Goal: Information Seeking & Learning: Check status

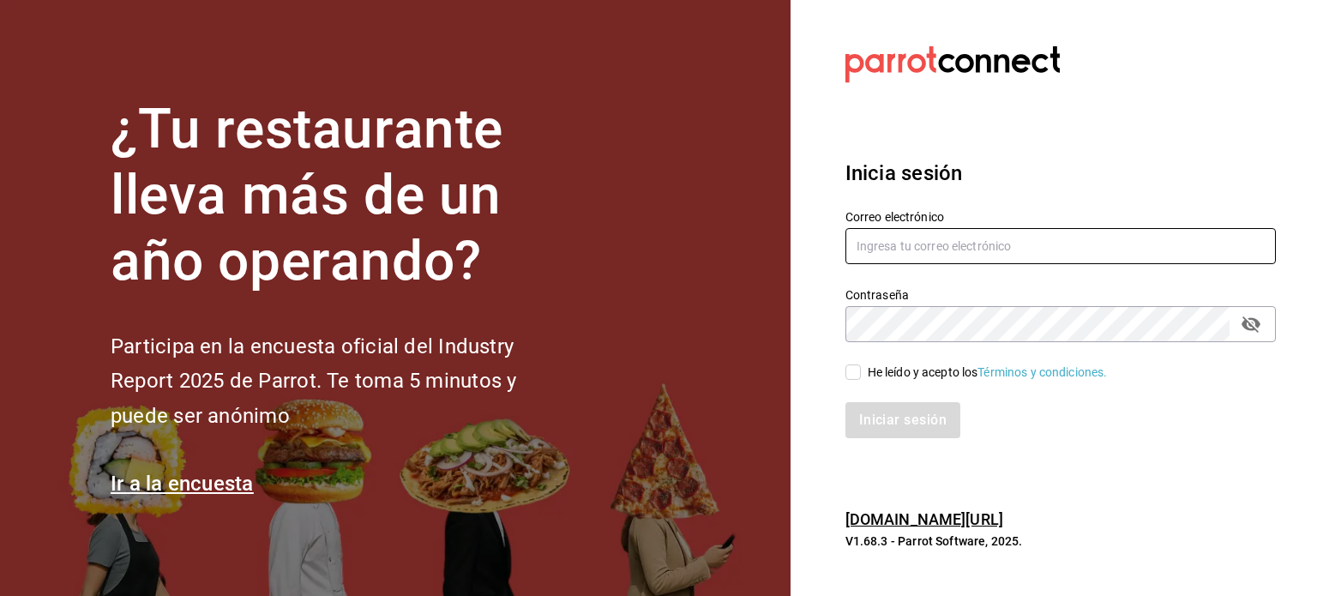
click at [967, 235] on input "text" at bounding box center [1060, 246] width 430 height 36
click at [953, 252] on input "auxiliar.auditoria" at bounding box center [1060, 246] width 430 height 36
type input "[EMAIL_ADDRESS][DOMAIN_NAME]"
click at [864, 378] on span "He leído y acepto los Términos y condiciones." at bounding box center [984, 372] width 247 height 18
click at [861, 378] on input "He leído y acepto los Términos y condiciones." at bounding box center [852, 371] width 15 height 15
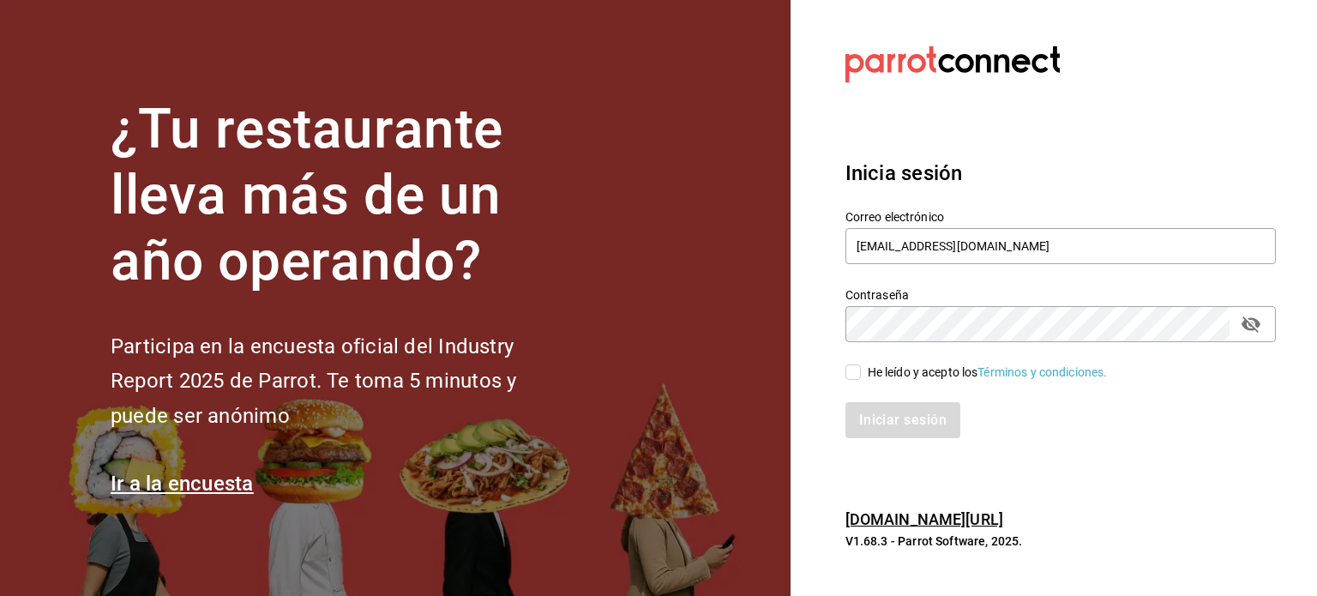
checkbox input "true"
click at [880, 411] on button "Iniciar sesión" at bounding box center [903, 420] width 117 height 36
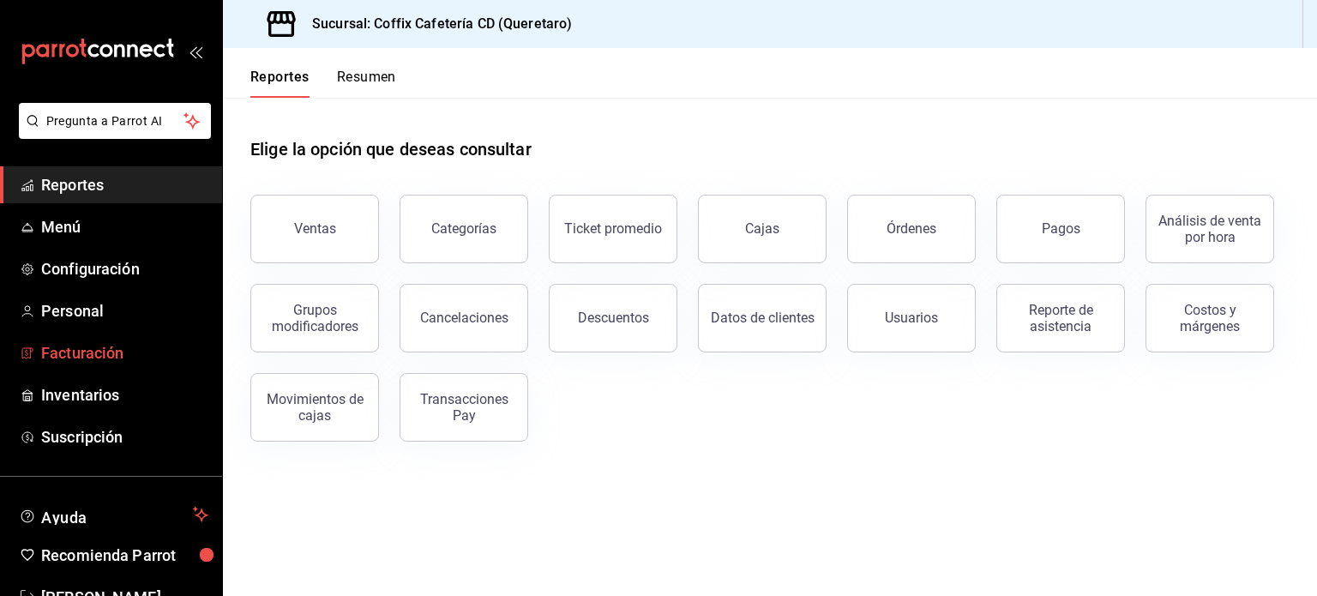
click at [134, 347] on span "Facturación" at bounding box center [124, 352] width 167 height 23
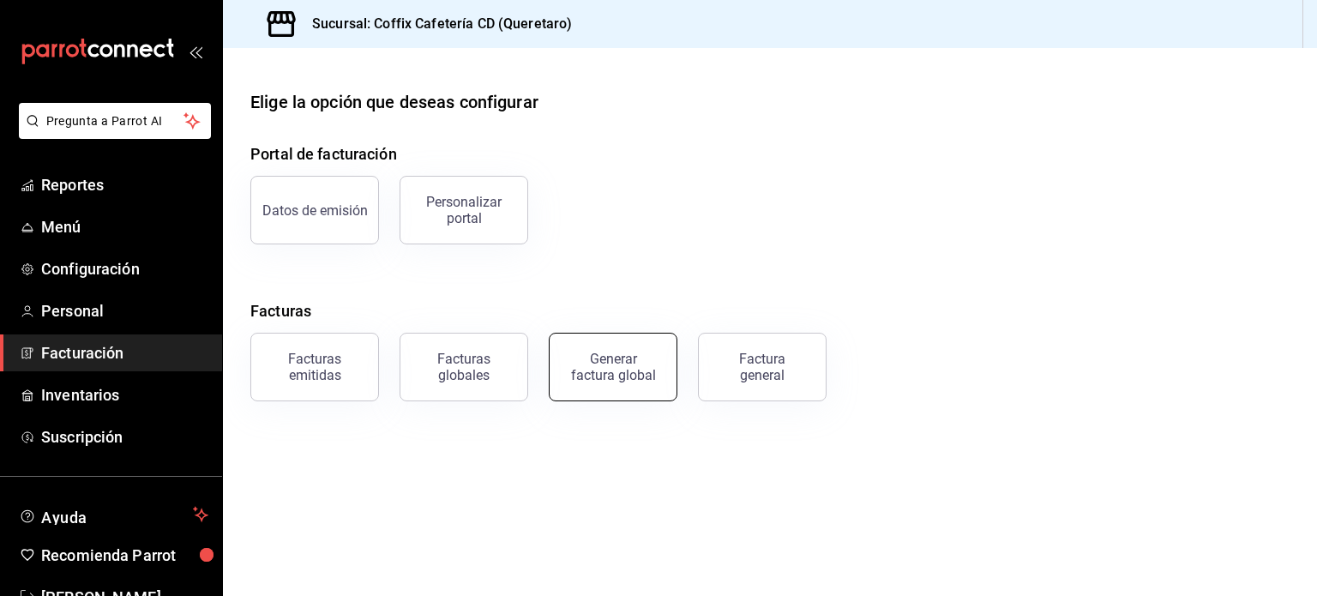
click at [614, 354] on div "Generar factura global" at bounding box center [613, 367] width 86 height 33
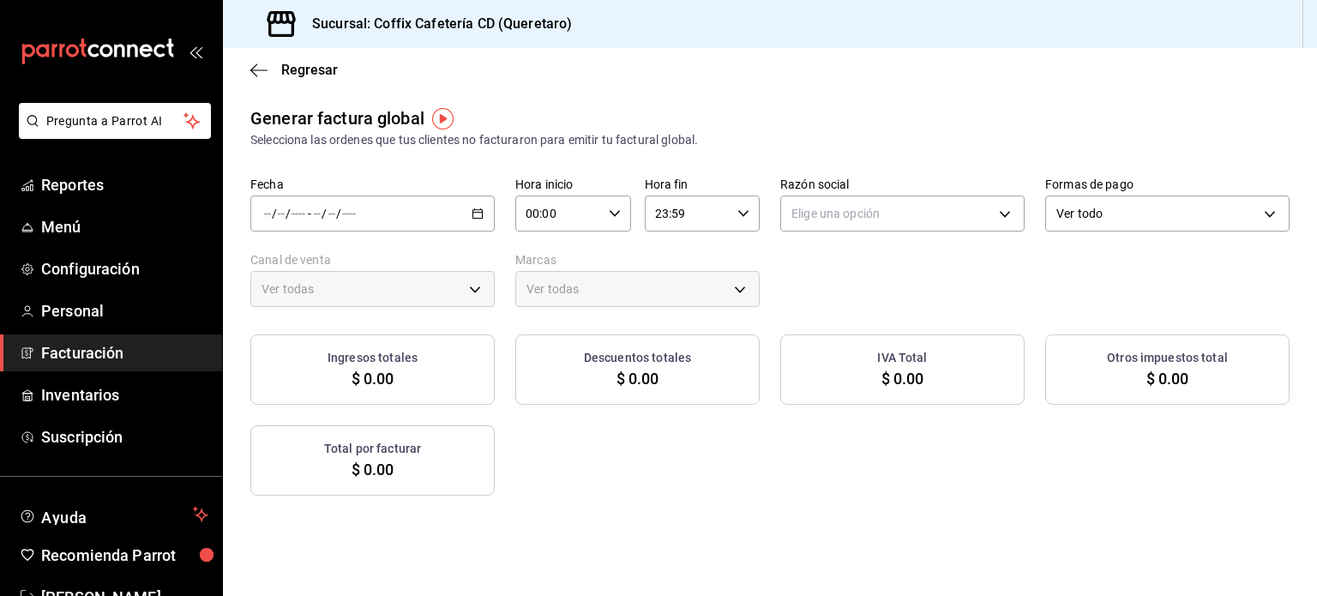
type input "PARROT,UBER_EATS,RAPPI,DIDI_FOOD,ONLINE"
click at [478, 225] on div "/ / - / /" at bounding box center [372, 213] width 244 height 36
click at [333, 261] on span "Rango de fechas" at bounding box center [331, 265] width 133 height 18
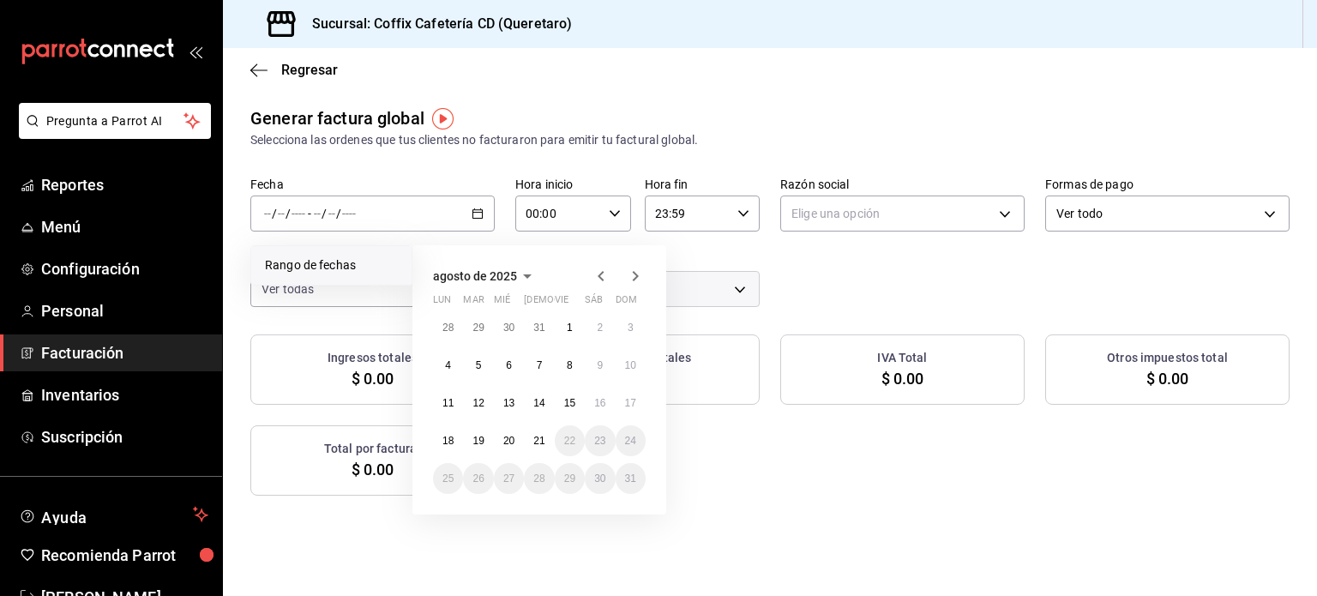
click at [594, 271] on icon "button" at bounding box center [601, 276] width 21 height 21
click at [483, 331] on button "1" at bounding box center [478, 327] width 30 height 31
click at [547, 486] on button "31" at bounding box center [539, 478] width 30 height 31
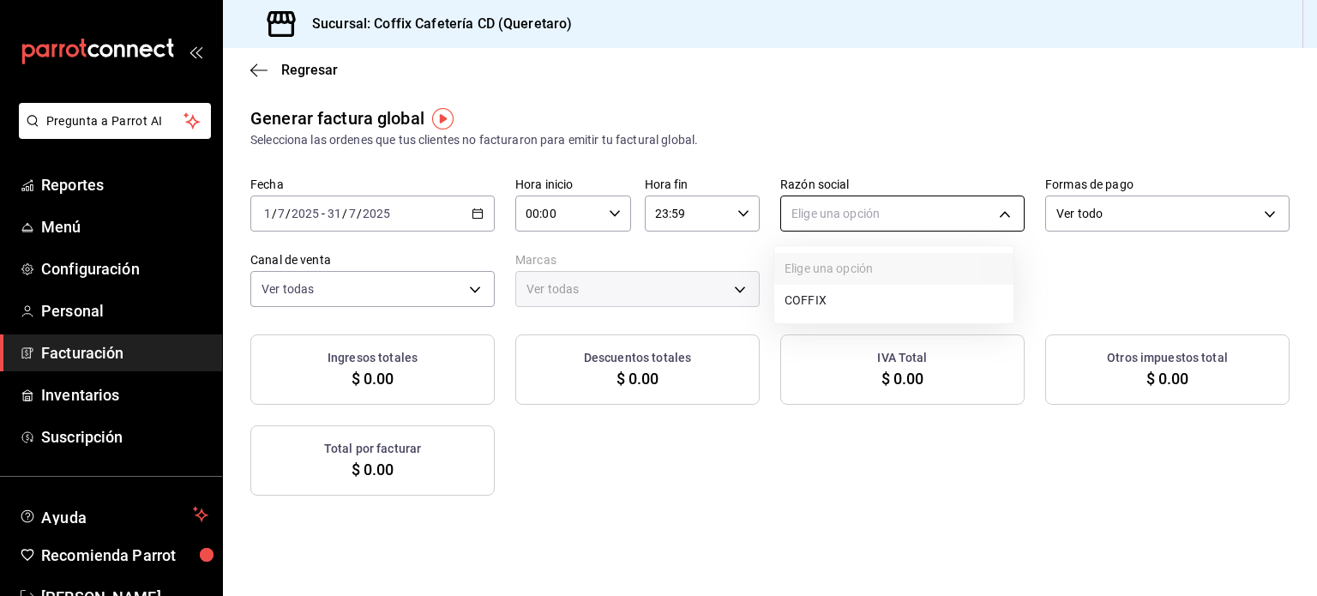
click at [840, 216] on body "Pregunta a Parrot AI Reportes Menú Configuración Personal Facturación Inventari…" at bounding box center [658, 298] width 1317 height 596
click at [991, 212] on div at bounding box center [658, 298] width 1317 height 596
click at [989, 220] on body "Pregunta a Parrot AI Reportes Menú Configuración Personal Facturación Inventari…" at bounding box center [658, 298] width 1317 height 596
click at [853, 291] on li "COFFIX" at bounding box center [893, 301] width 239 height 32
type input "8d56e0b2-ed0e-4541-b71a-4a218137bc3d"
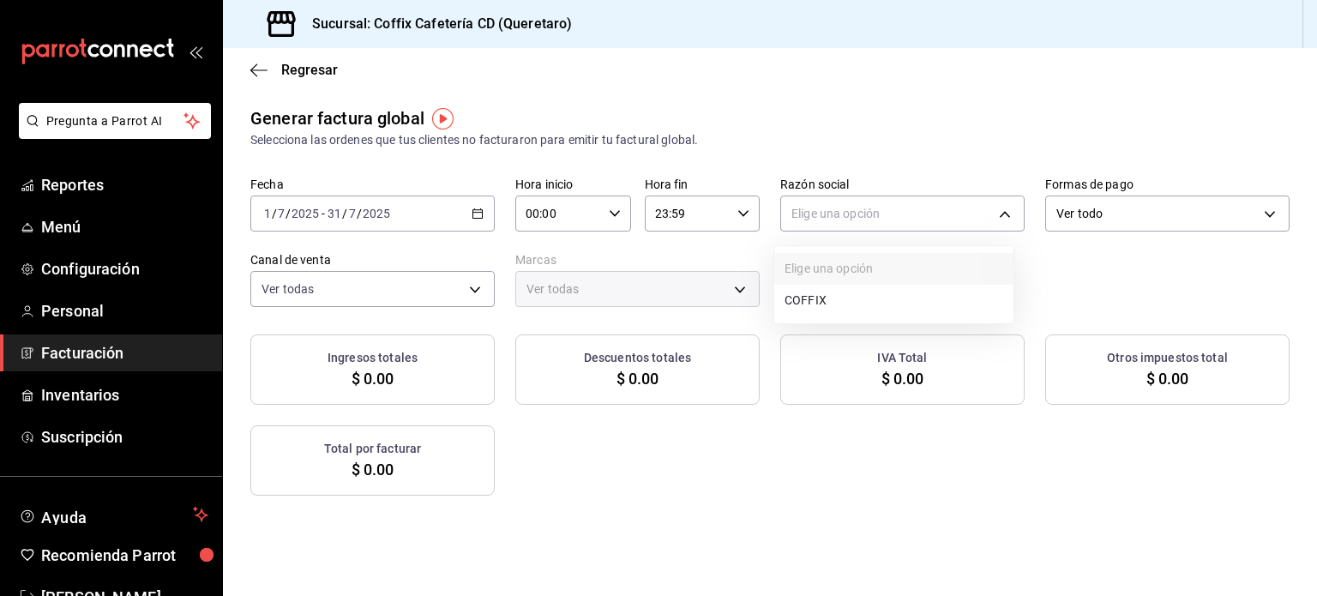
type input "37354d35-c50e-40a0-a17c-a16cf0c68ffe"
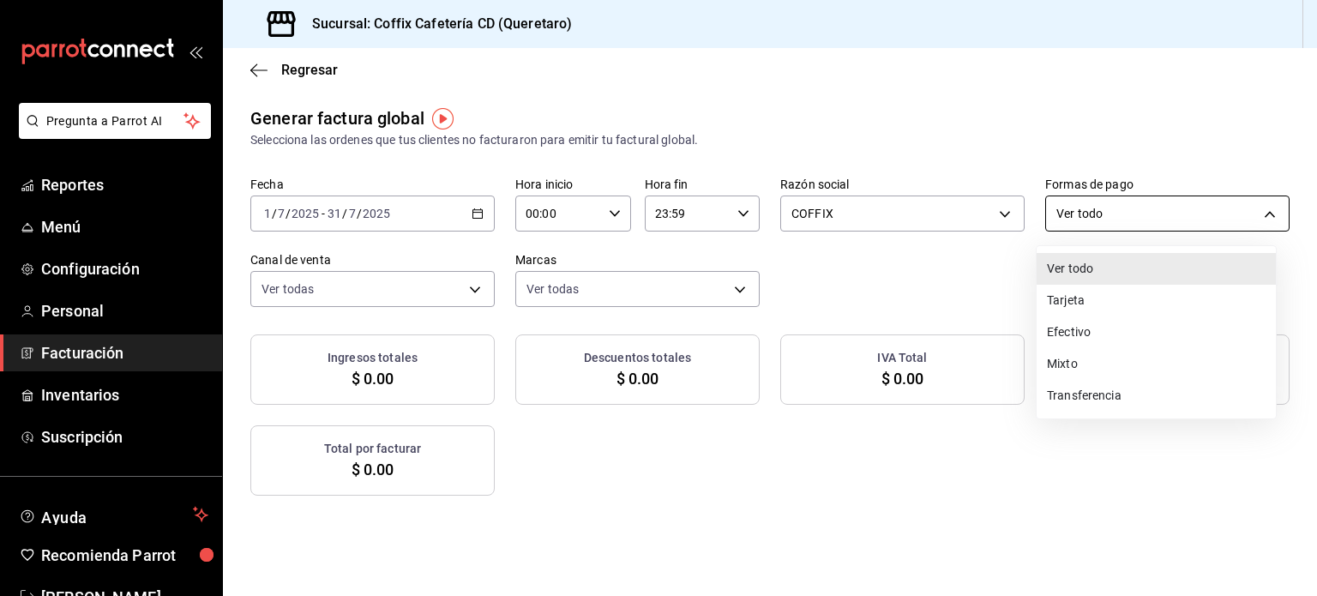
click at [1234, 207] on body "Pregunta a Parrot AI Reportes Menú Configuración Personal Facturación Inventari…" at bounding box center [658, 298] width 1317 height 596
click at [1087, 294] on li "Tarjeta" at bounding box center [1155, 301] width 239 height 32
type input "CARD"
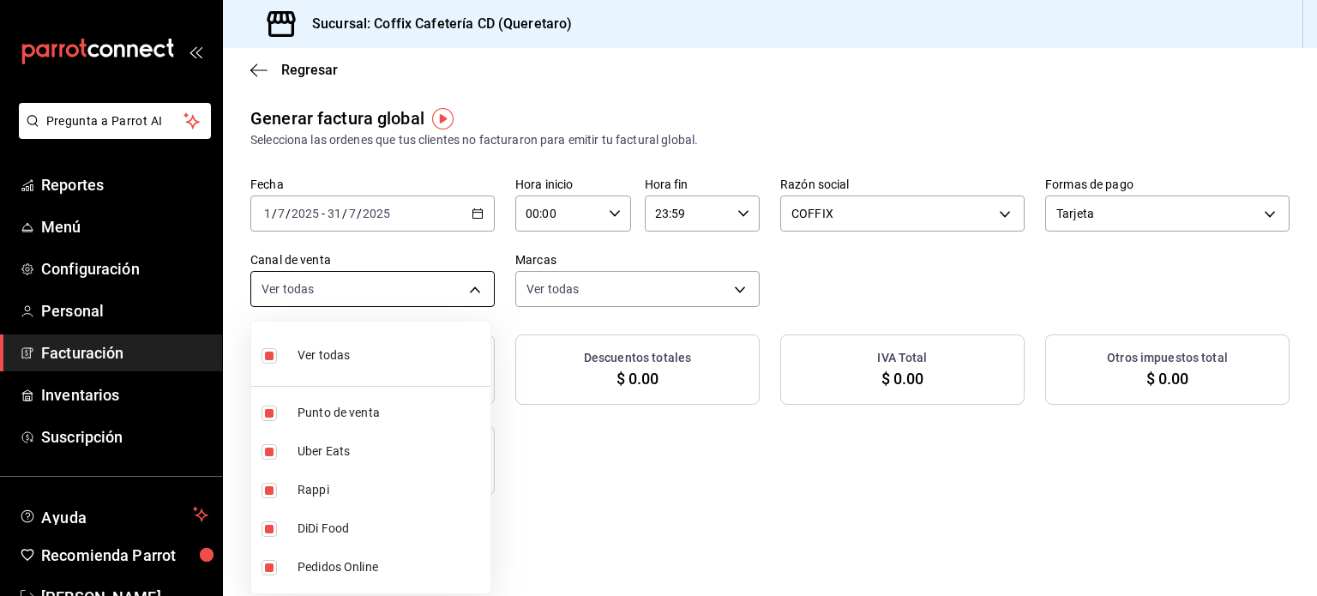
click at [474, 275] on body "Pregunta a Parrot AI Reportes Menú Configuración Personal Facturación Inventari…" at bounding box center [658, 298] width 1317 height 596
click at [813, 279] on div at bounding box center [658, 298] width 1317 height 596
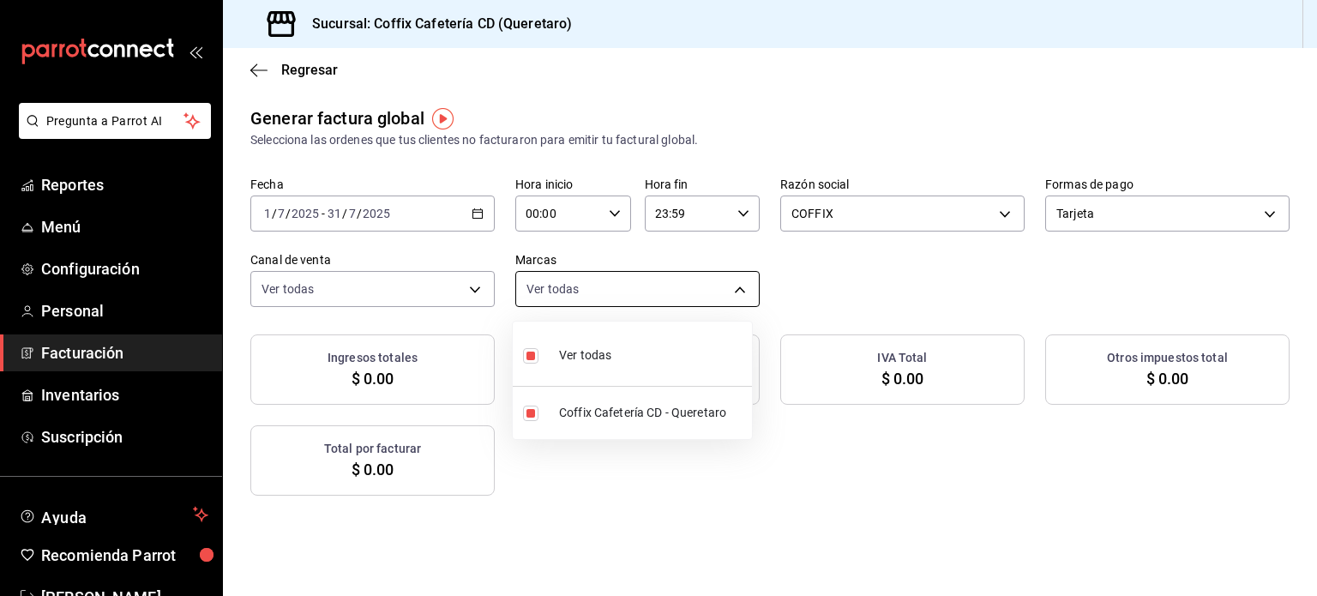
click at [701, 277] on body "Pregunta a Parrot AI Reportes Menú Configuración Personal Facturación Inventari…" at bounding box center [658, 298] width 1317 height 596
click at [701, 277] on div at bounding box center [658, 298] width 1317 height 596
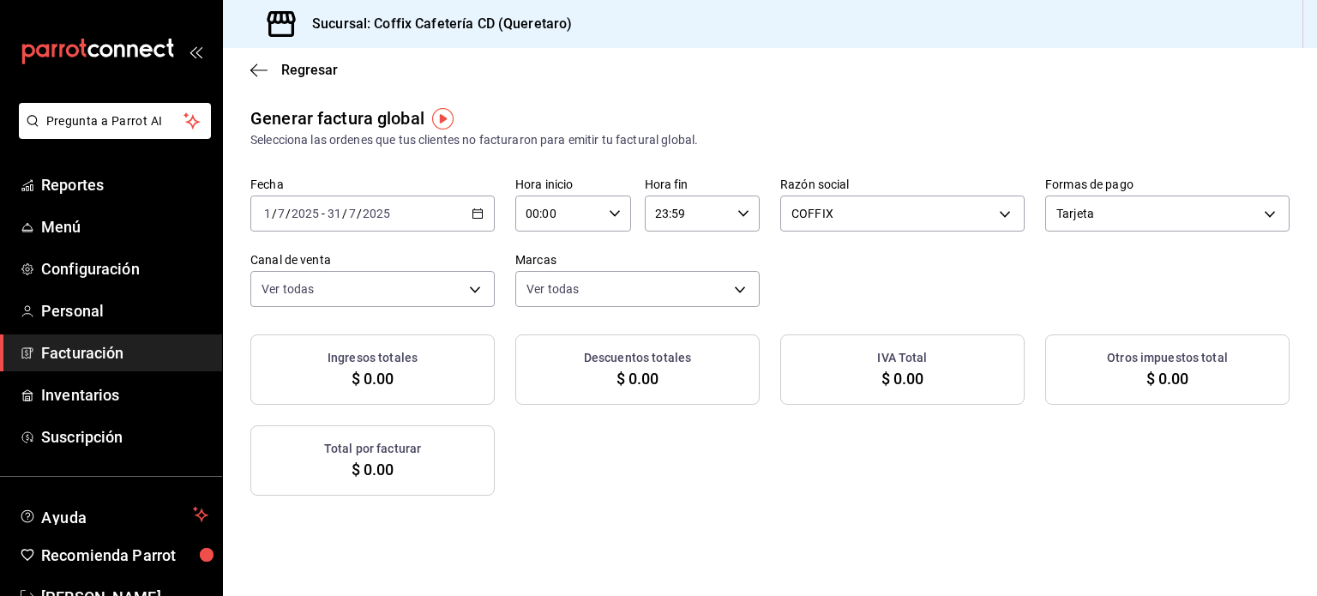
click at [796, 273] on div "Fecha 2025-07-01 1 / 7 / 2025 - 2025-07-31 31 / 7 / 2025 Hora inicio 00:00 Hora…" at bounding box center [769, 242] width 1039 height 130
click at [617, 88] on div "Regresar" at bounding box center [770, 70] width 1094 height 44
click at [273, 71] on span "Regresar" at bounding box center [293, 70] width 87 height 16
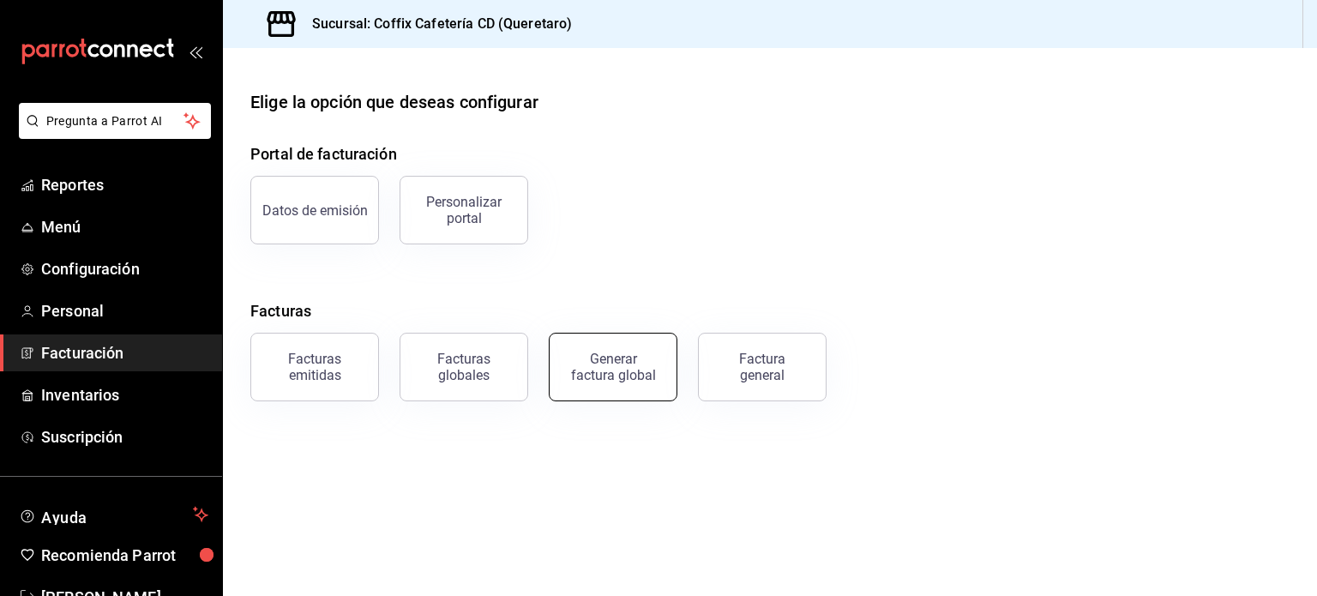
click at [627, 383] on button "Generar factura global" at bounding box center [613, 367] width 129 height 69
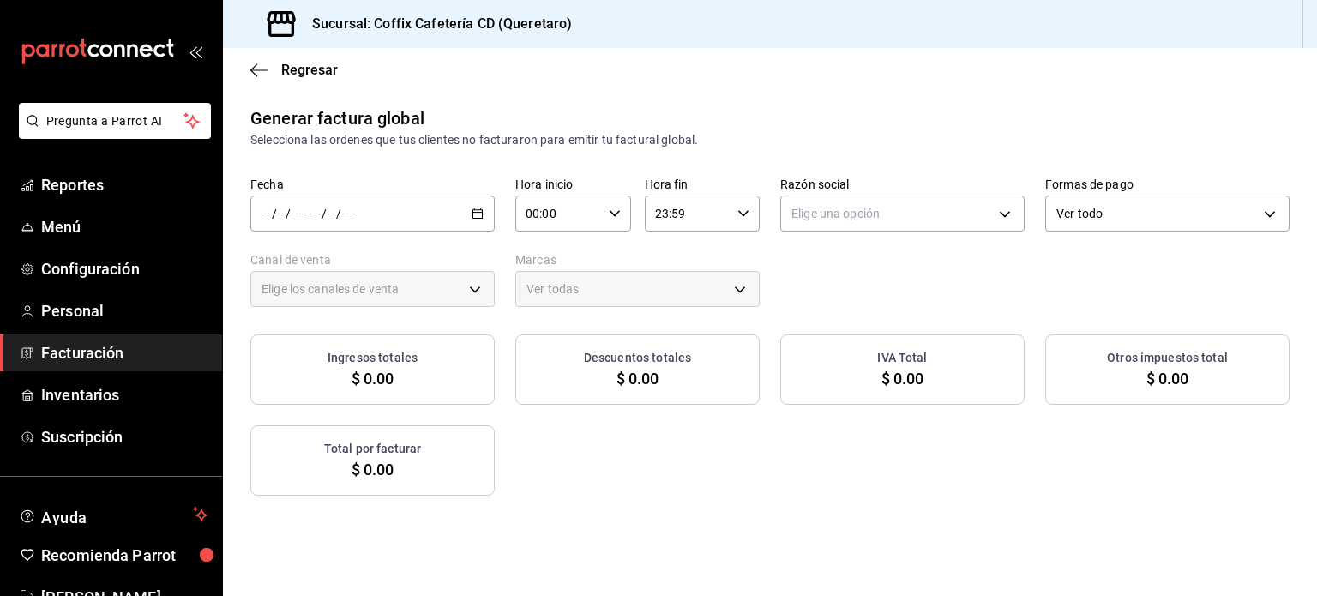
type input "PARROT,UBER_EATS,RAPPI,DIDI_FOOD,ONLINE"
click at [473, 213] on icon "button" at bounding box center [477, 213] width 12 height 12
click at [473, 208] on icon "button" at bounding box center [477, 213] width 12 height 12
click at [389, 267] on span "Rango de fechas" at bounding box center [331, 265] width 133 height 18
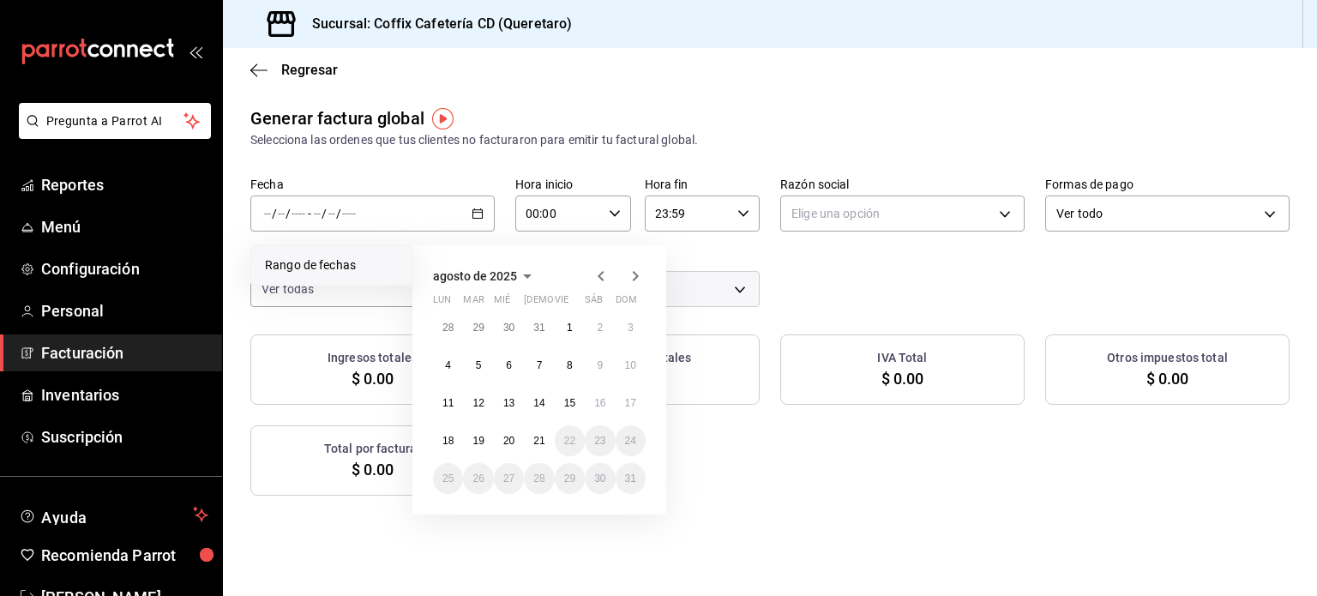
click at [598, 277] on icon "button" at bounding box center [600, 276] width 6 height 10
click at [483, 335] on button "1" at bounding box center [478, 327] width 30 height 31
click at [542, 477] on abbr "31" at bounding box center [538, 478] width 11 height 12
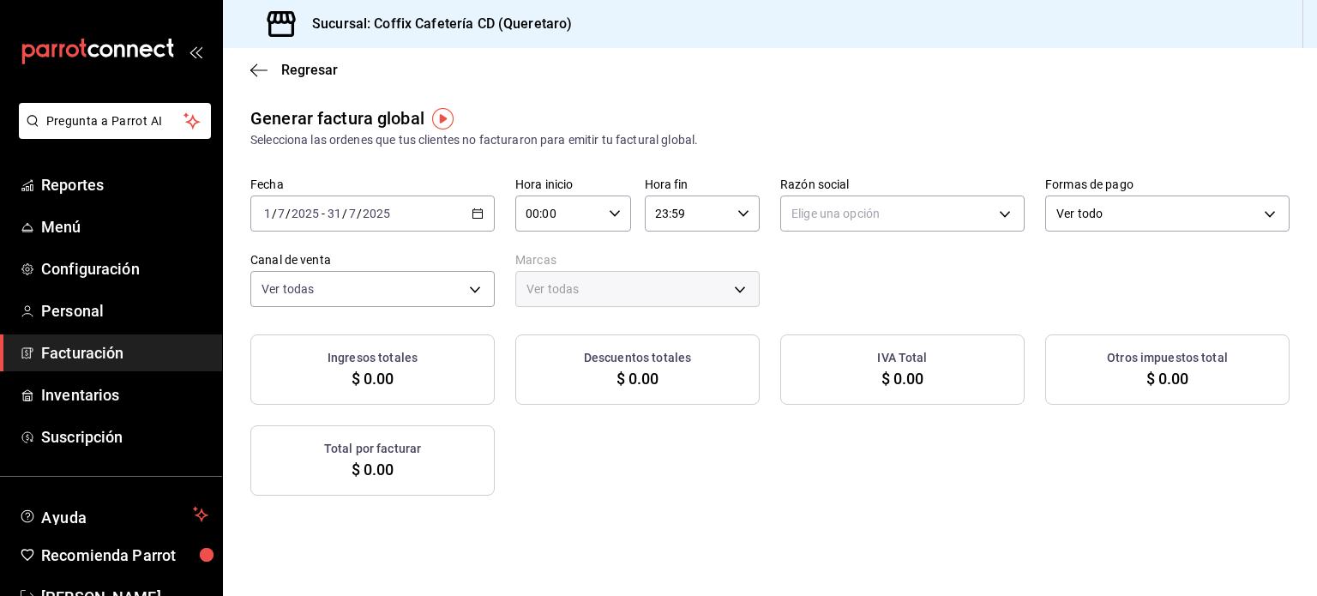
click at [814, 194] on div "Elige una opción" at bounding box center [902, 210] width 244 height 43
click at [803, 213] on body "Pregunta a Parrot AI Reportes Menú Configuración Personal Facturación Inventari…" at bounding box center [658, 298] width 1317 height 596
click at [806, 297] on li "COFFIX" at bounding box center [893, 301] width 239 height 32
type input "8d56e0b2-ed0e-4541-b71a-4a218137bc3d"
type input "37354d35-c50e-40a0-a17c-a16cf0c68ffe"
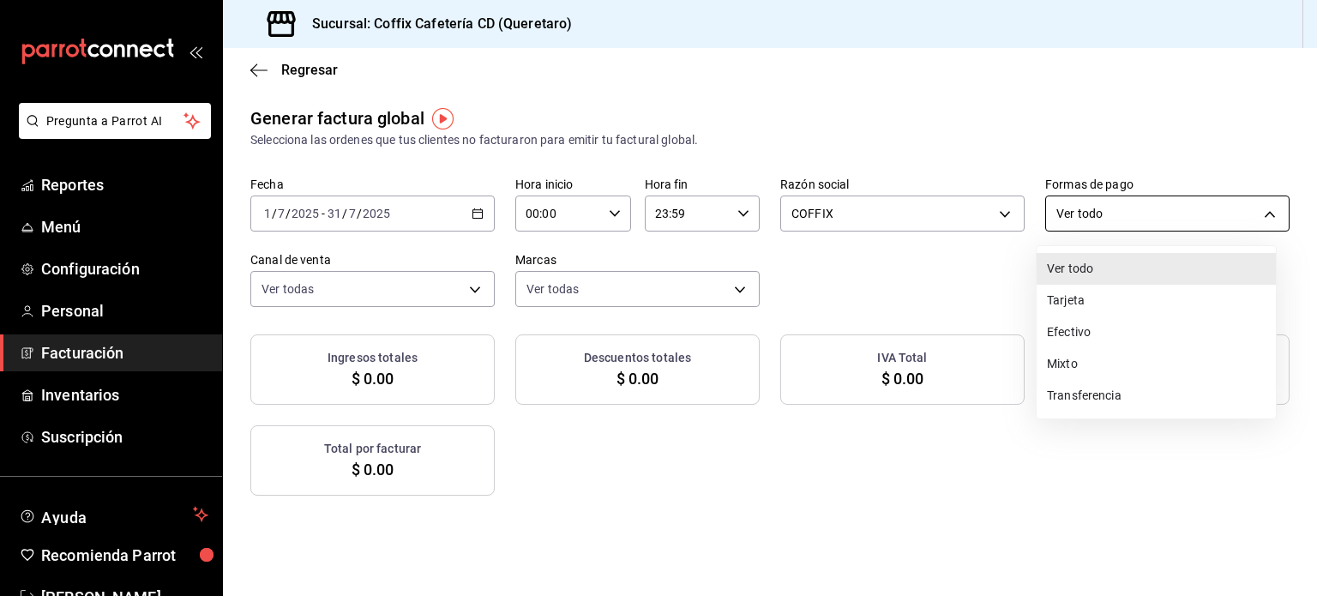
click at [1066, 208] on body "Pregunta a Parrot AI Reportes Menú Configuración Personal Facturación Inventari…" at bounding box center [658, 298] width 1317 height 596
click at [1070, 290] on li "Tarjeta" at bounding box center [1155, 301] width 239 height 32
type input "CARD"
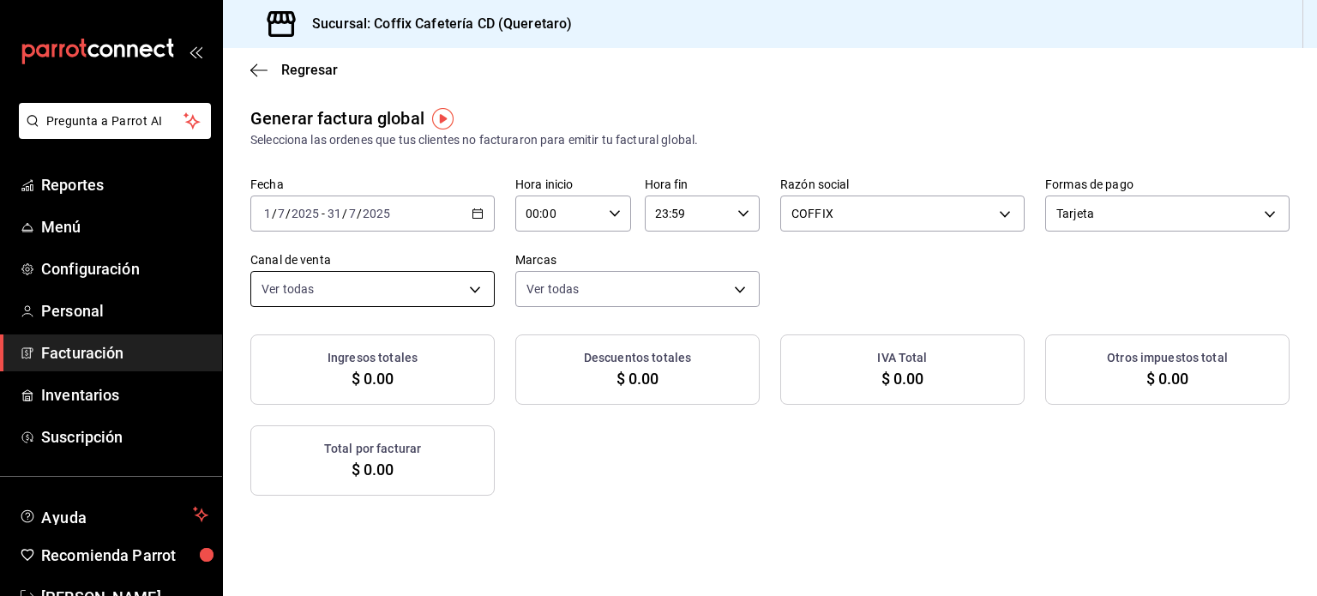
click at [477, 284] on body "Pregunta a Parrot AI Reportes Menú Configuración Personal Facturación Inventari…" at bounding box center [658, 298] width 1317 height 596
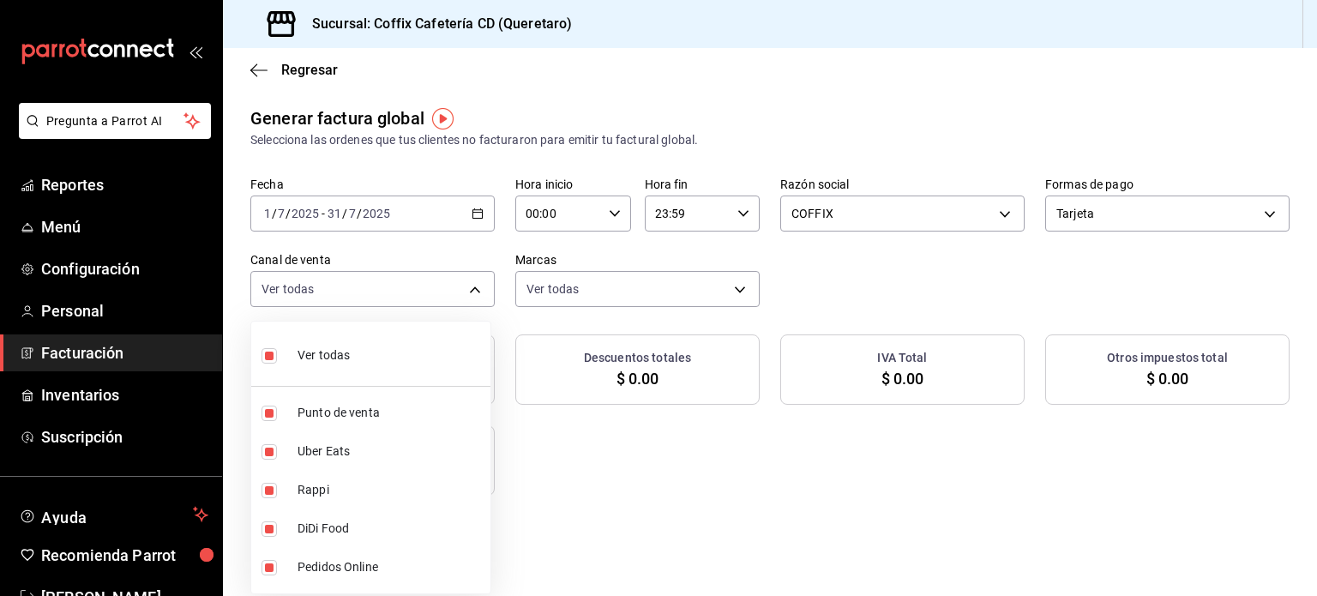
click at [398, 363] on li "Ver todas" at bounding box center [370, 353] width 239 height 51
checkbox input "false"
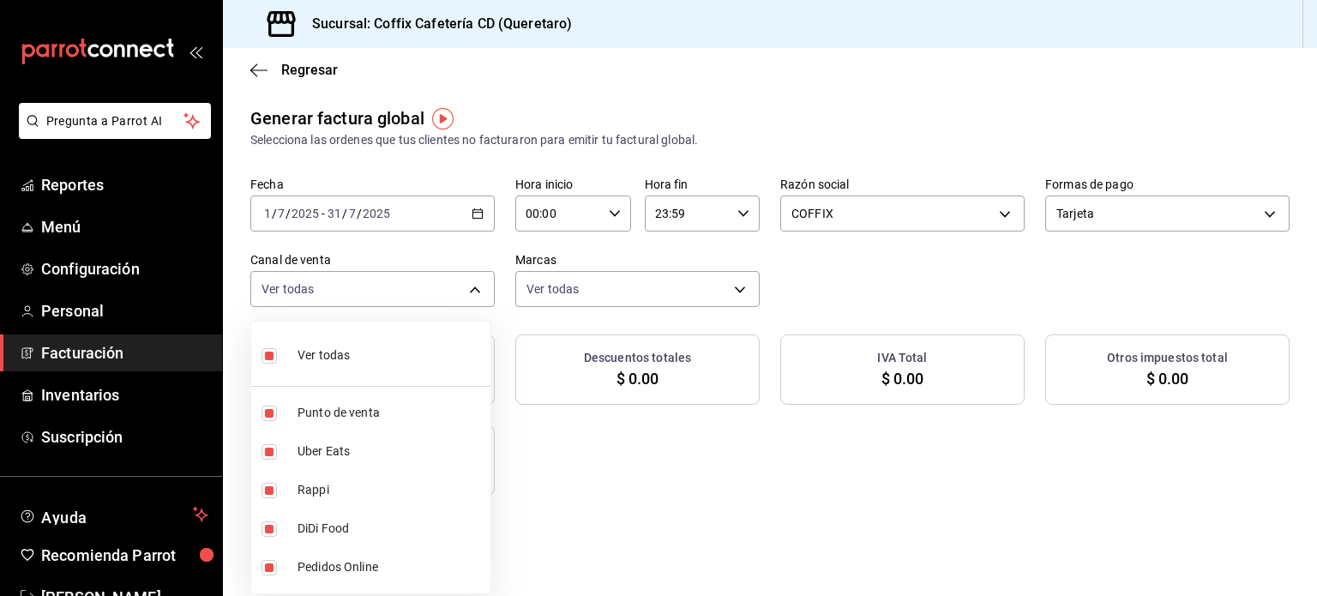
checkbox input "false"
click at [315, 485] on span "Rappi" at bounding box center [390, 490] width 186 height 18
type input "RAPPI"
checkbox input "true"
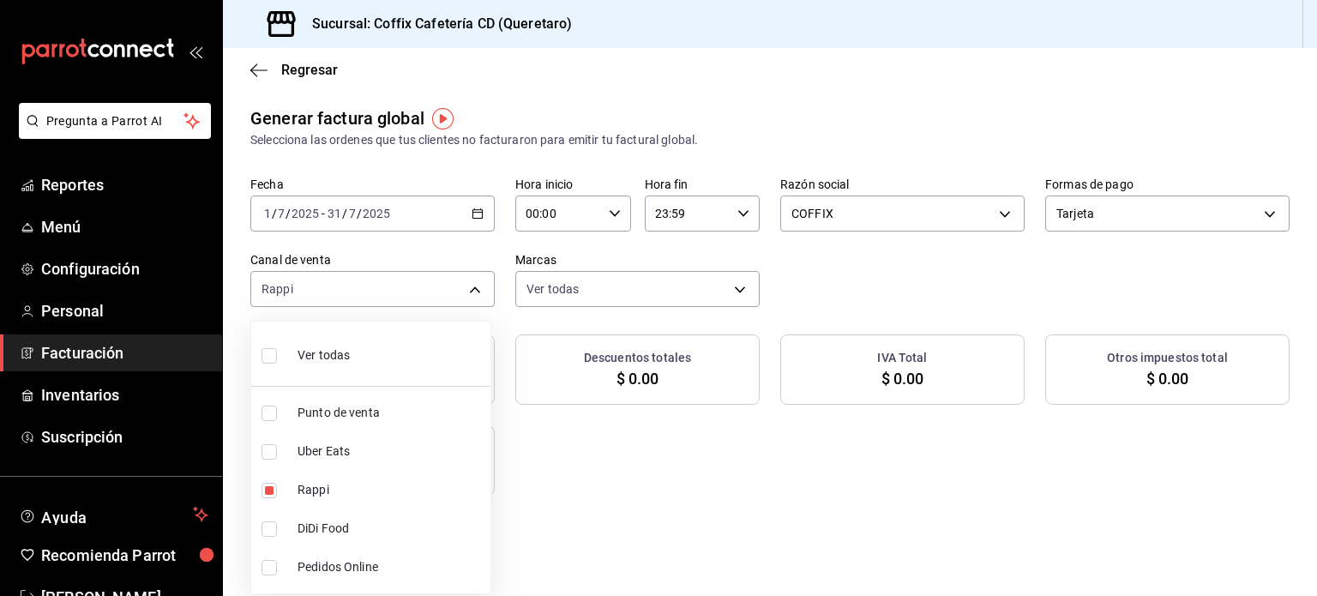
click at [668, 489] on div at bounding box center [658, 298] width 1317 height 596
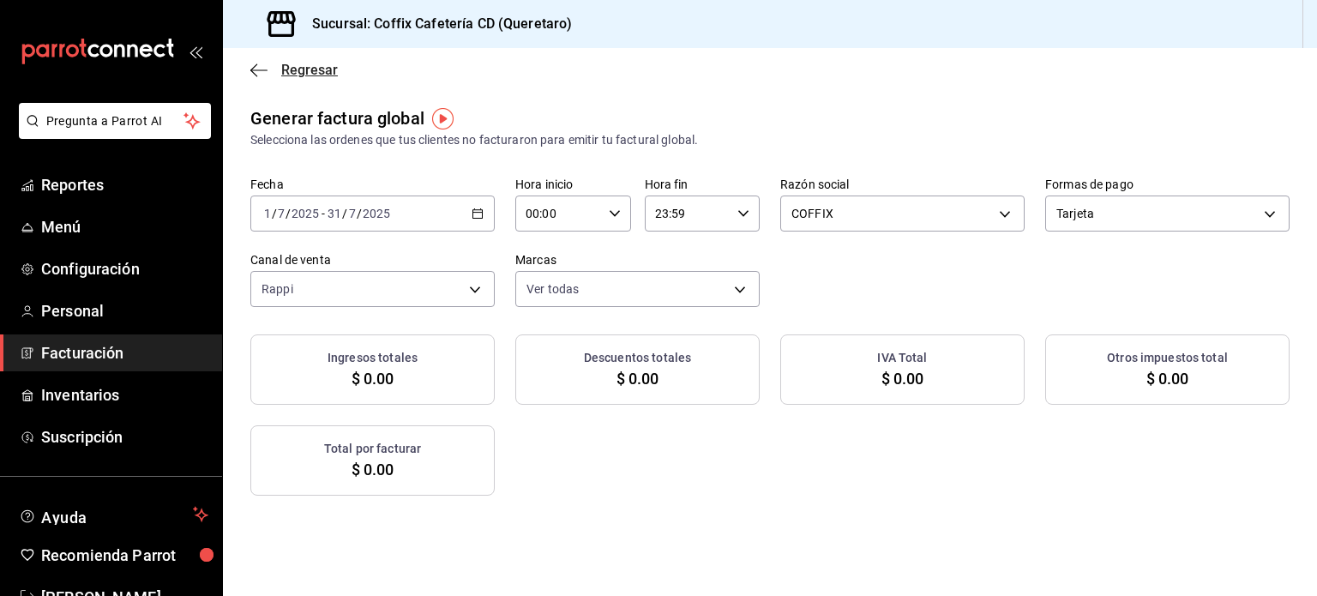
click at [286, 75] on span "Regresar" at bounding box center [309, 70] width 57 height 16
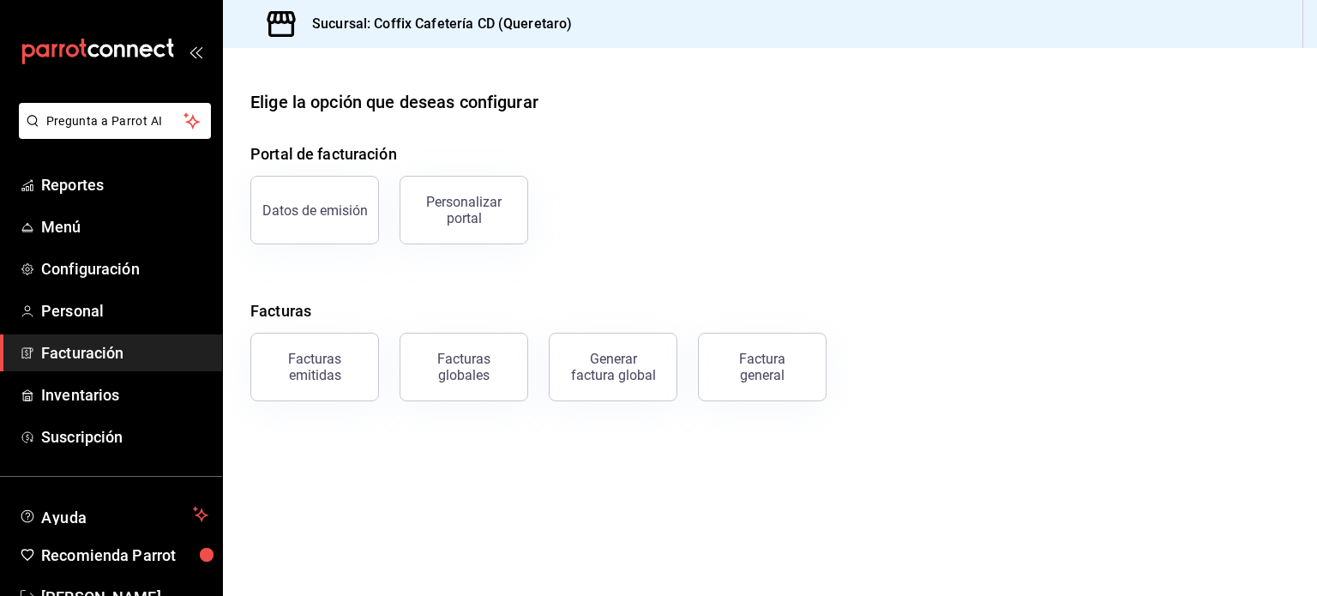
drag, startPoint x: 620, startPoint y: 368, endPoint x: 772, endPoint y: 413, distance: 158.4
click at [772, 413] on main "Elige la opción que deseas configurar Portal de facturación Datos de emisión Pe…" at bounding box center [770, 322] width 1094 height 548
click at [779, 376] on div "Factura general" at bounding box center [762, 367] width 86 height 33
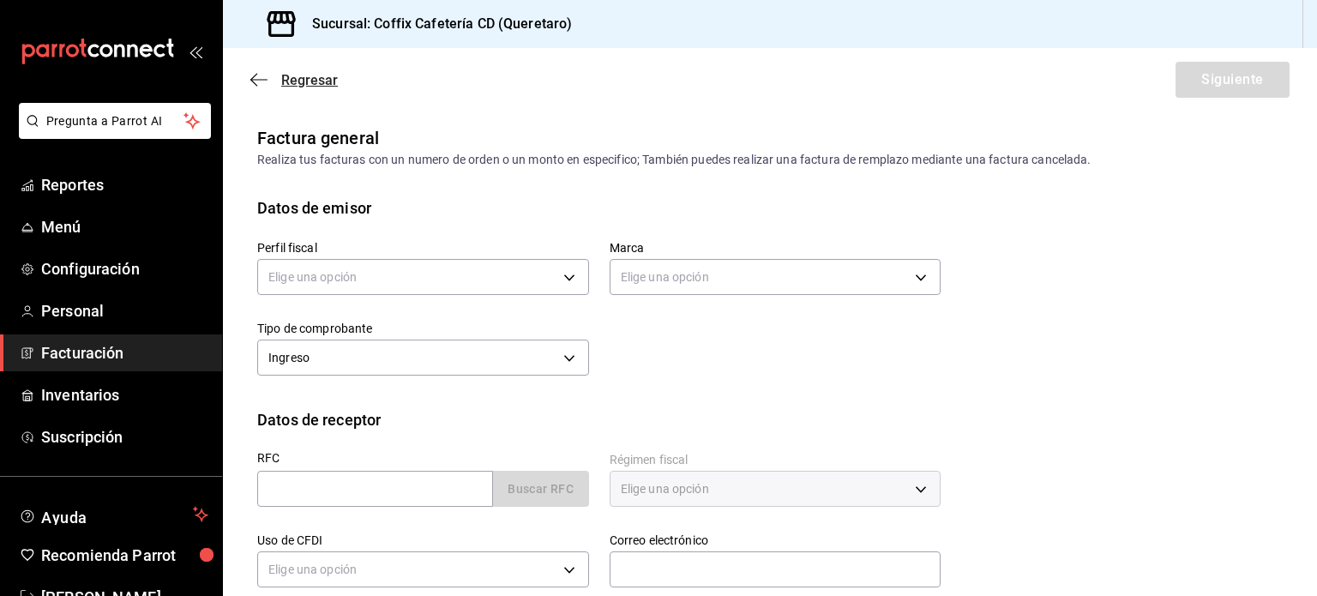
click at [271, 74] on span "Regresar" at bounding box center [293, 80] width 87 height 16
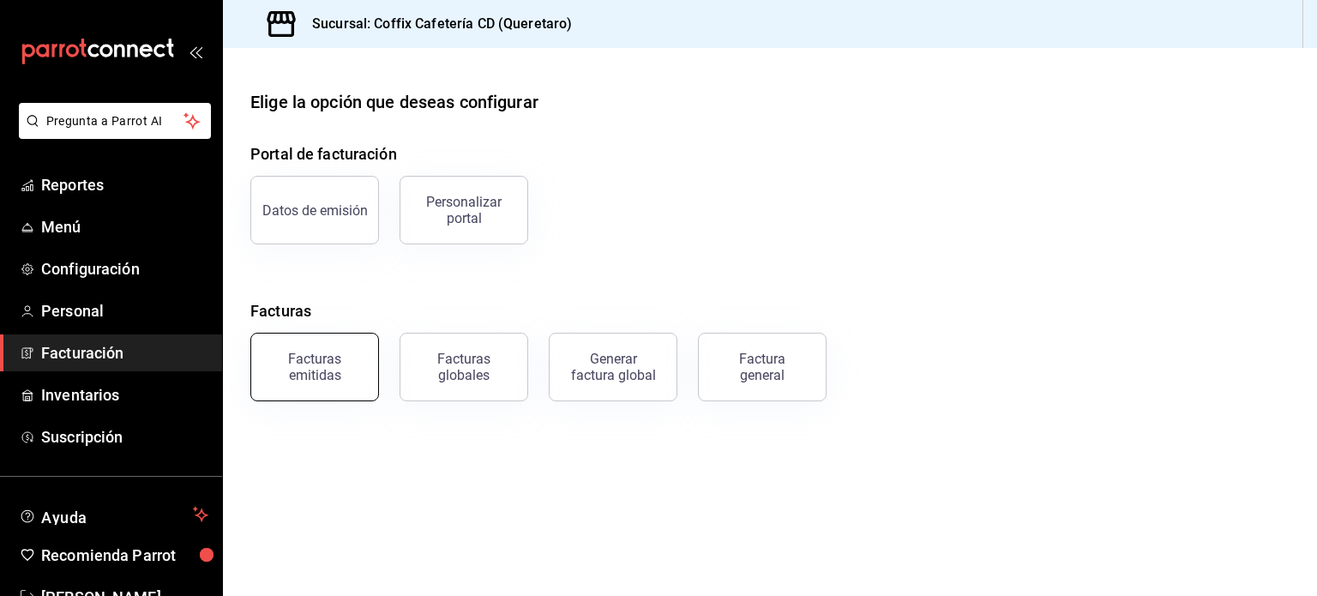
click at [320, 368] on div "Facturas emitidas" at bounding box center [314, 367] width 106 height 33
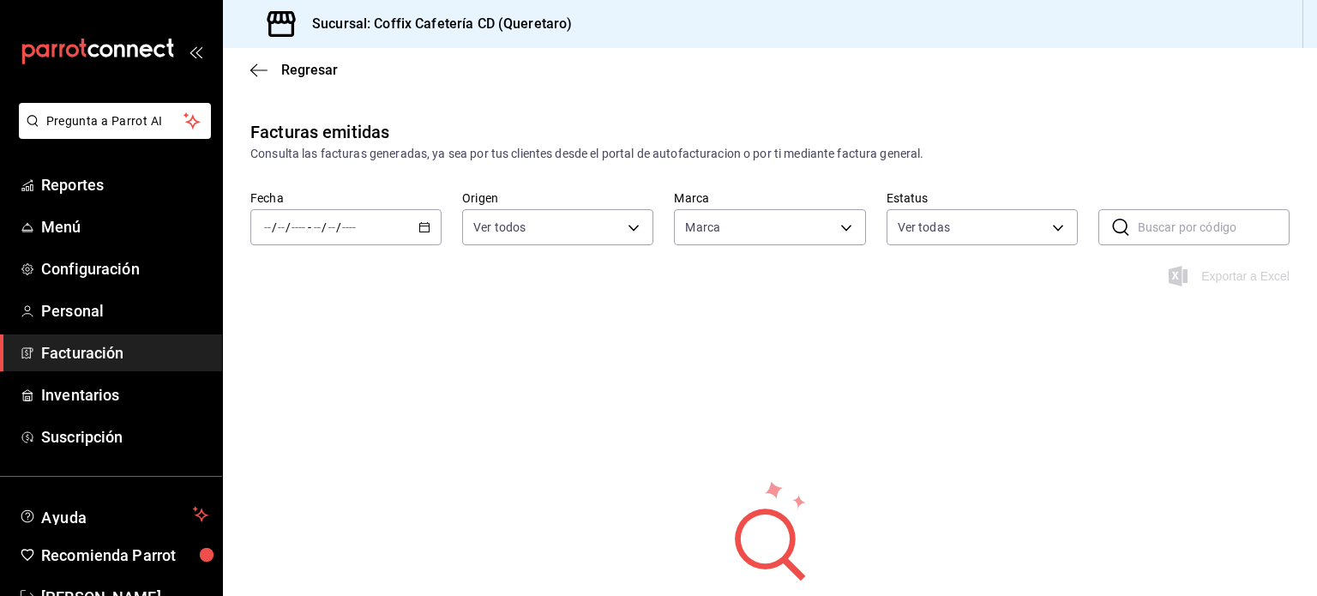
type input "37354d35-c50e-40a0-a17c-a16cf0c68ffe"
click at [429, 228] on div "/ / - / /" at bounding box center [345, 227] width 191 height 36
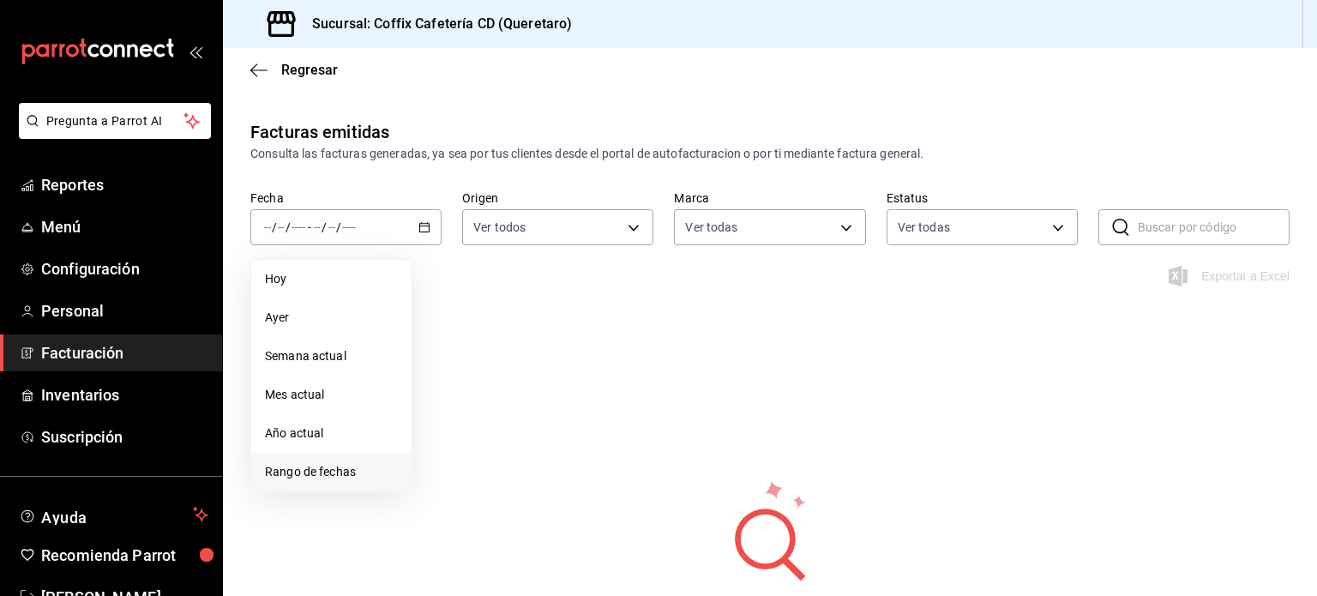
click at [329, 472] on span "Rango de fechas" at bounding box center [331, 472] width 133 height 18
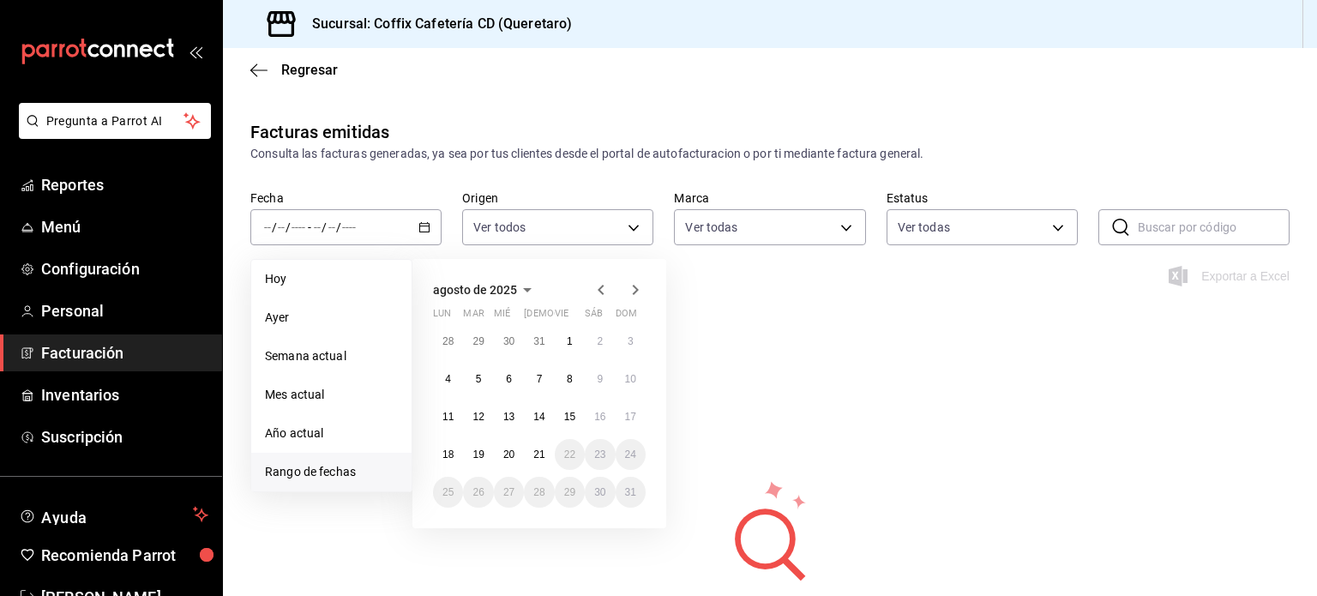
click at [597, 291] on icon "button" at bounding box center [601, 289] width 21 height 21
click at [487, 332] on button "1" at bounding box center [478, 341] width 30 height 31
click at [535, 502] on button "31" at bounding box center [539, 492] width 30 height 31
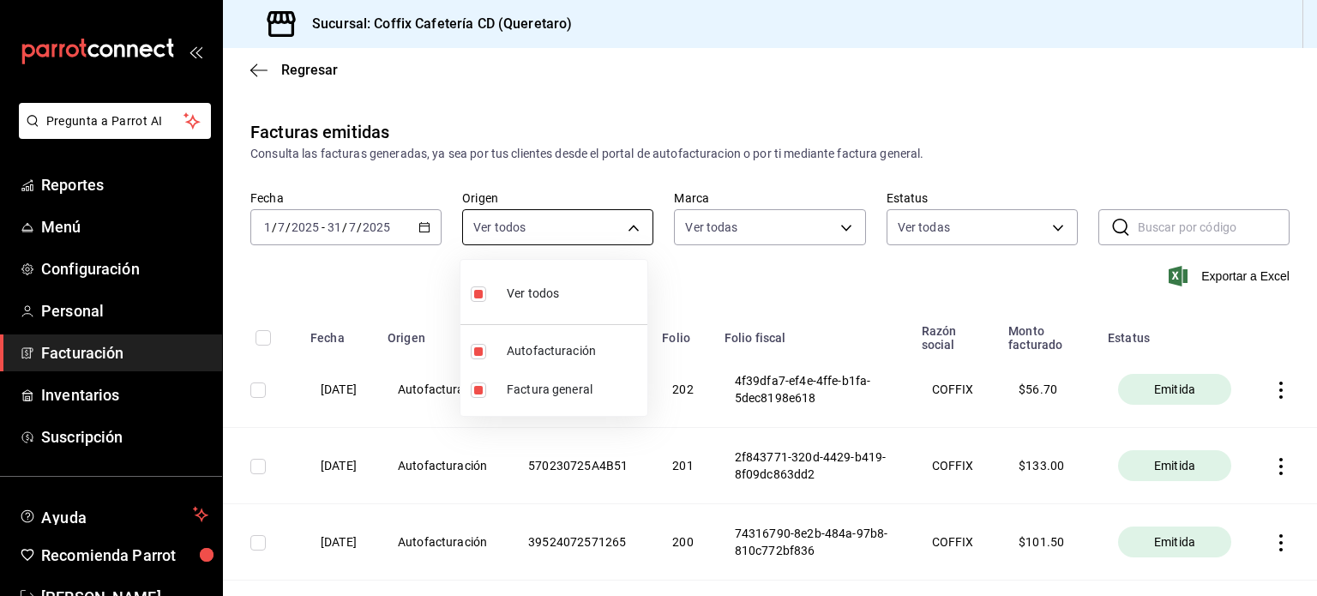
click at [613, 233] on body "Pregunta a Parrot AI Reportes Menú Configuración Personal Facturación Inventari…" at bounding box center [658, 298] width 1317 height 596
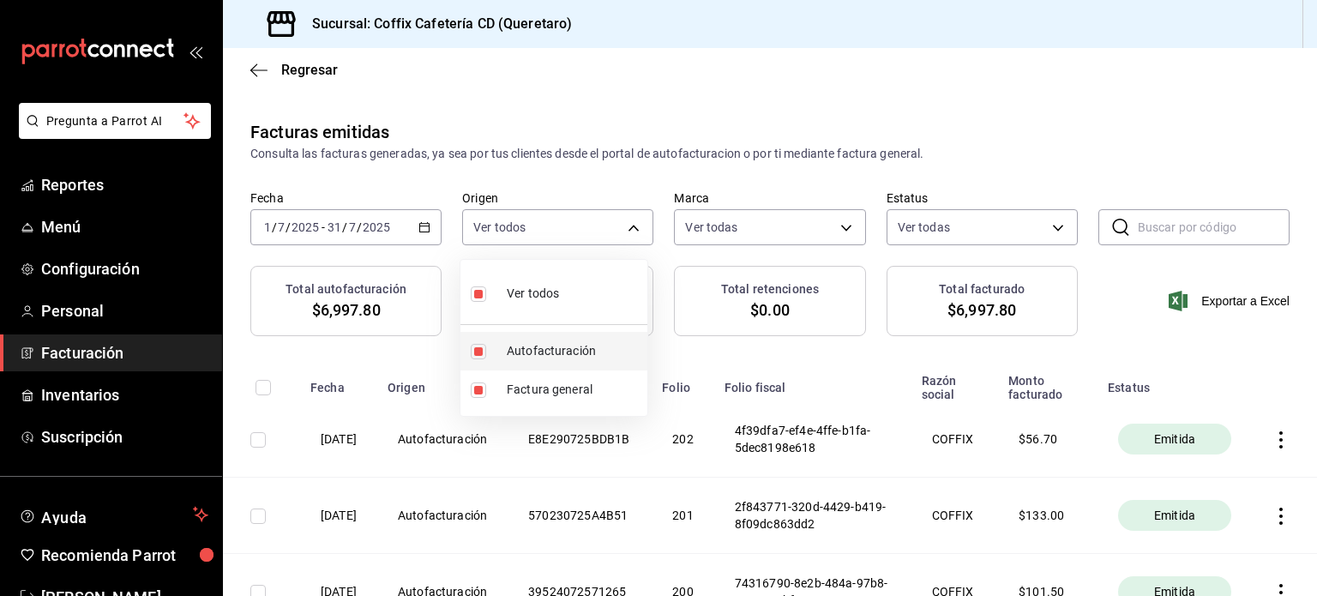
click at [607, 353] on span "Autofacturación" at bounding box center [574, 351] width 134 height 18
type input "GENERAL_INVOICE"
checkbox input "false"
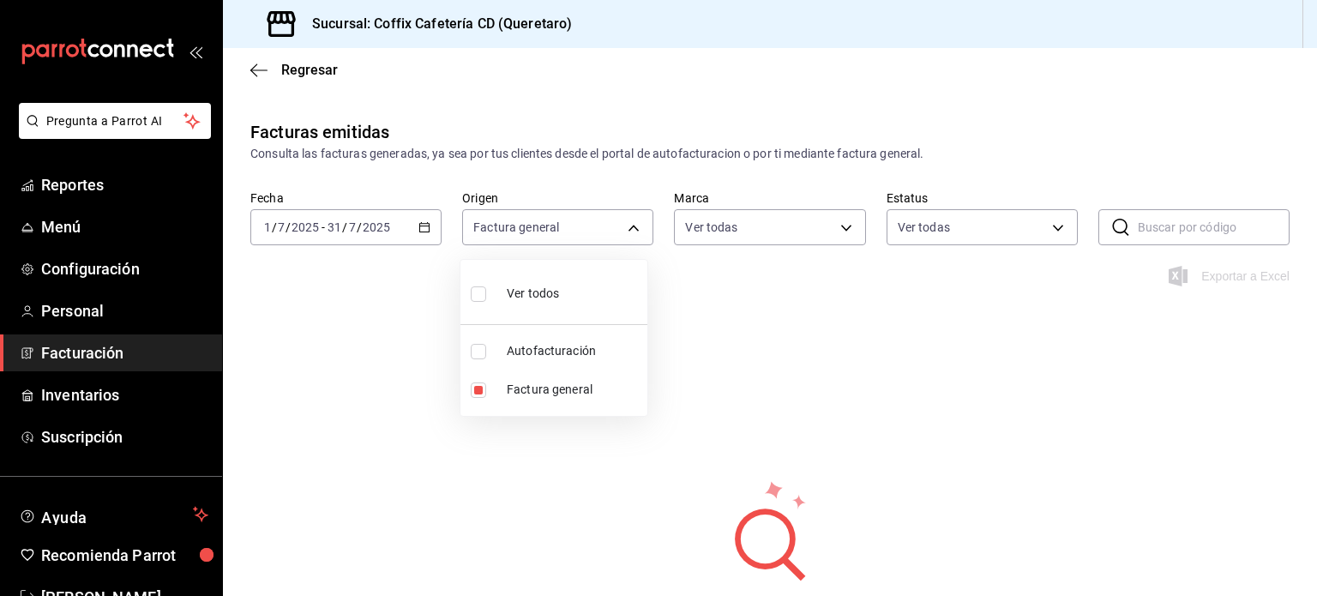
click at [833, 229] on div at bounding box center [658, 298] width 1317 height 596
click at [856, 230] on body "Pregunta a Parrot AI Reportes Menú Configuración Personal Facturación Inventari…" at bounding box center [658, 298] width 1317 height 596
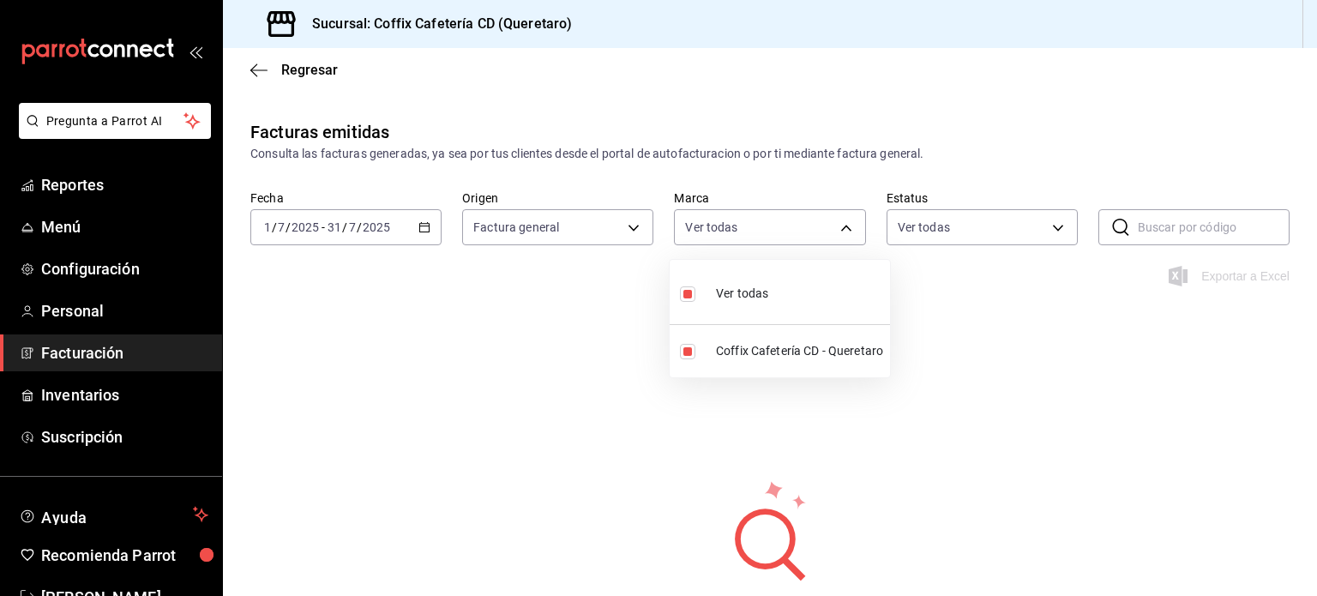
click at [985, 219] on div at bounding box center [658, 298] width 1317 height 596
click at [1049, 227] on body "Pregunta a Parrot AI Reportes Menú Configuración Personal Facturación Inventari…" at bounding box center [658, 298] width 1317 height 596
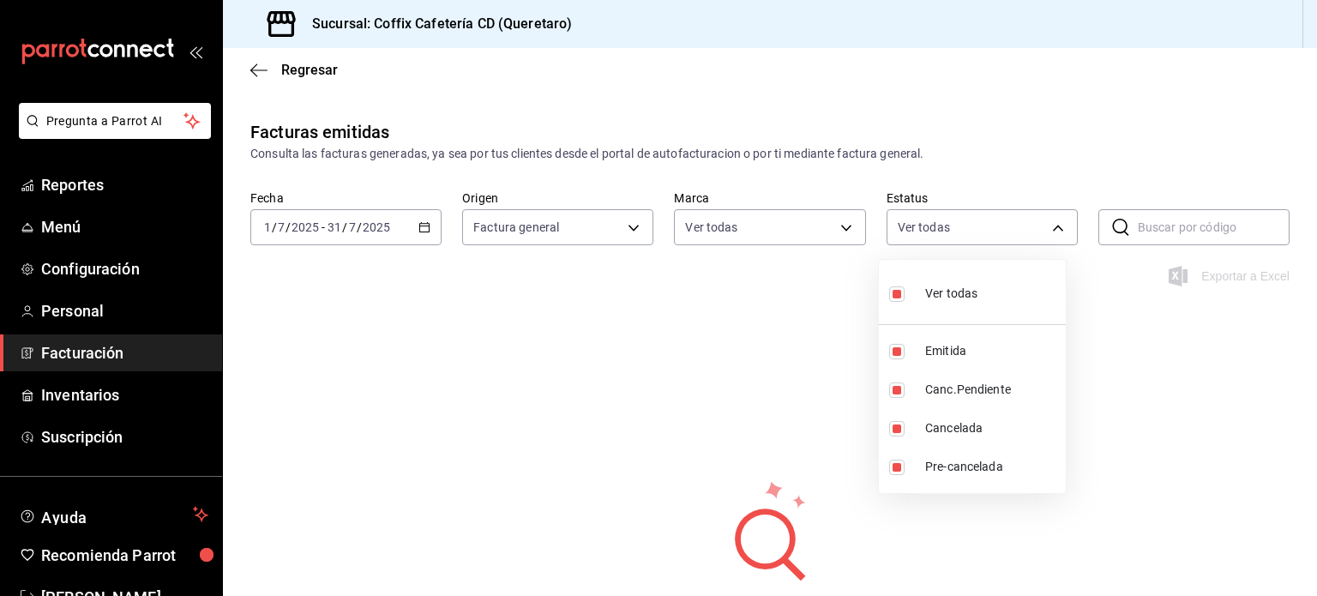
click at [977, 314] on li "Ver todas" at bounding box center [972, 292] width 187 height 51
checkbox input "false"
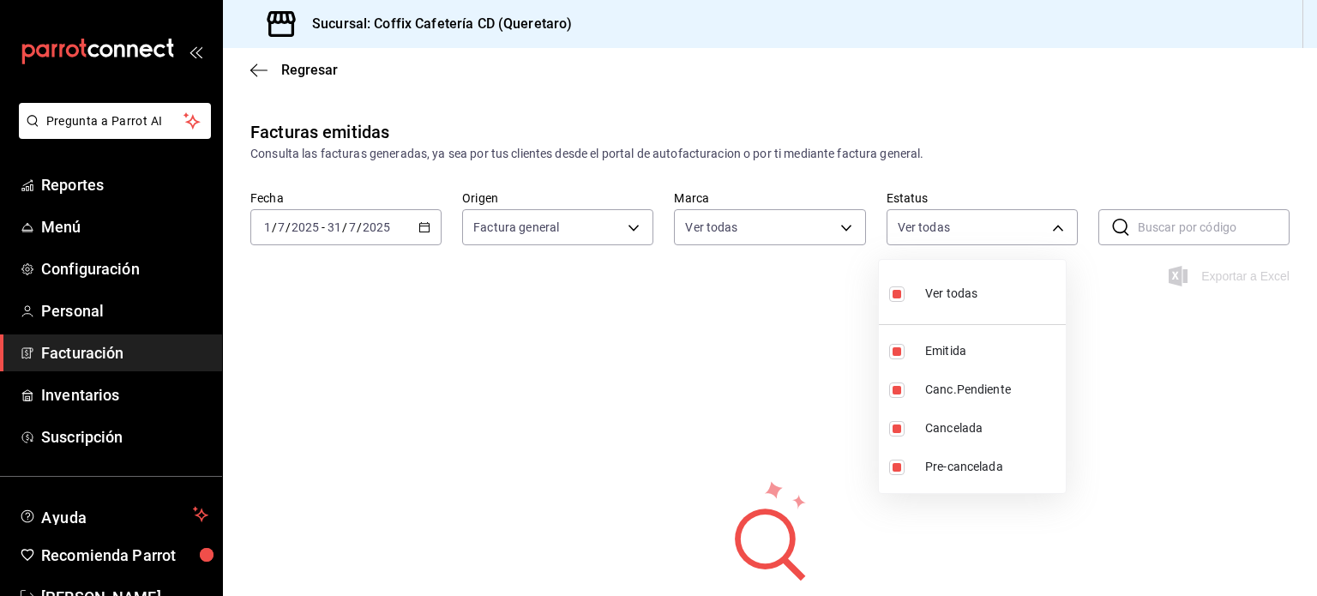
checkbox input "false"
click at [963, 348] on span "Emitida" at bounding box center [992, 351] width 134 height 18
type input "ACTIVE"
checkbox input "true"
click at [1089, 376] on div at bounding box center [658, 298] width 1317 height 596
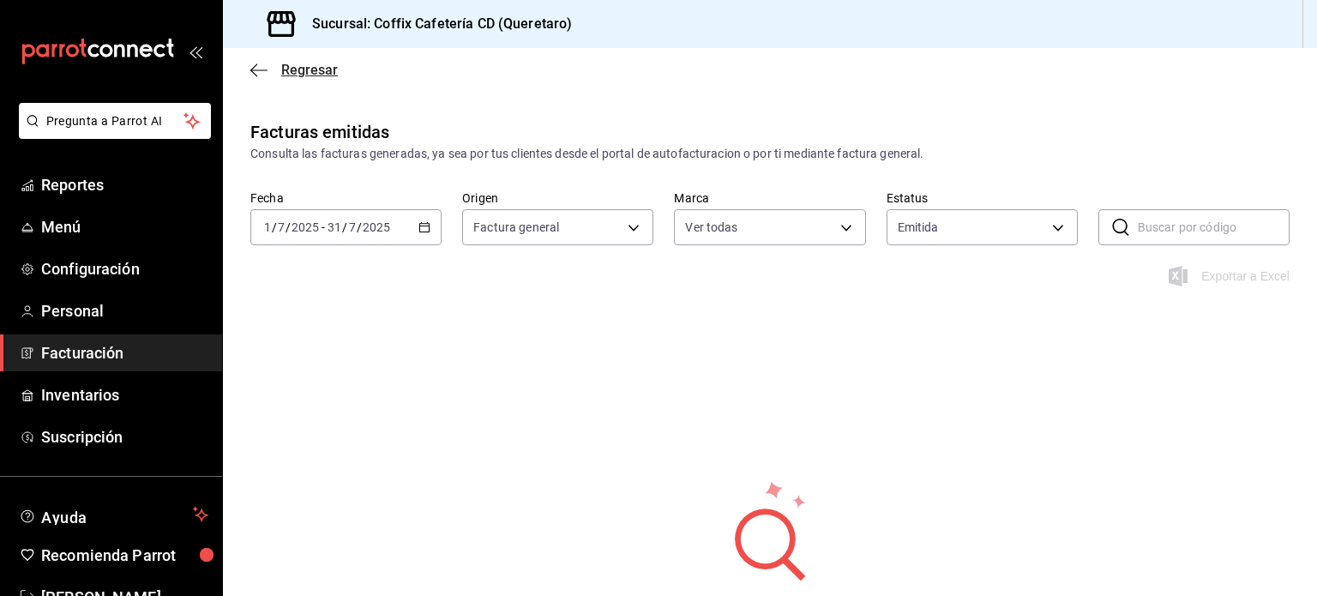
click at [298, 73] on span "Regresar" at bounding box center [309, 70] width 57 height 16
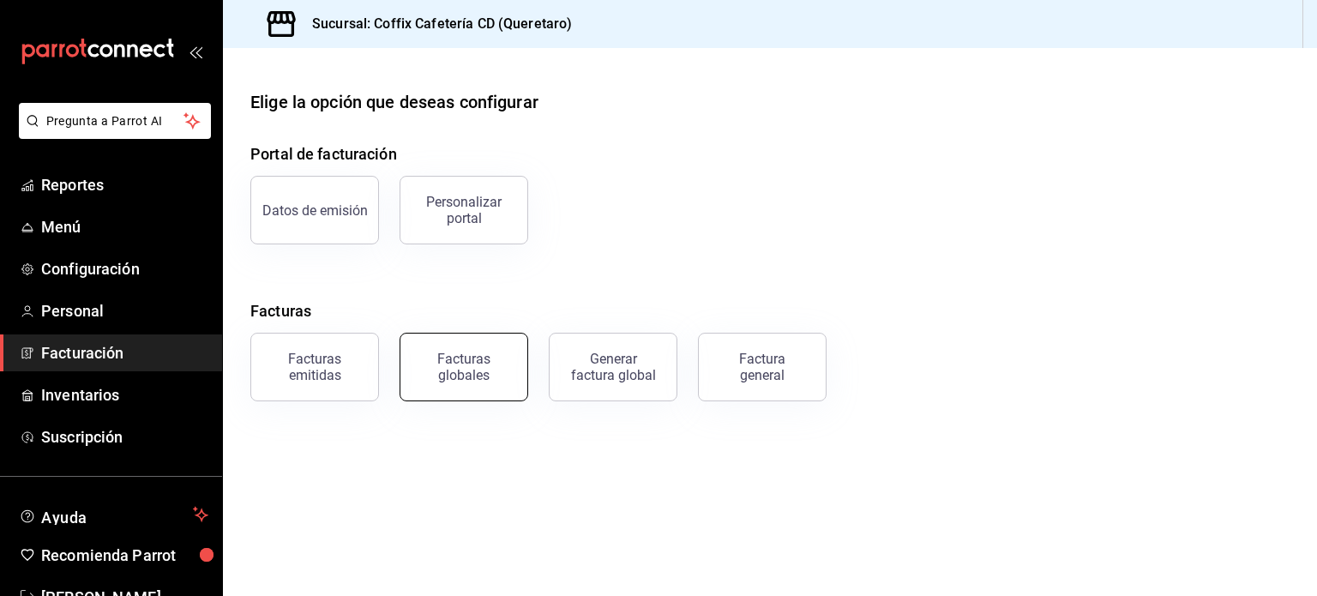
click at [429, 380] on div "Facturas globales" at bounding box center [464, 367] width 106 height 33
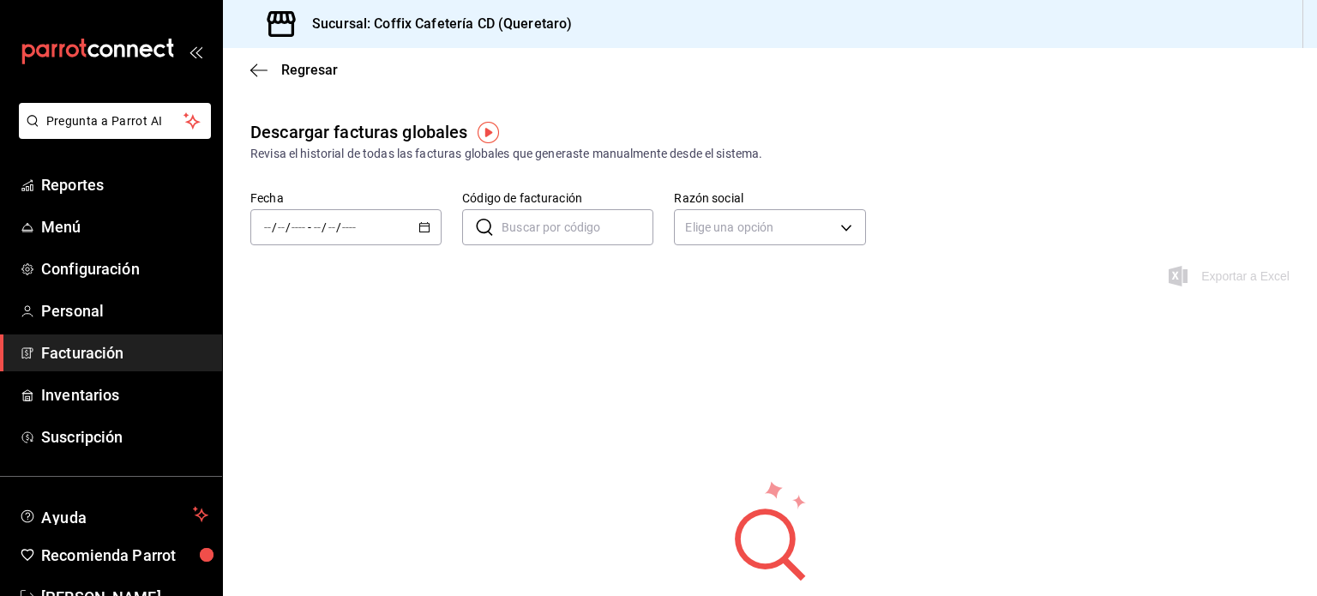
click at [423, 226] on icon "button" at bounding box center [424, 227] width 12 height 12
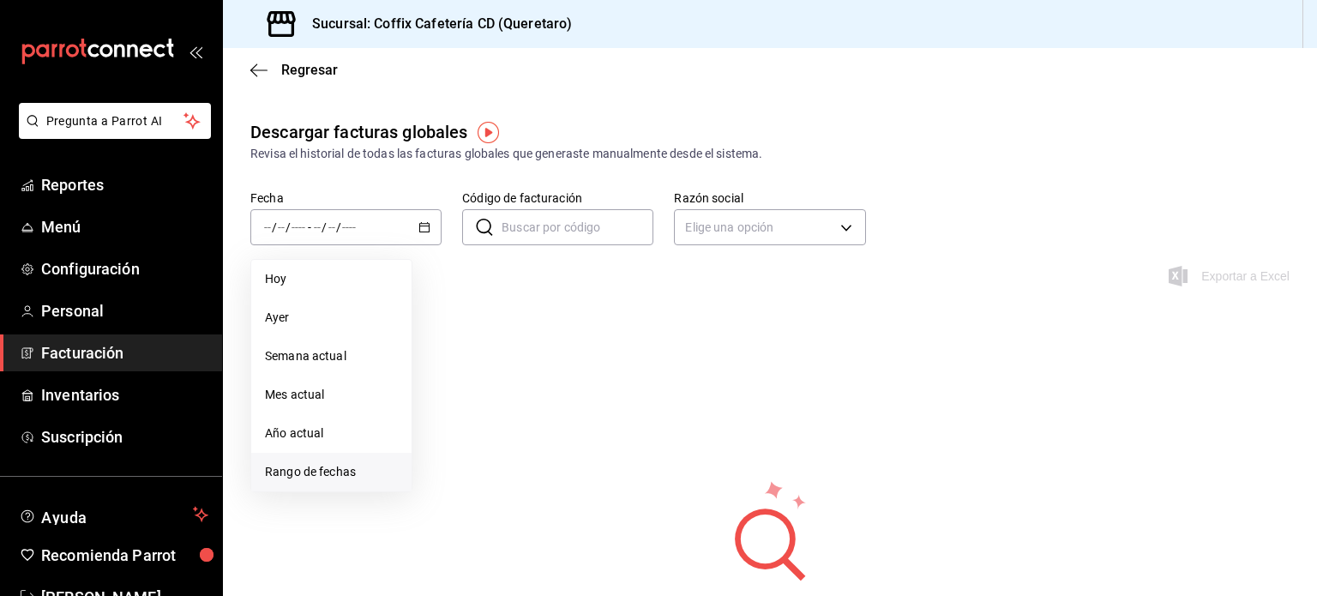
click at [351, 474] on span "Rango de fechas" at bounding box center [331, 472] width 133 height 18
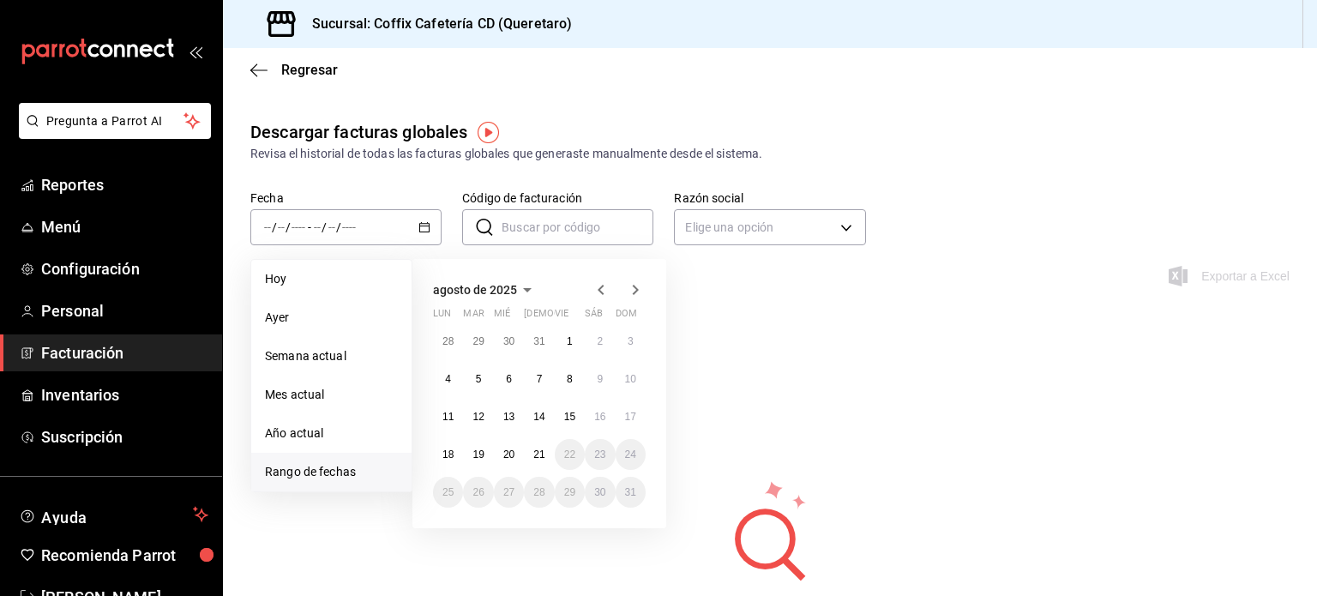
click at [603, 275] on div "agosto de 2025 lun mar mié jue vie sáb dom 28 29 30 31 1 2 3 4 5 6 7 8 9 10 11 …" at bounding box center [539, 393] width 254 height 269
click at [600, 291] on icon "button" at bounding box center [600, 290] width 6 height 10
click at [473, 345] on button "1" at bounding box center [478, 341] width 30 height 31
click at [540, 500] on button "31" at bounding box center [539, 492] width 30 height 31
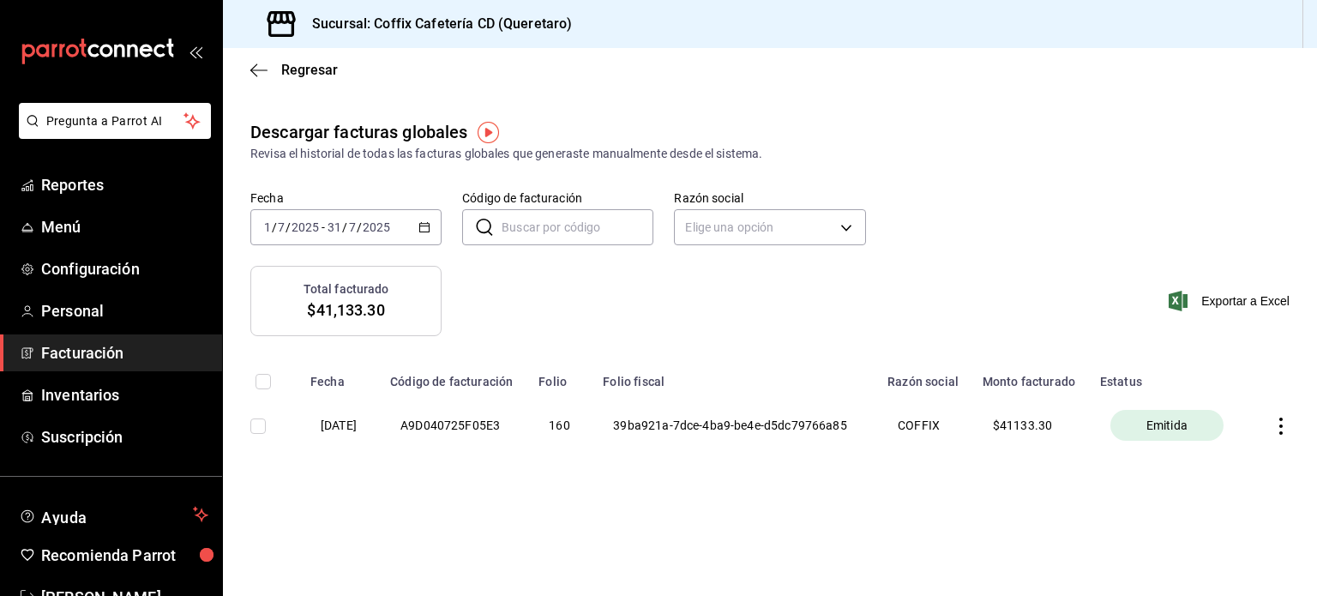
click at [1282, 416] on th at bounding box center [1283, 425] width 68 height 72
click at [1281, 427] on icon "button" at bounding box center [1280, 425] width 3 height 17
click at [1188, 397] on li "Descargar PDF" at bounding box center [1213, 384] width 151 height 44
click at [277, 75] on span "Regresar" at bounding box center [293, 70] width 87 height 16
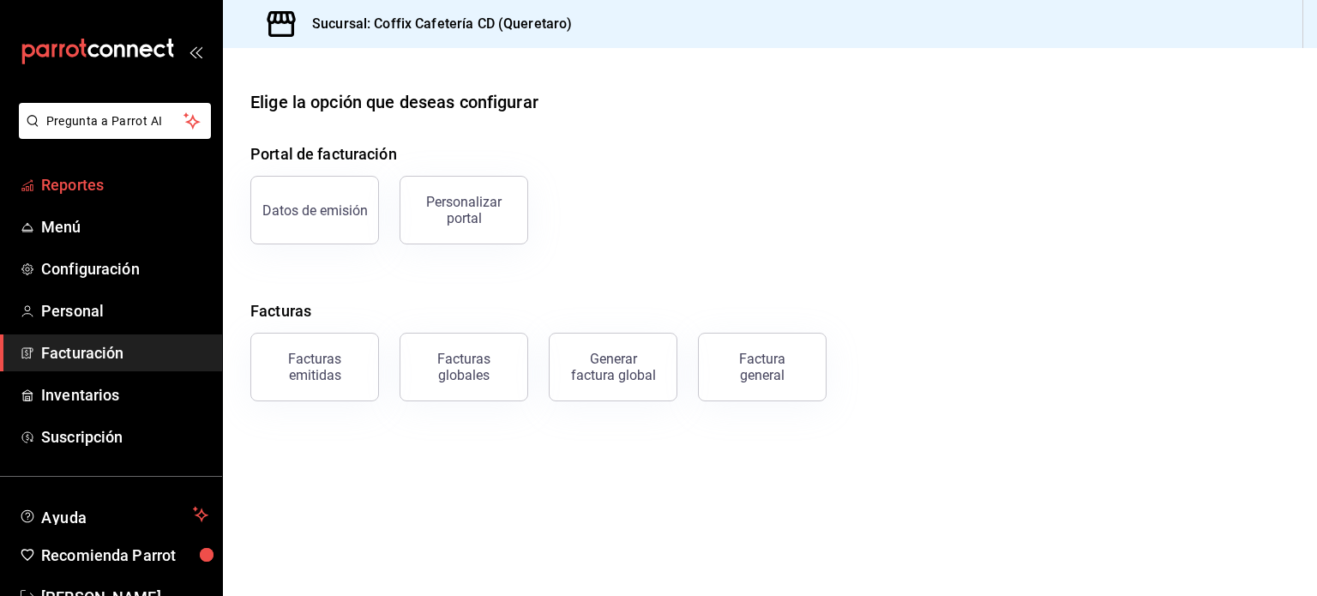
click at [87, 174] on span "Reportes" at bounding box center [124, 184] width 167 height 23
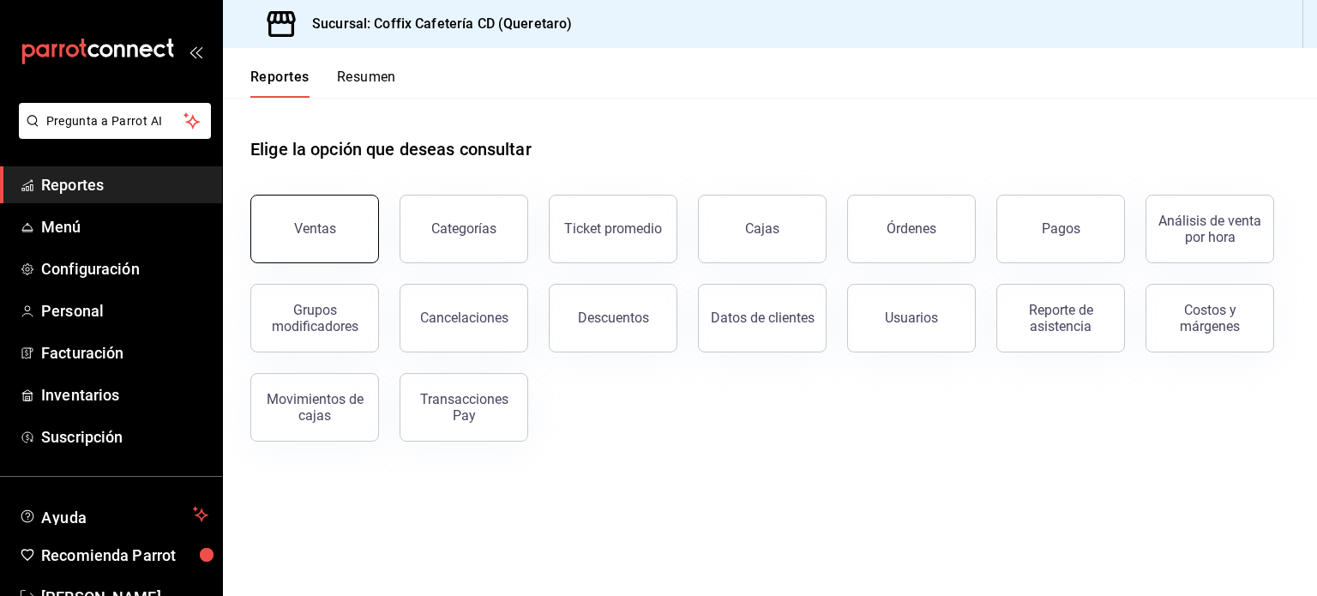
click at [333, 229] on button "Ventas" at bounding box center [314, 229] width 129 height 69
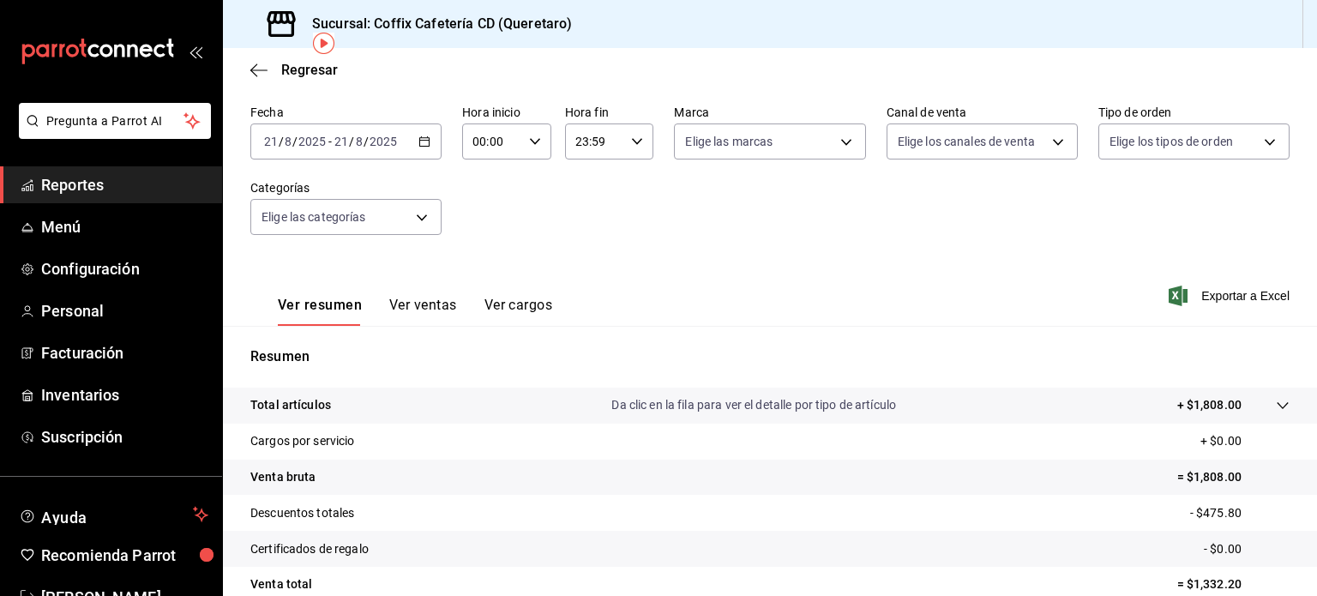
scroll to position [82, 0]
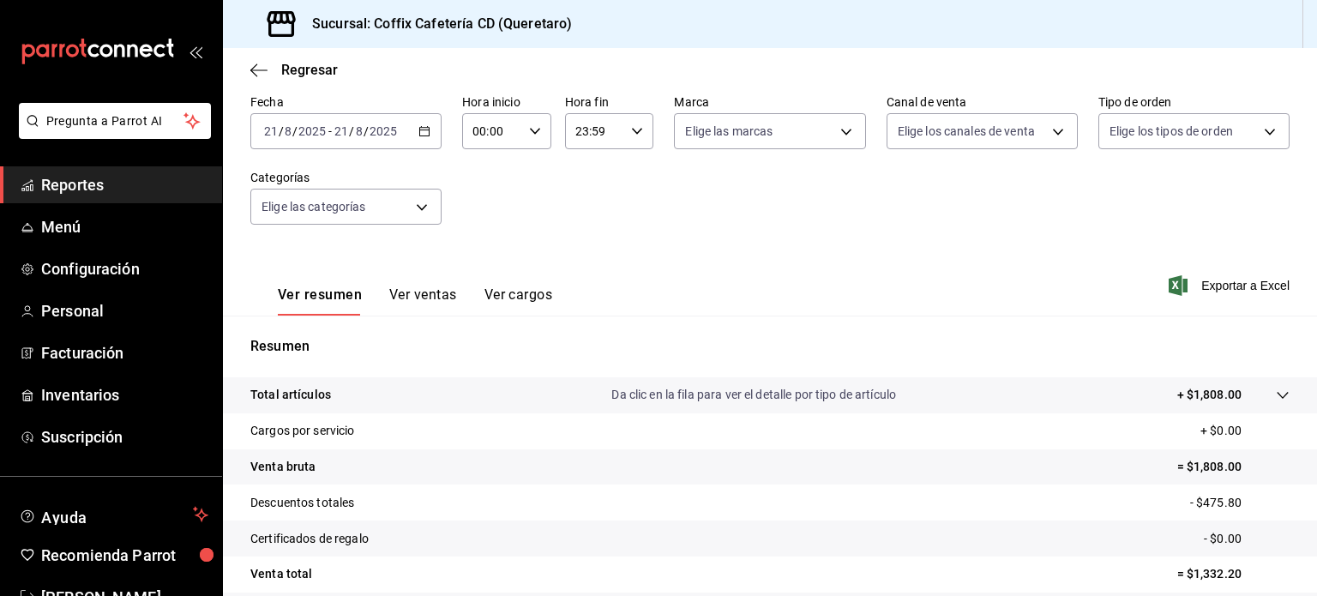
click at [429, 119] on div "2025-08-21 21 / 8 / 2025 - 2025-08-21 21 / 8 / 2025" at bounding box center [345, 131] width 191 height 36
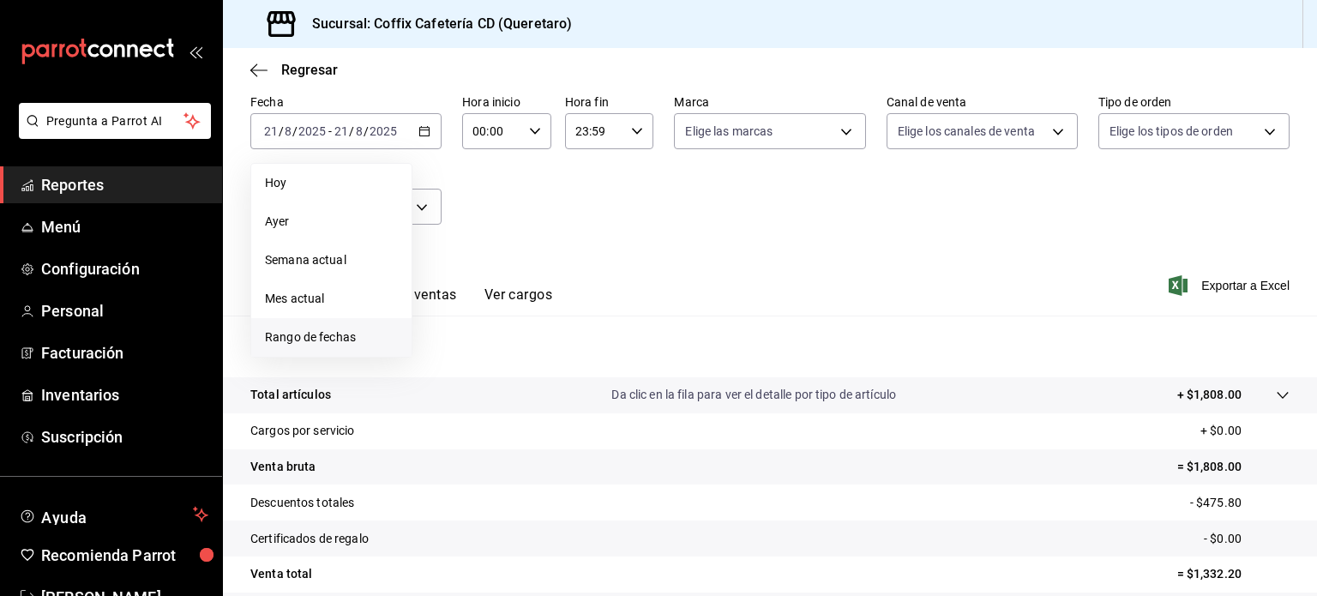
click at [315, 335] on span "Rango de fechas" at bounding box center [331, 337] width 133 height 18
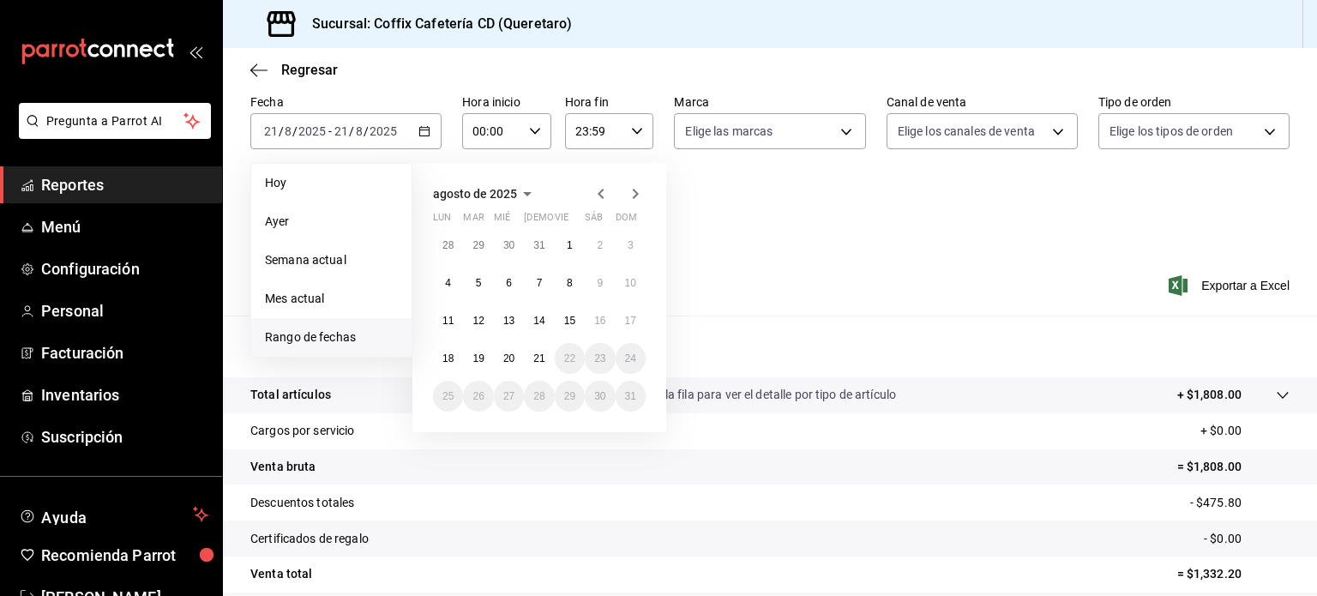
click at [603, 188] on icon "button" at bounding box center [601, 193] width 21 height 21
click at [569, 357] on abbr "25" at bounding box center [569, 358] width 11 height 12
click at [478, 391] on abbr "29" at bounding box center [477, 396] width 11 height 12
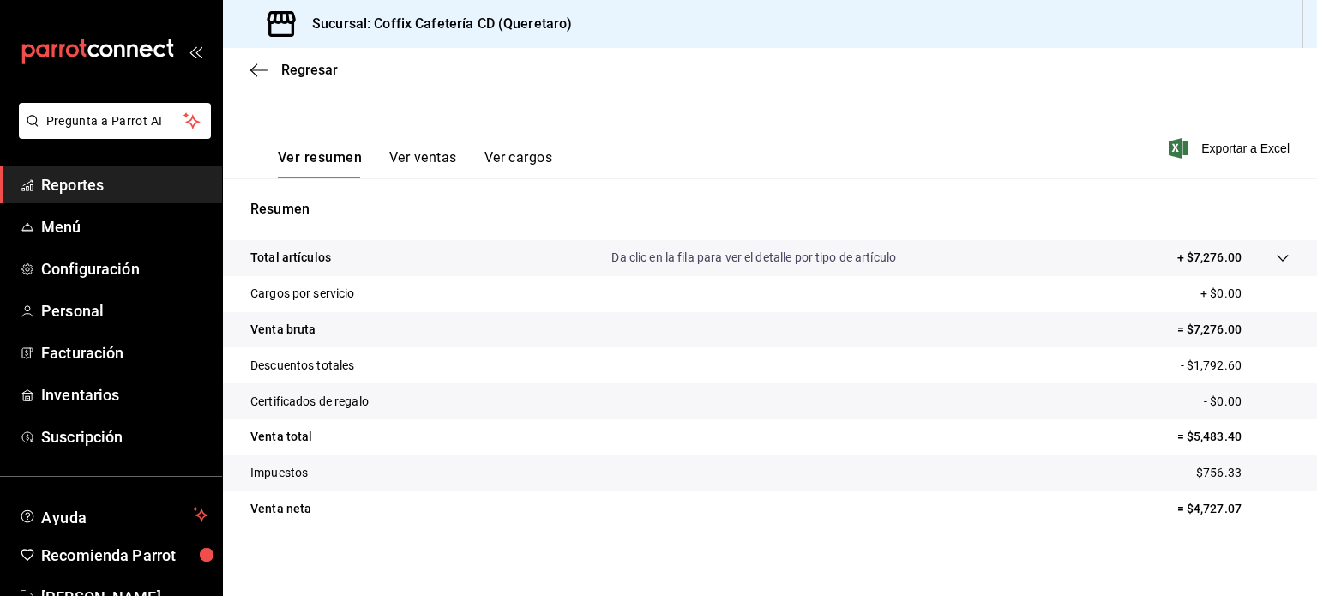
scroll to position [225, 0]
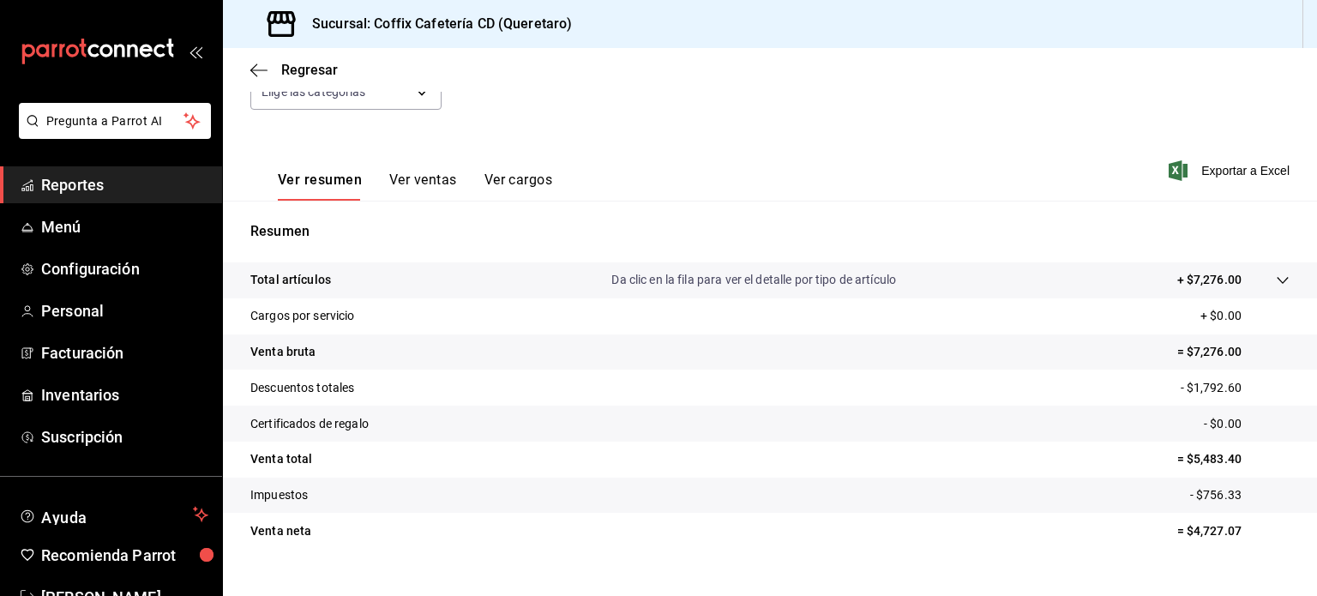
click at [415, 195] on button "Ver ventas" at bounding box center [423, 185] width 68 height 29
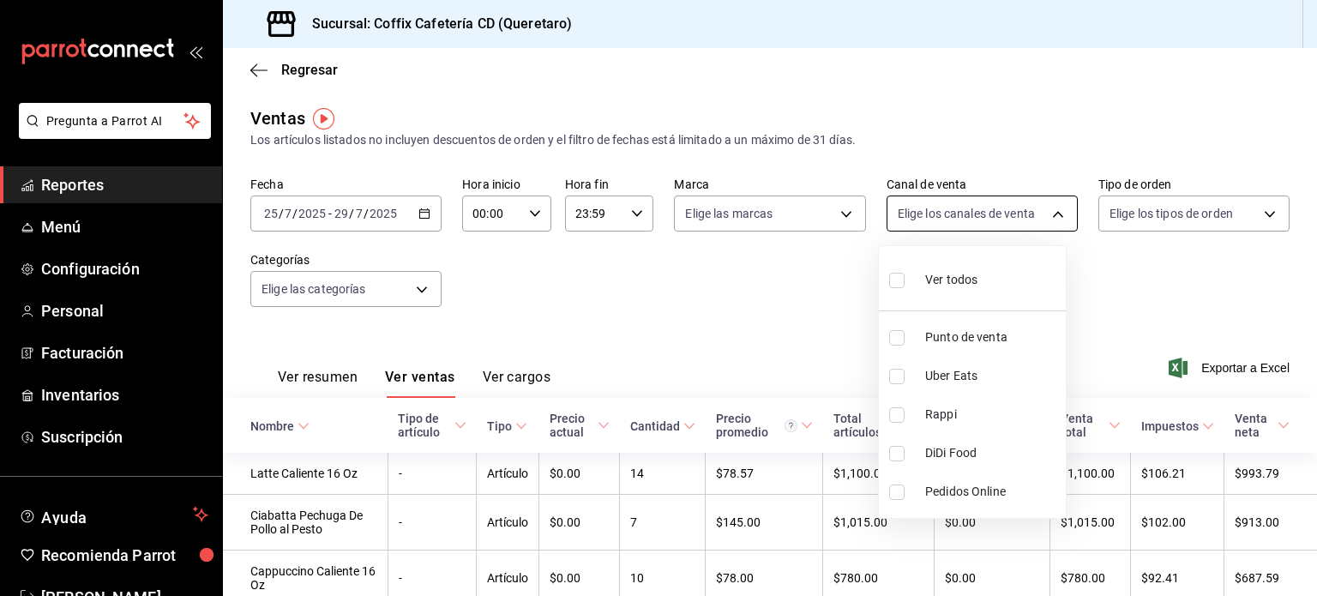
click at [971, 211] on body "Pregunta a Parrot AI Reportes Menú Configuración Personal Facturación Inventari…" at bounding box center [658, 298] width 1317 height 596
click at [946, 418] on span "Rappi" at bounding box center [992, 414] width 134 height 18
type input "RAPPI"
checkbox input "true"
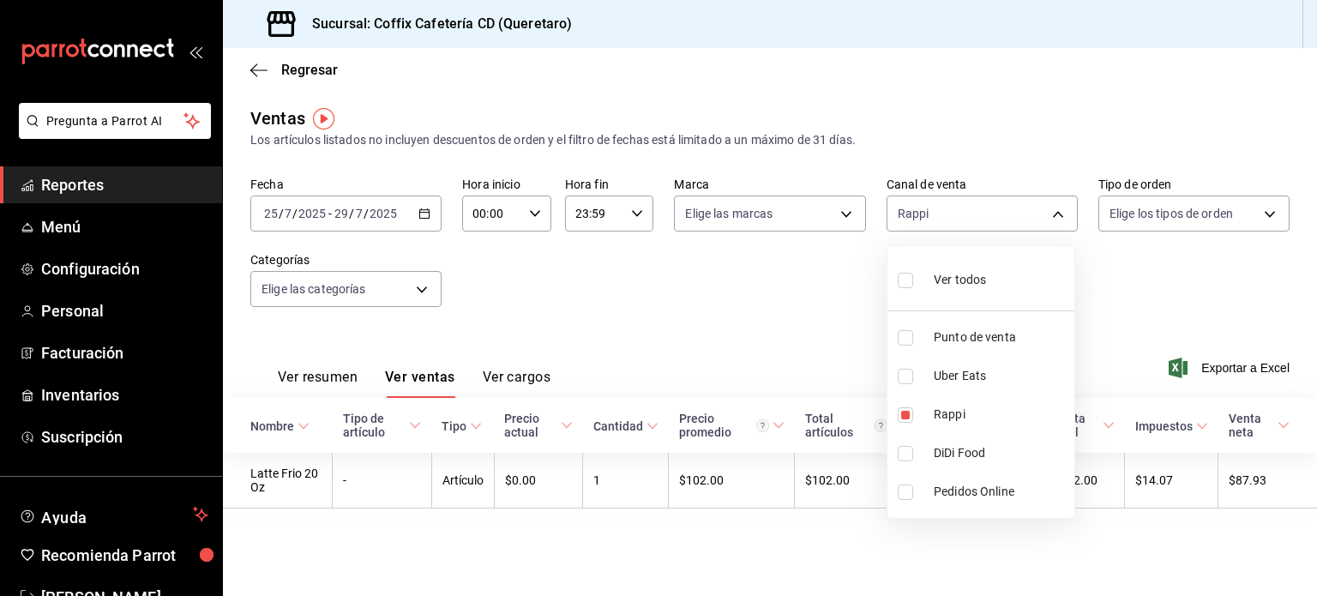
click at [721, 342] on div at bounding box center [658, 298] width 1317 height 596
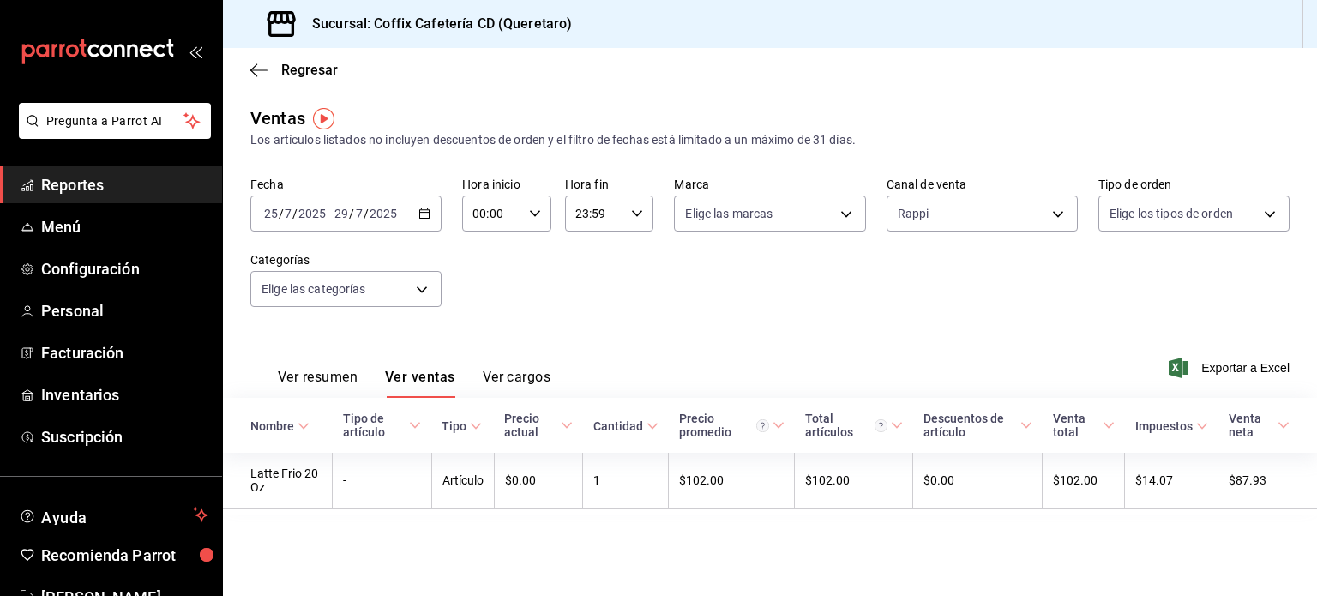
click at [433, 212] on div "2025-07-25 25 / 7 / 2025 - 2025-07-29 29 / 7 / 2025" at bounding box center [345, 213] width 191 height 36
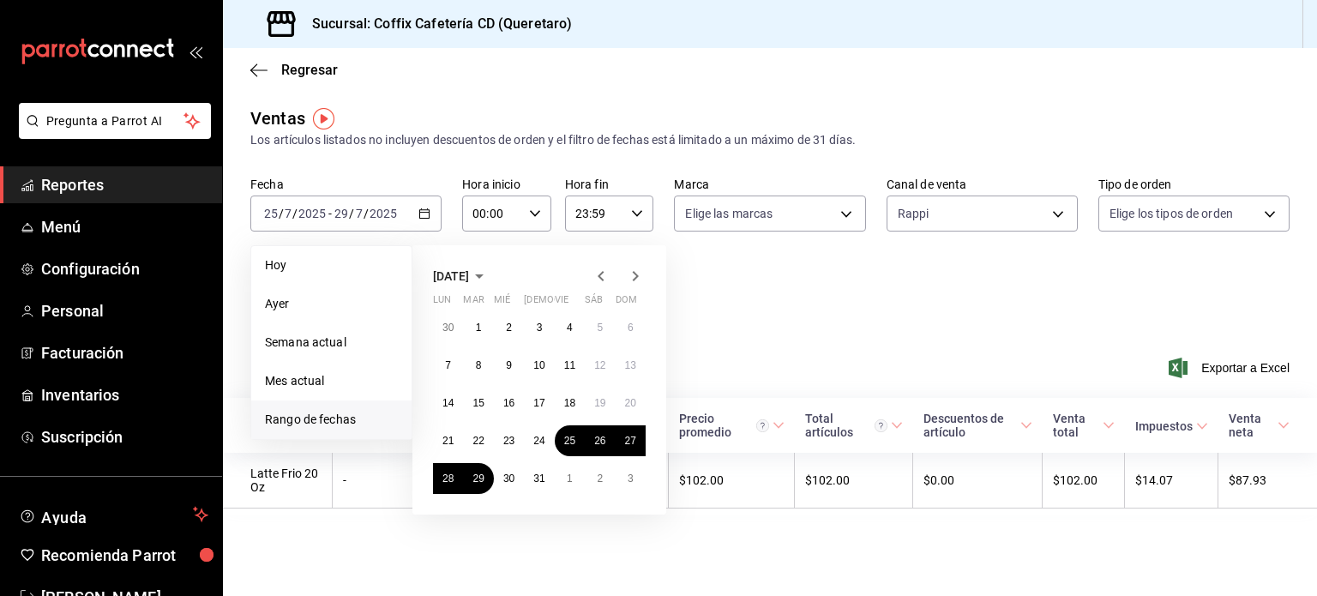
click at [765, 305] on div "Fecha 2025-07-25 25 / 7 / 2025 - 2025-07-29 29 / 7 / 2025 Hoy Ayer Semana actua…" at bounding box center [769, 252] width 1039 height 151
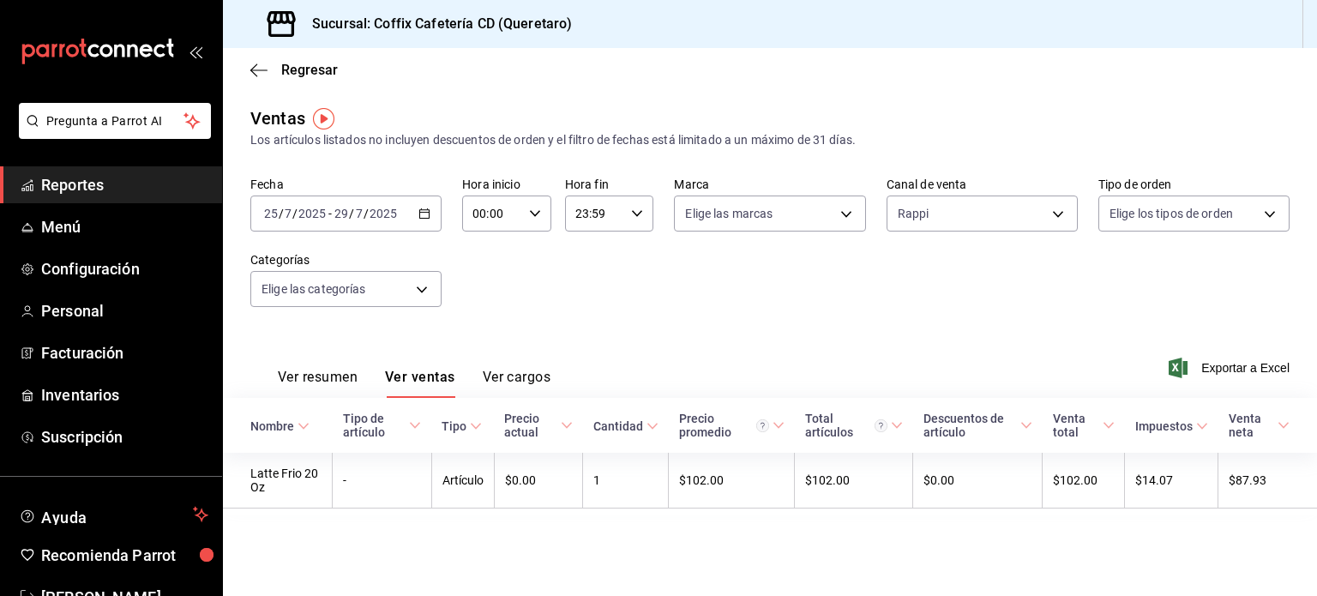
click at [425, 215] on icon "button" at bounding box center [424, 213] width 12 height 12
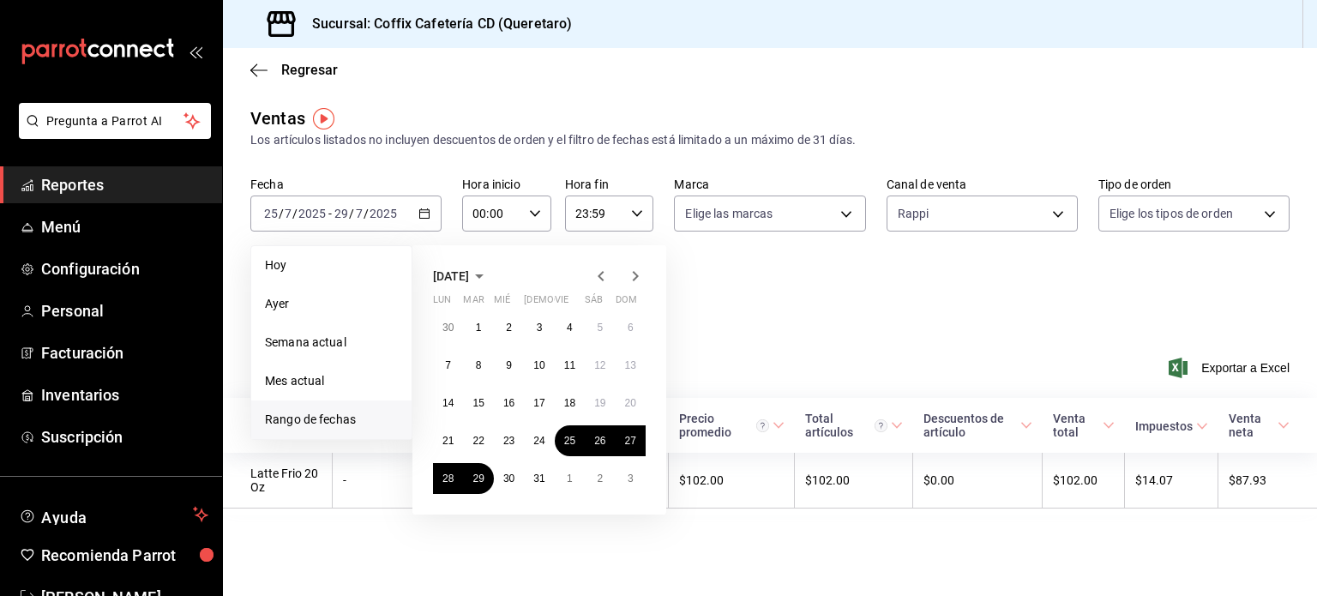
click at [709, 310] on div "julio de 2025 lun mar mié jue vie sáb dom 30 1 2 3 4 5 6 7 8 9 10 11 12 13 14 1…" at bounding box center [562, 372] width 300 height 283
click at [1065, 211] on body "Pregunta a Parrot AI Reportes Menú Configuración Personal Facturación Inventari…" at bounding box center [658, 298] width 1317 height 596
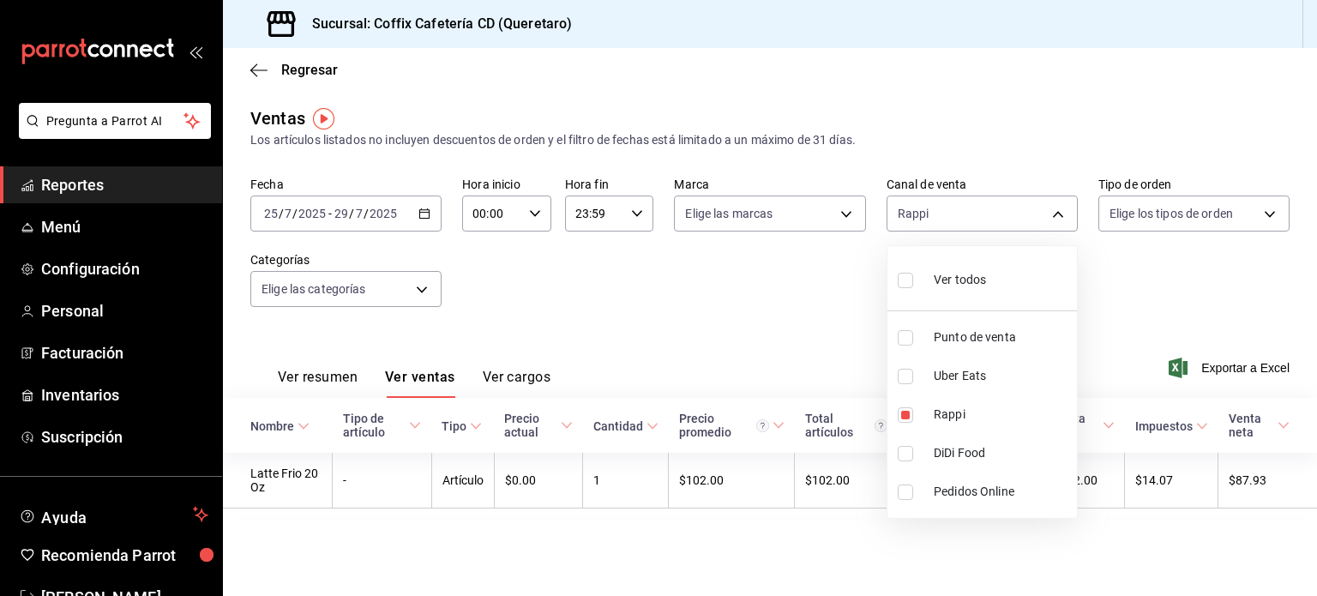
click at [940, 460] on span "DiDi Food" at bounding box center [1002, 453] width 136 height 18
type input "RAPPI,DIDI_FOOD"
checkbox input "true"
click at [954, 369] on span "Uber Eats" at bounding box center [1002, 376] width 136 height 18
type input "RAPPI,DIDI_FOOD,UBER_EATS"
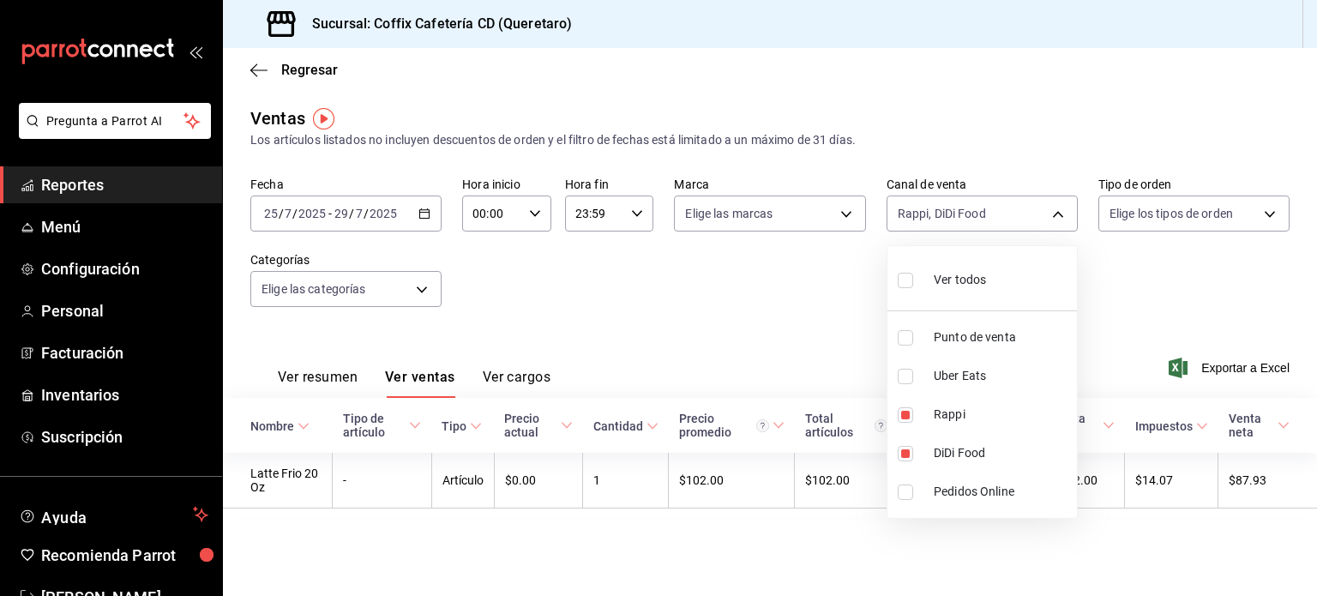
checkbox input "true"
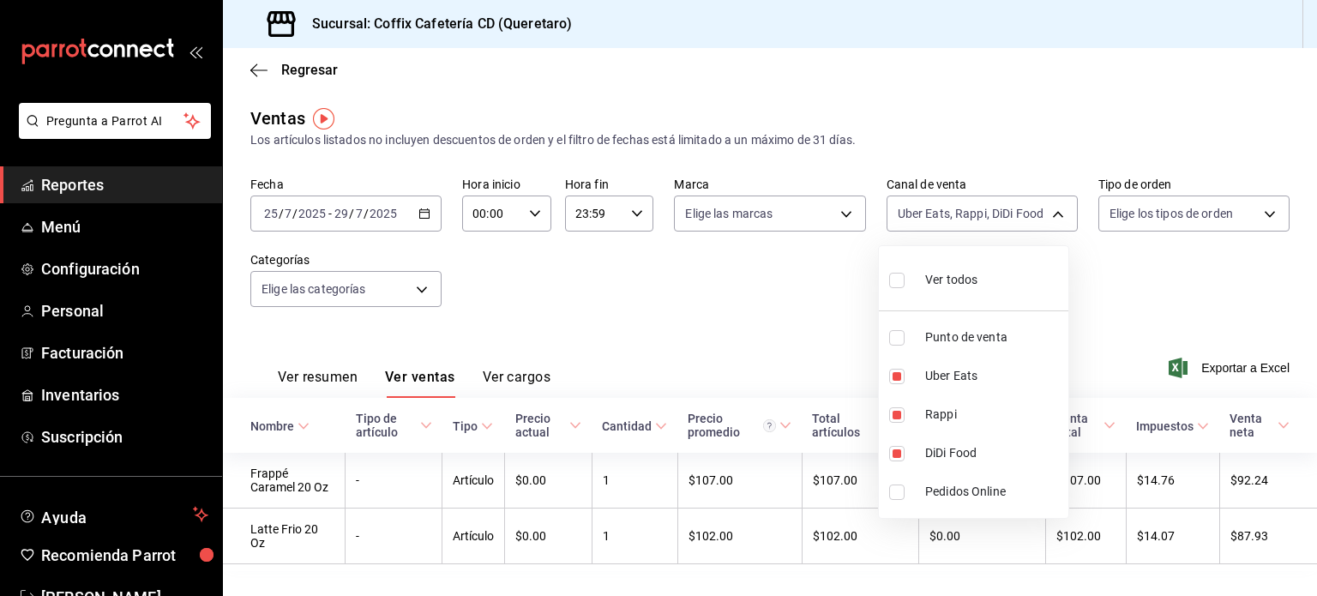
click at [1144, 329] on div at bounding box center [658, 298] width 1317 height 596
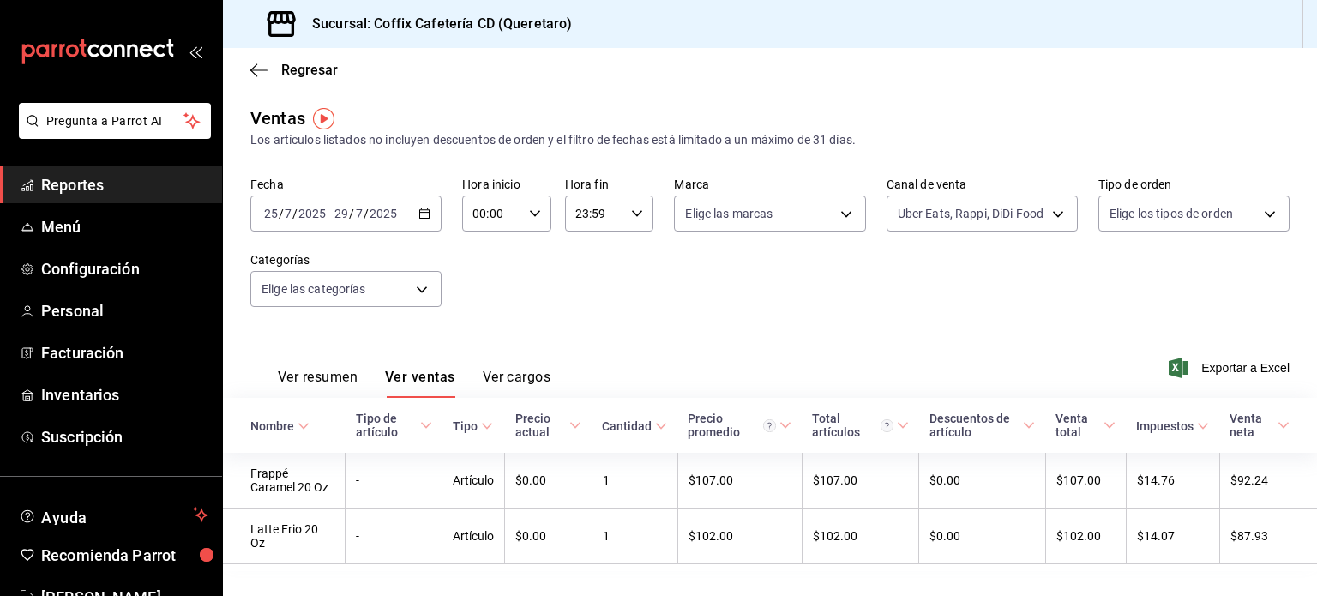
click at [429, 208] on div "2025-07-25 25 / 7 / 2025 - 2025-07-29 29 / 7 / 2025" at bounding box center [345, 213] width 191 height 36
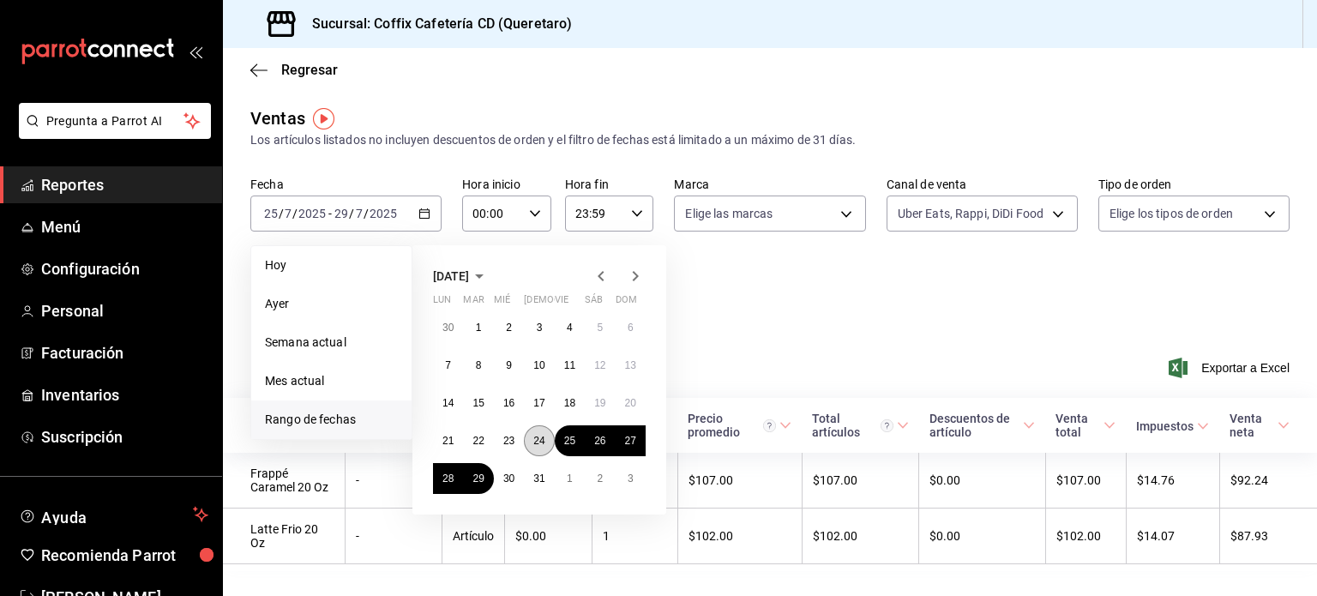
click at [545, 446] on button "24" at bounding box center [539, 440] width 30 height 31
click at [490, 471] on button "29" at bounding box center [478, 478] width 30 height 31
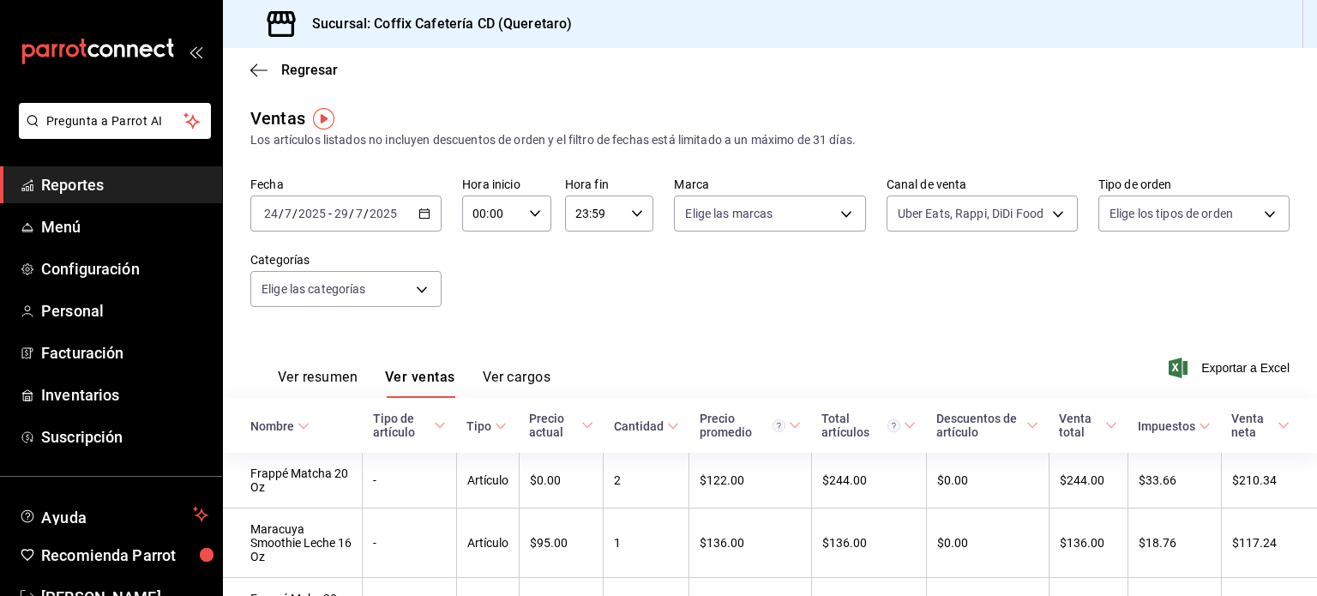
scroll to position [261, 0]
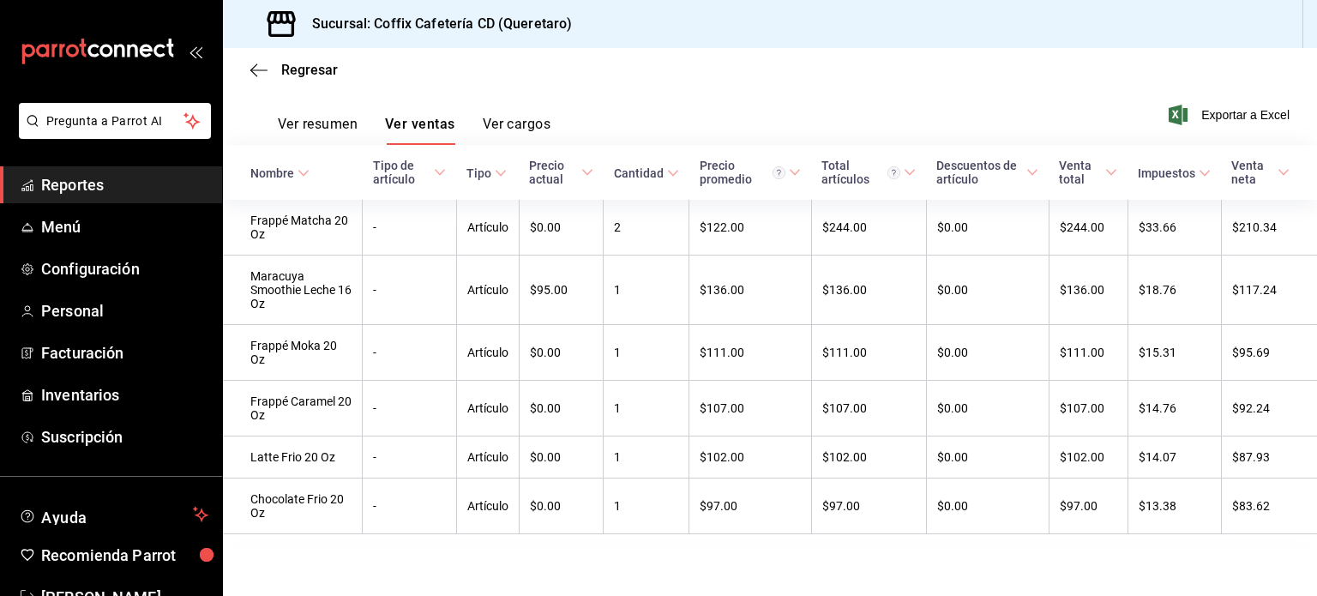
click at [929, 86] on div "Regresar" at bounding box center [770, 70] width 1094 height 44
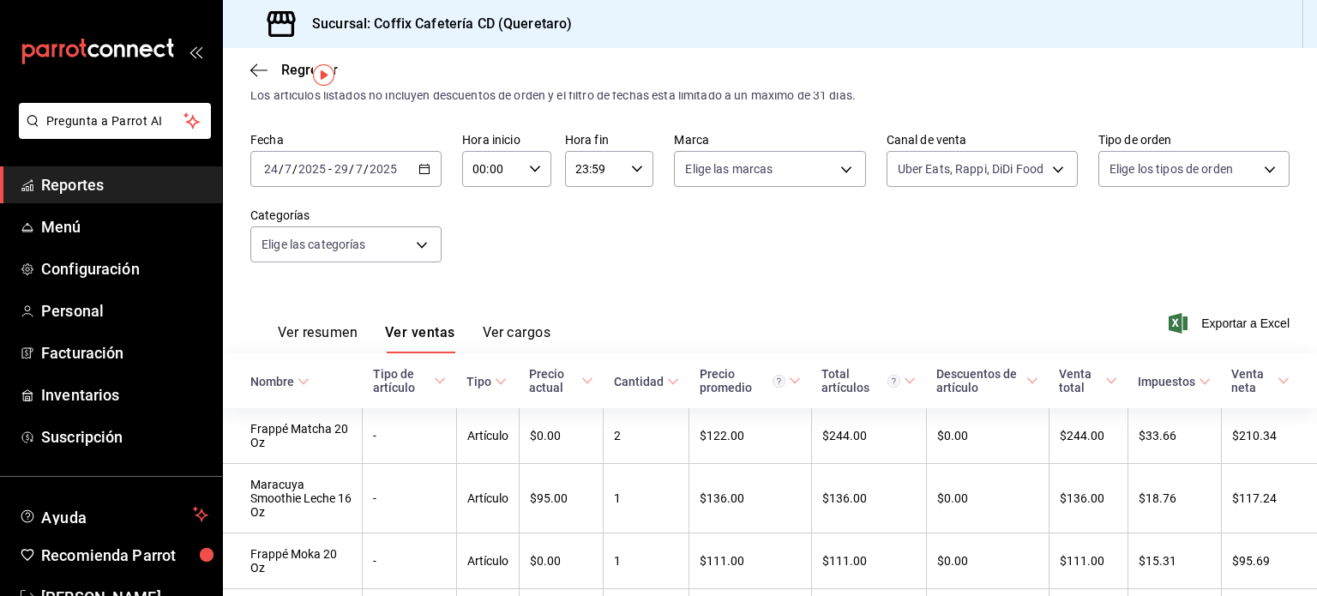
scroll to position [38, 0]
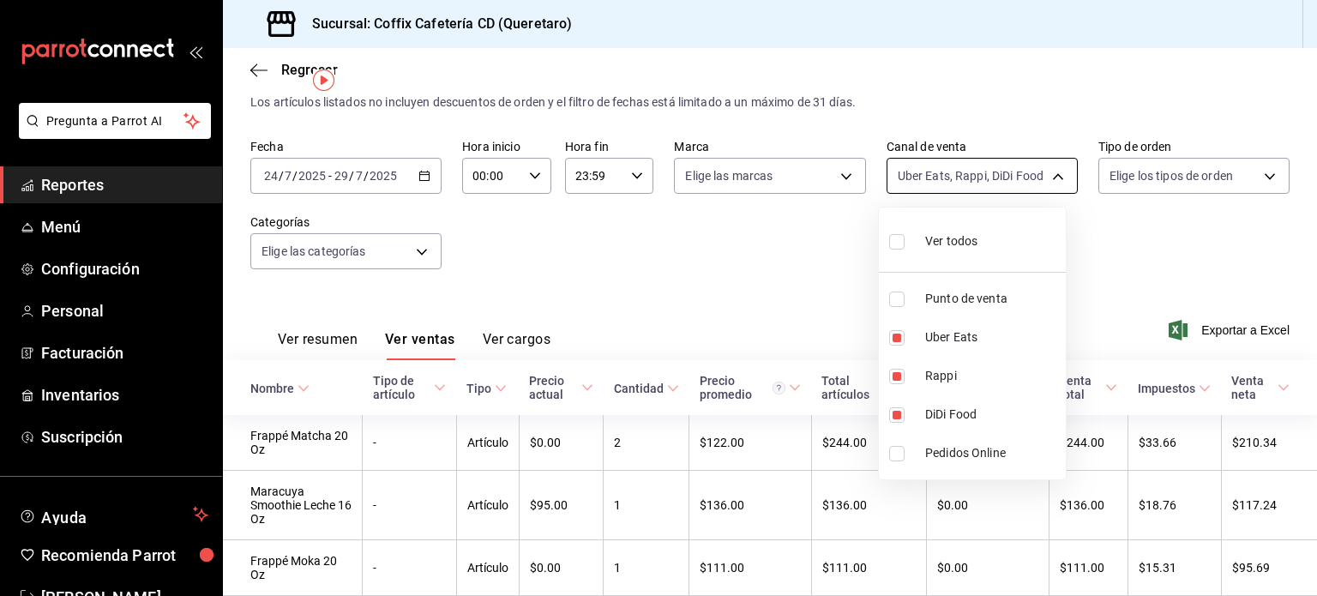
click at [1018, 183] on body "Pregunta a Parrot AI Reportes Menú Configuración Personal Facturación Inventari…" at bounding box center [658, 298] width 1317 height 596
click at [953, 409] on span "DiDi Food" at bounding box center [992, 414] width 134 height 18
type input "RAPPI,UBER_EATS"
checkbox input "false"
click at [972, 341] on span "Uber Eats" at bounding box center [992, 337] width 134 height 18
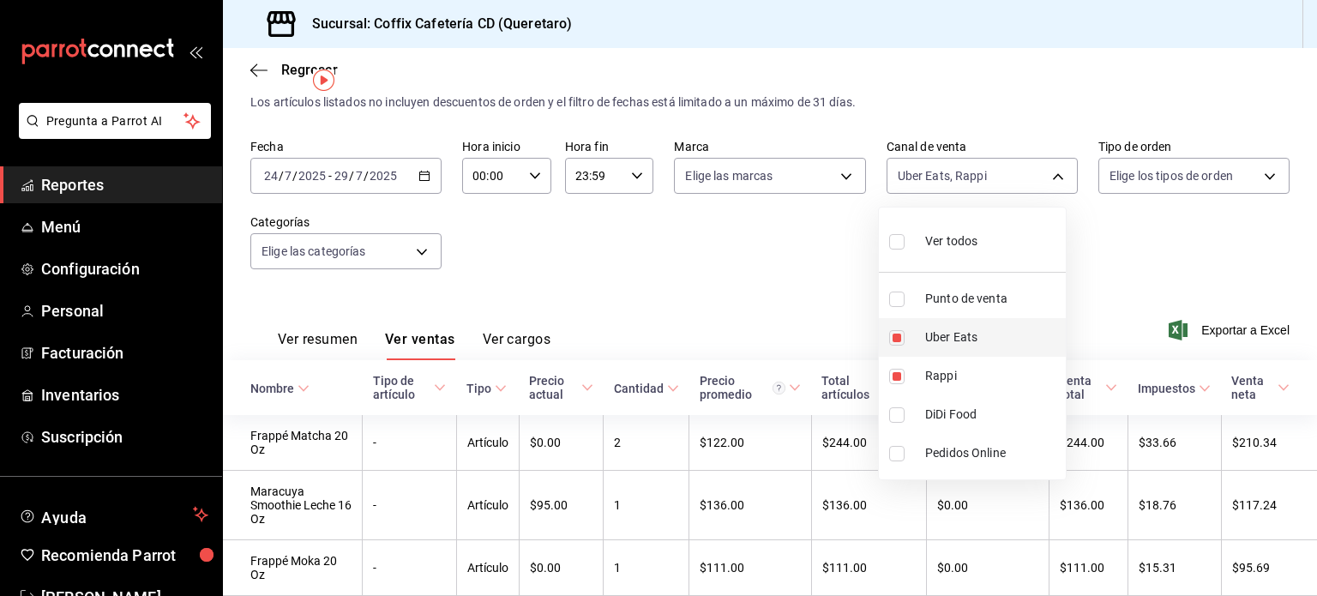
type input "RAPPI"
checkbox input "false"
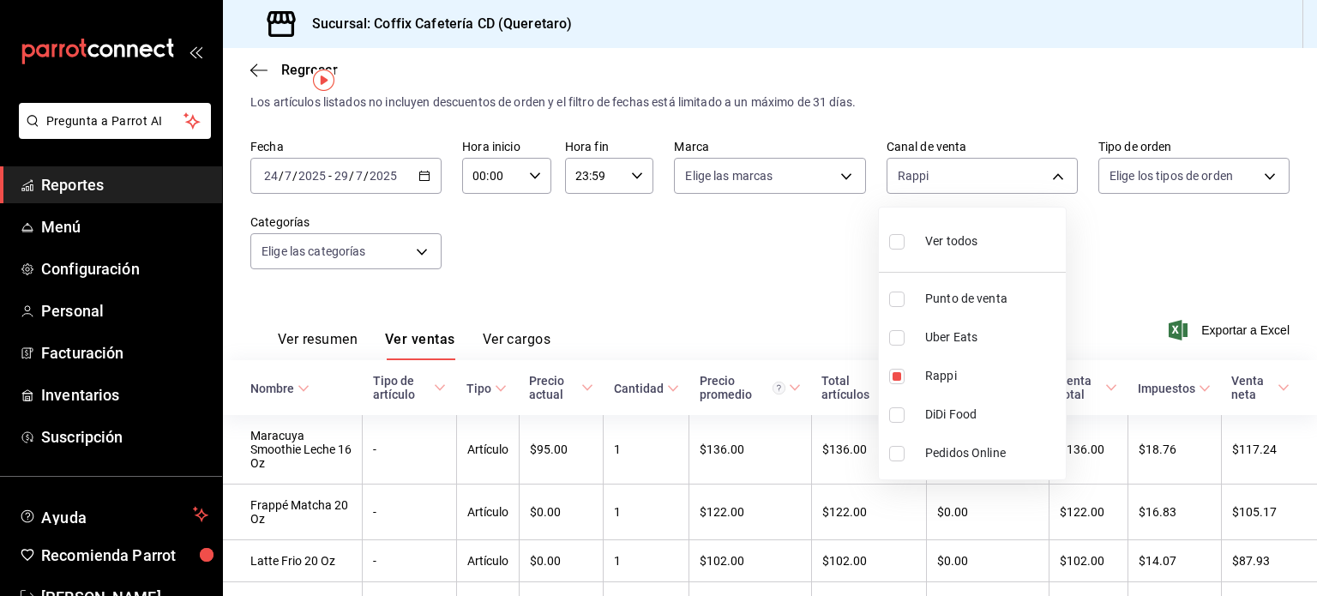
click at [1108, 285] on div at bounding box center [658, 298] width 1317 height 596
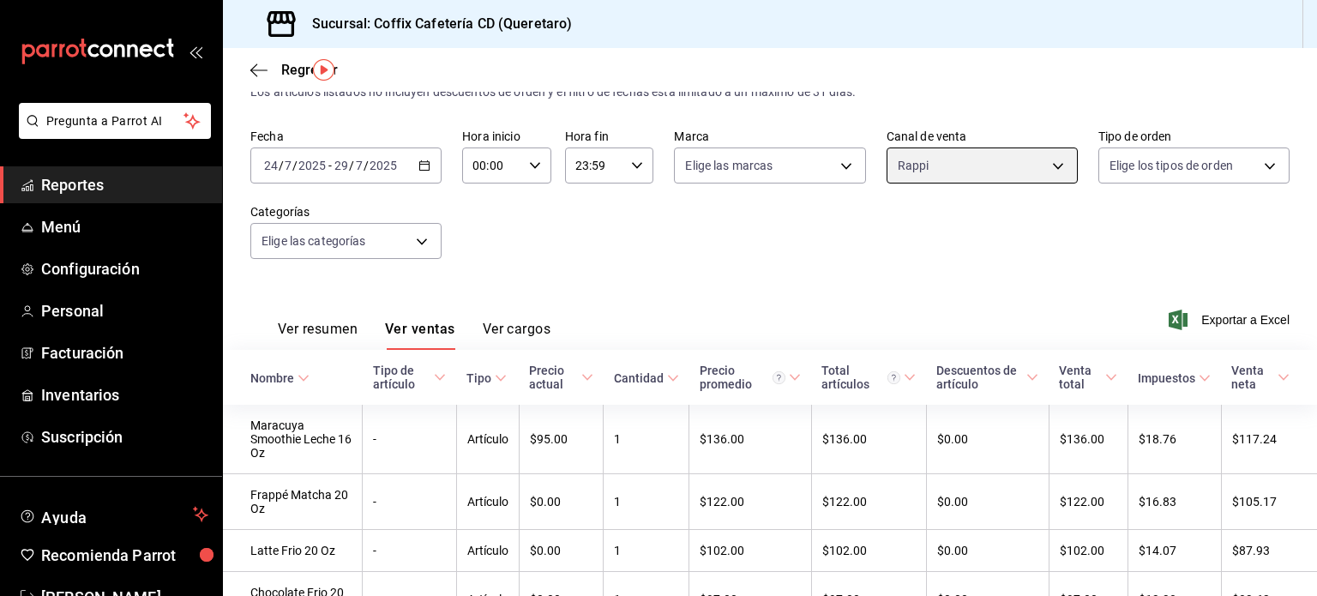
scroll to position [147, 0]
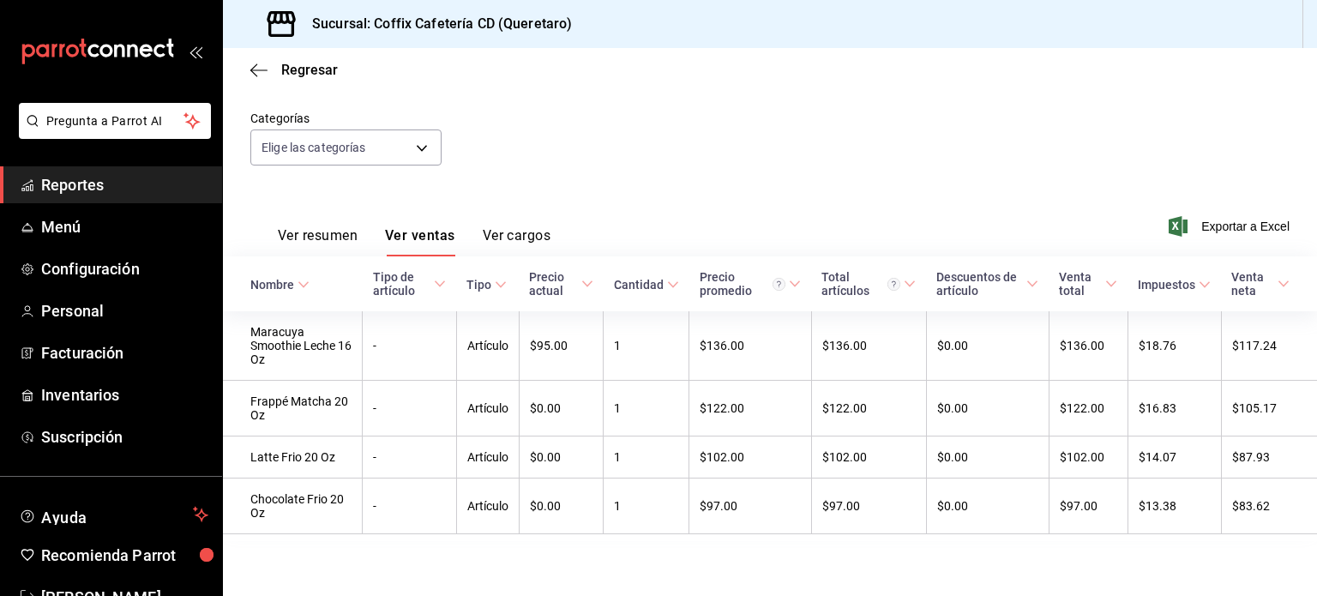
click at [1001, 579] on main "Regresar Ventas Los artículos listados no incluyen descuentos de orden y el fil…" at bounding box center [770, 251] width 1094 height 689
click at [109, 349] on span "Facturación" at bounding box center [124, 352] width 167 height 23
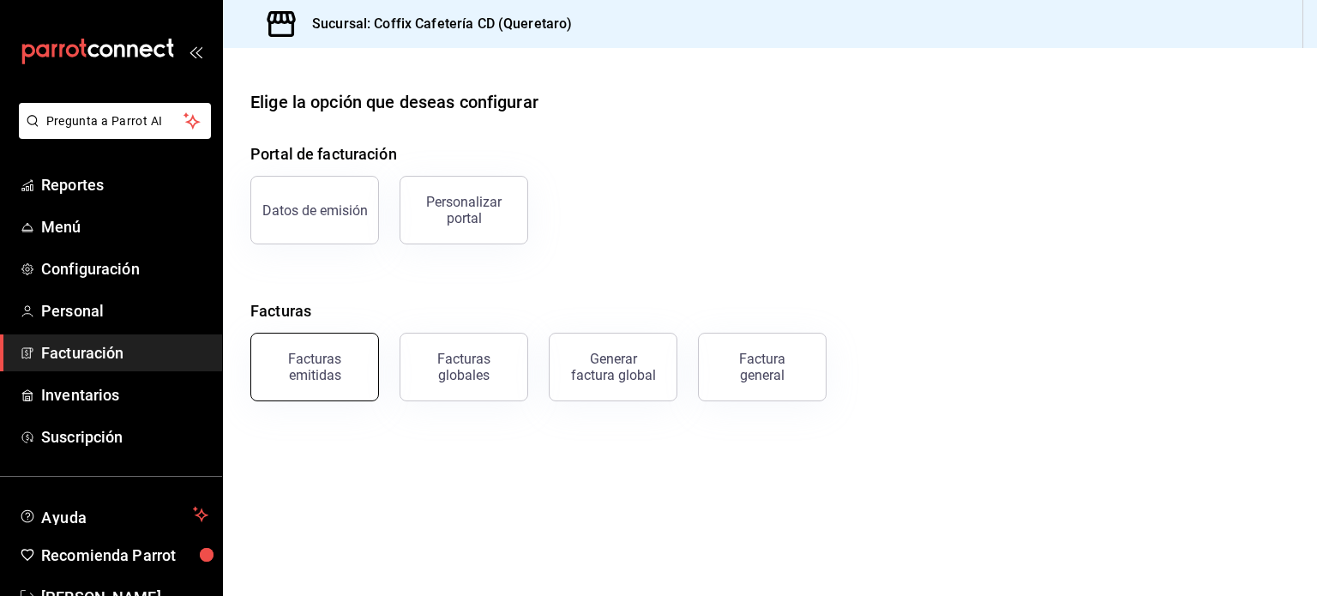
click at [341, 380] on div "Facturas emitidas" at bounding box center [314, 367] width 106 height 33
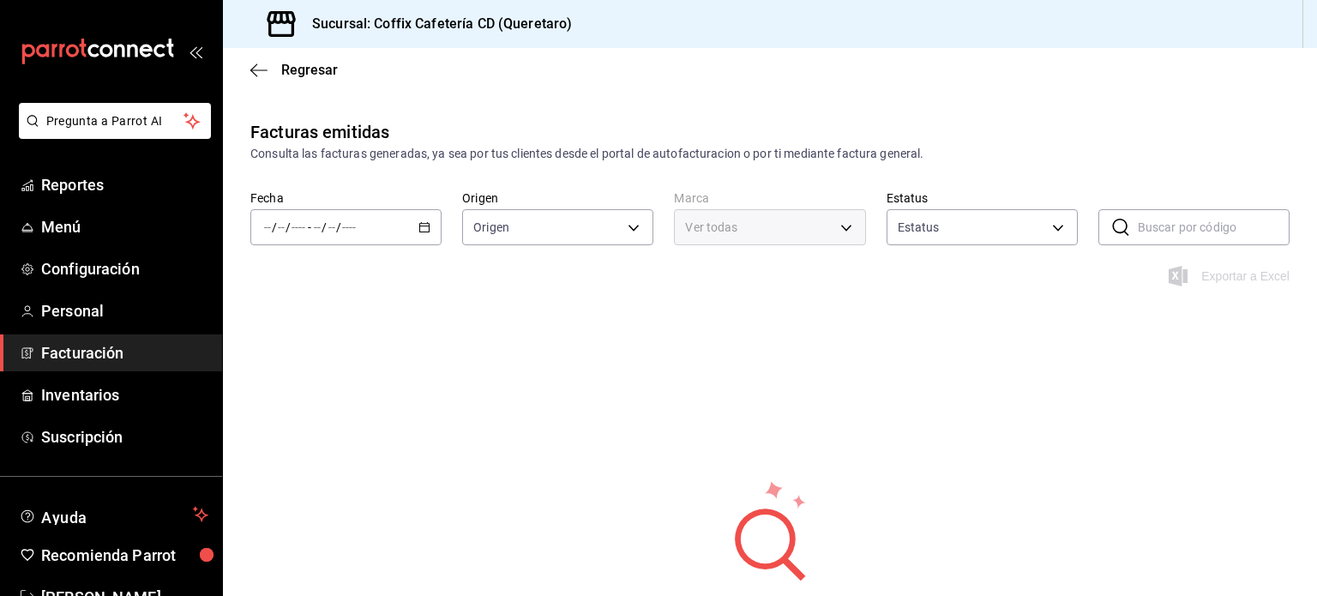
type input "ORDER_INVOICE,GENERAL_INVOICE"
type input "ACTIVE,PENDING_CANCELLATION,CANCELLED,PRE_CANCELLED"
type input "37354d35-c50e-40a0-a17c-a16cf0c68ffe"
click at [415, 213] on div "/ / - / /" at bounding box center [345, 227] width 191 height 36
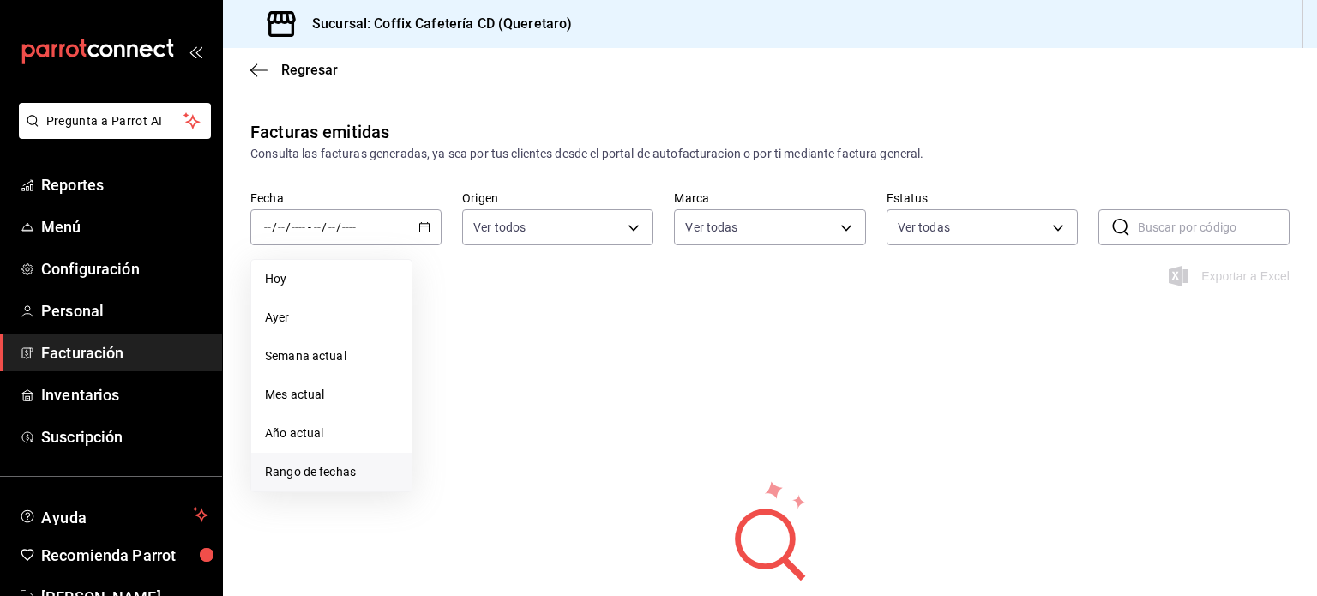
click at [323, 463] on span "Rango de fechas" at bounding box center [331, 472] width 133 height 18
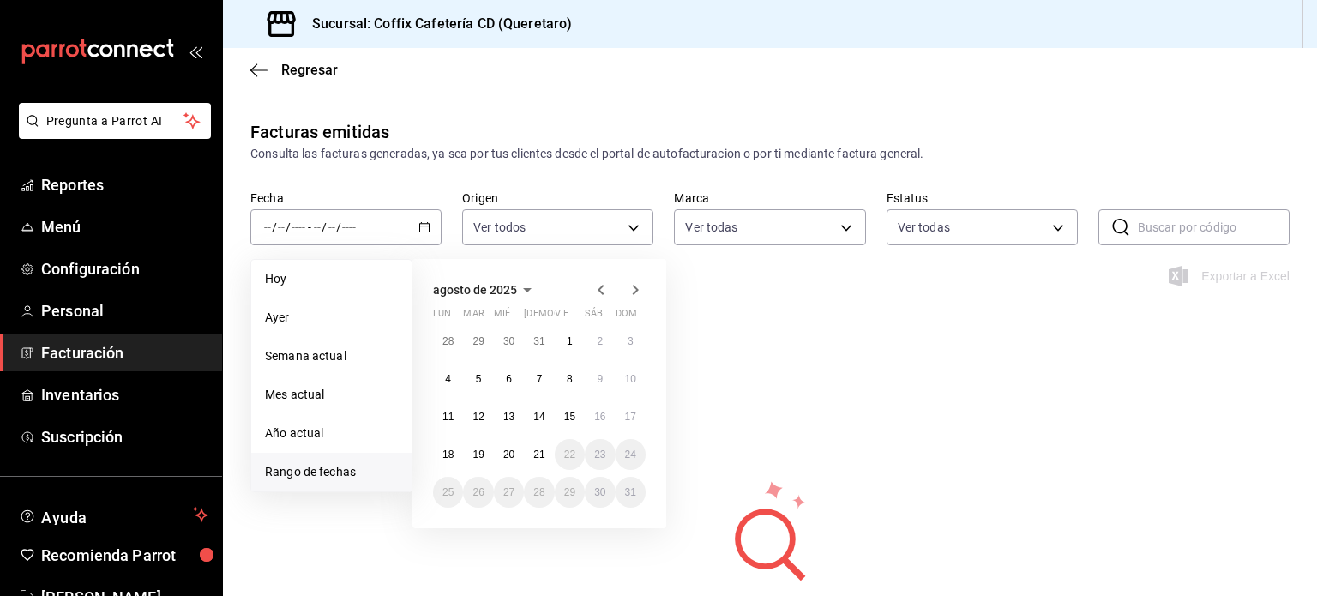
click at [603, 296] on icon "button" at bounding box center [601, 289] width 21 height 21
click at [537, 456] on abbr "24" at bounding box center [538, 454] width 11 height 12
click at [497, 489] on button "30" at bounding box center [509, 492] width 30 height 31
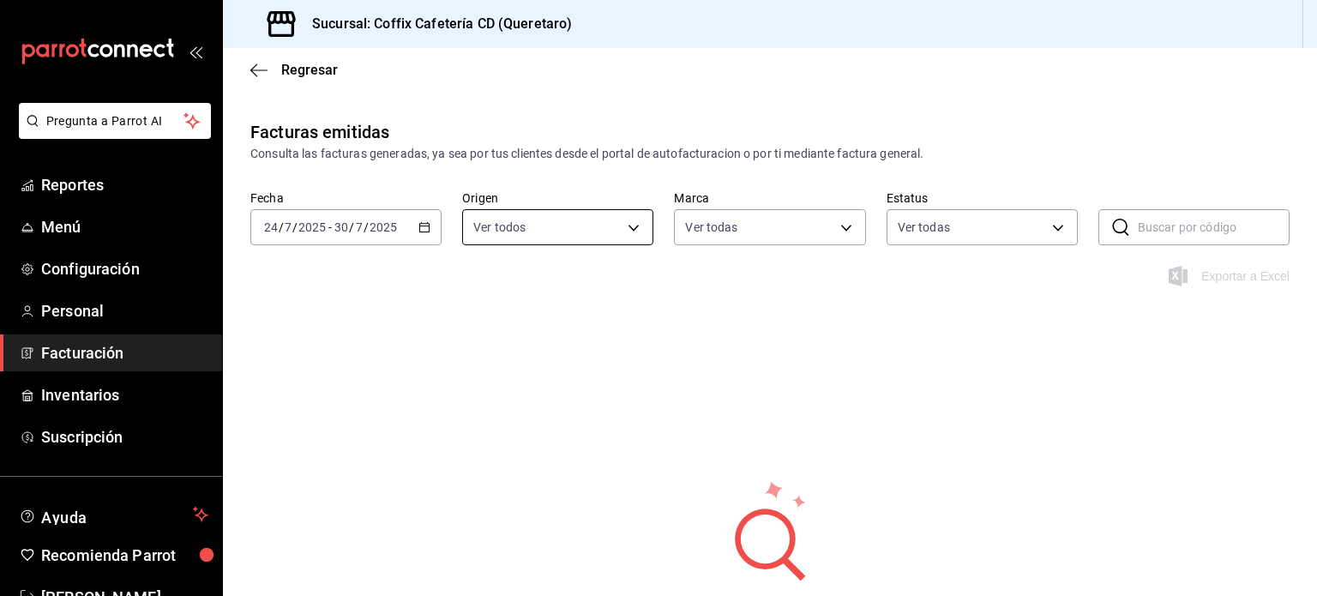
click at [635, 225] on body "Pregunta a Parrot AI Reportes Menú Configuración Personal Facturación Inventari…" at bounding box center [658, 298] width 1317 height 596
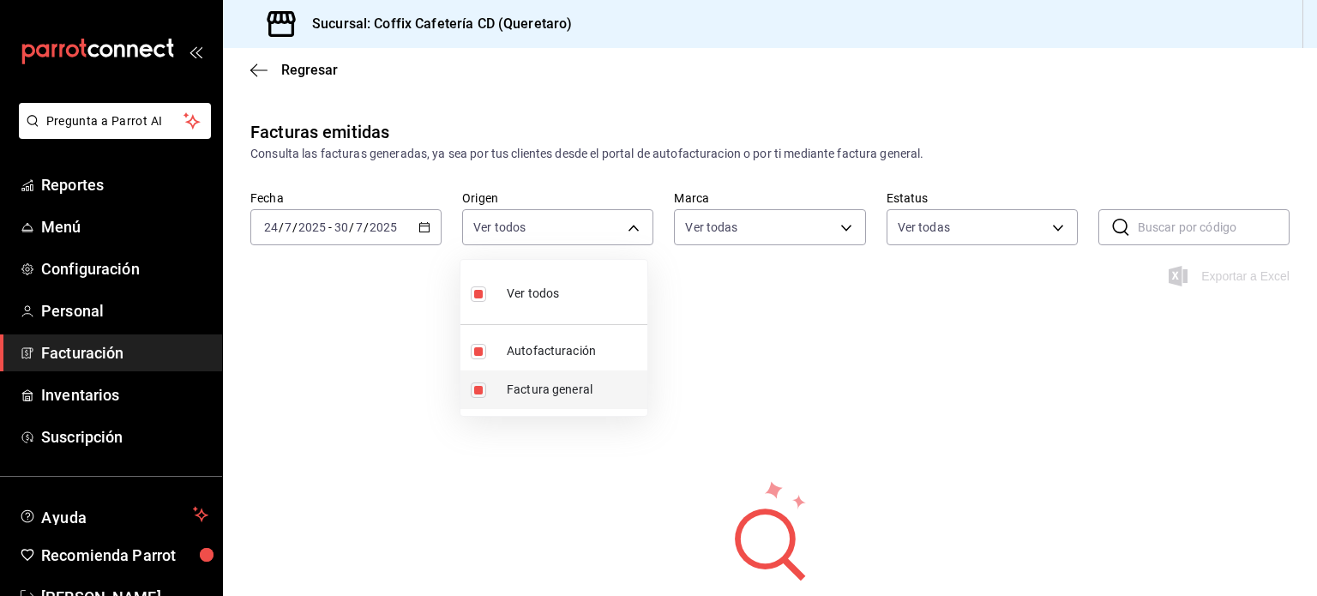
click at [562, 388] on span "Factura general" at bounding box center [574, 390] width 134 height 18
type input "ORDER_INVOICE"
checkbox input "false"
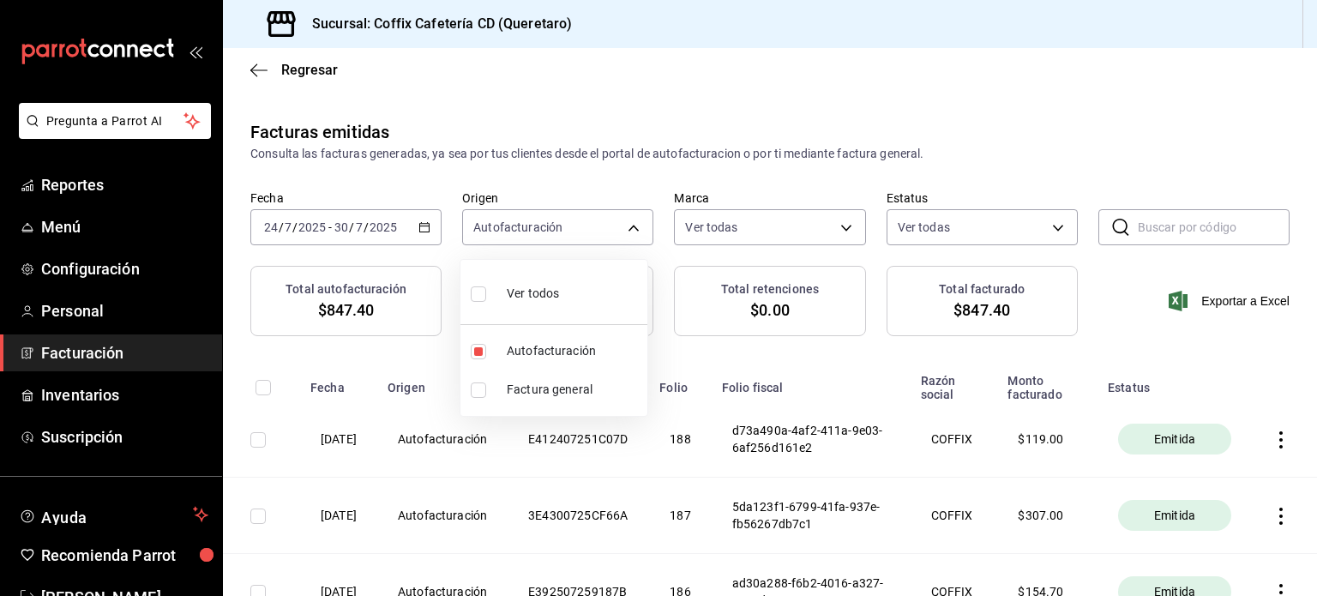
click at [845, 225] on div at bounding box center [658, 298] width 1317 height 596
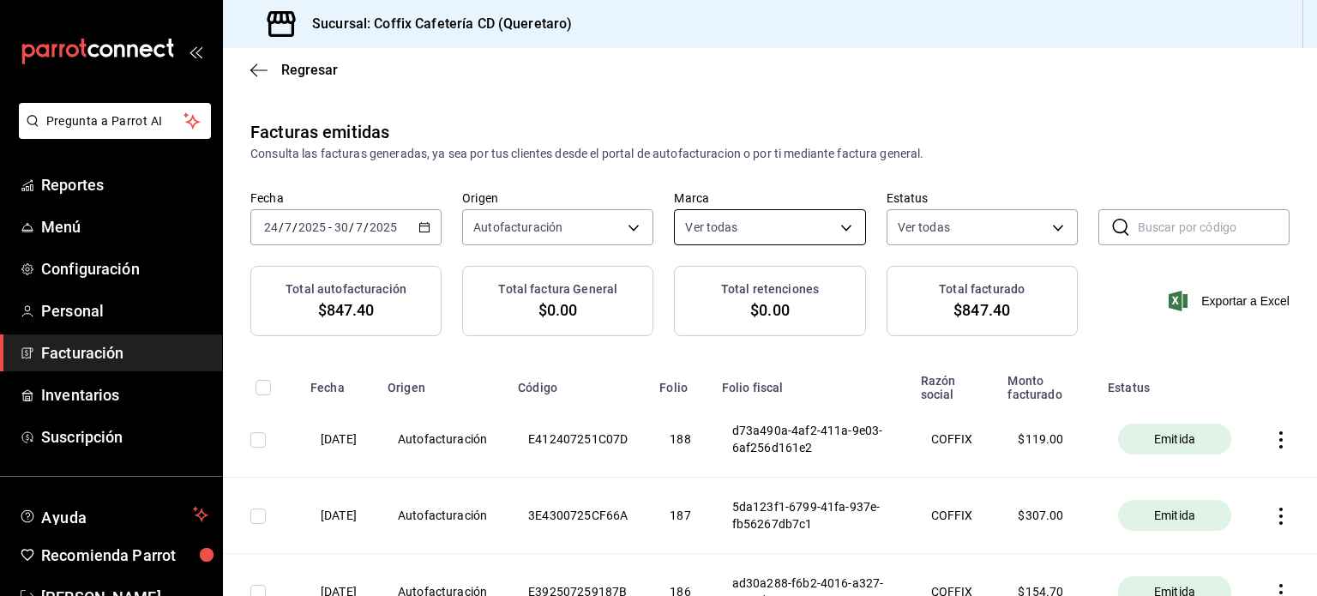
click at [836, 225] on body "Pregunta a Parrot AI Reportes Menú Configuración Personal Facturación Inventari…" at bounding box center [658, 298] width 1317 height 596
click at [989, 216] on div at bounding box center [658, 298] width 1317 height 596
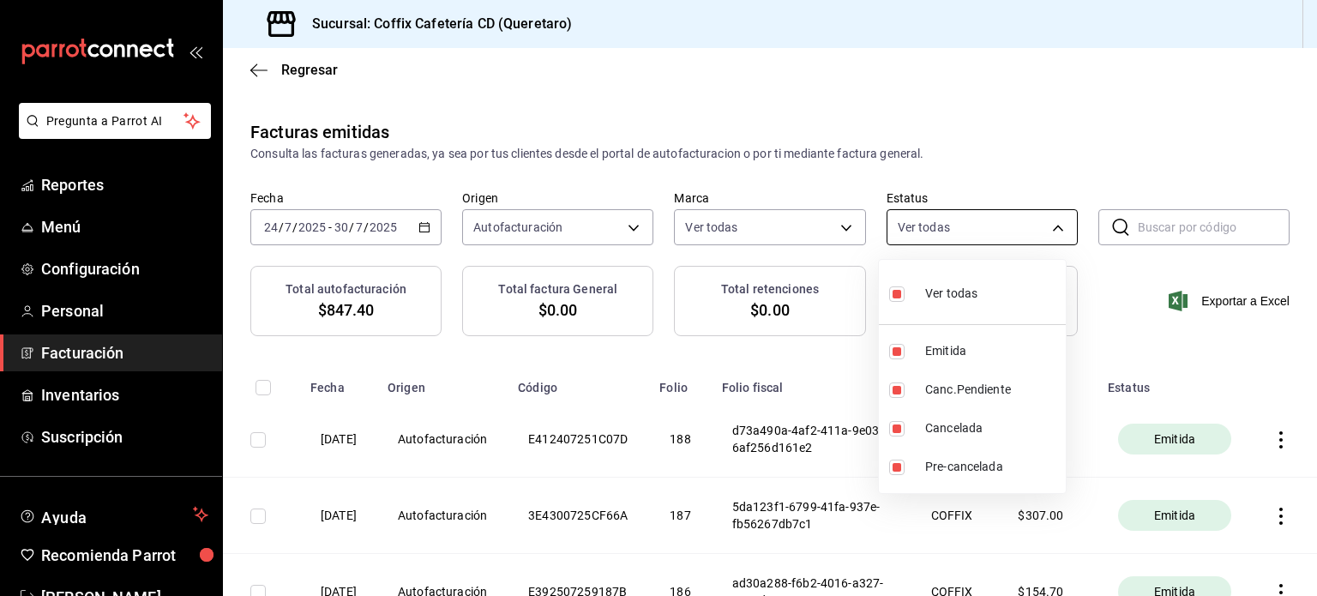
click at [1049, 227] on body "Pregunta a Parrot AI Reportes Menú Configuración Personal Facturación Inventari…" at bounding box center [658, 298] width 1317 height 596
click at [639, 344] on div at bounding box center [658, 298] width 1317 height 596
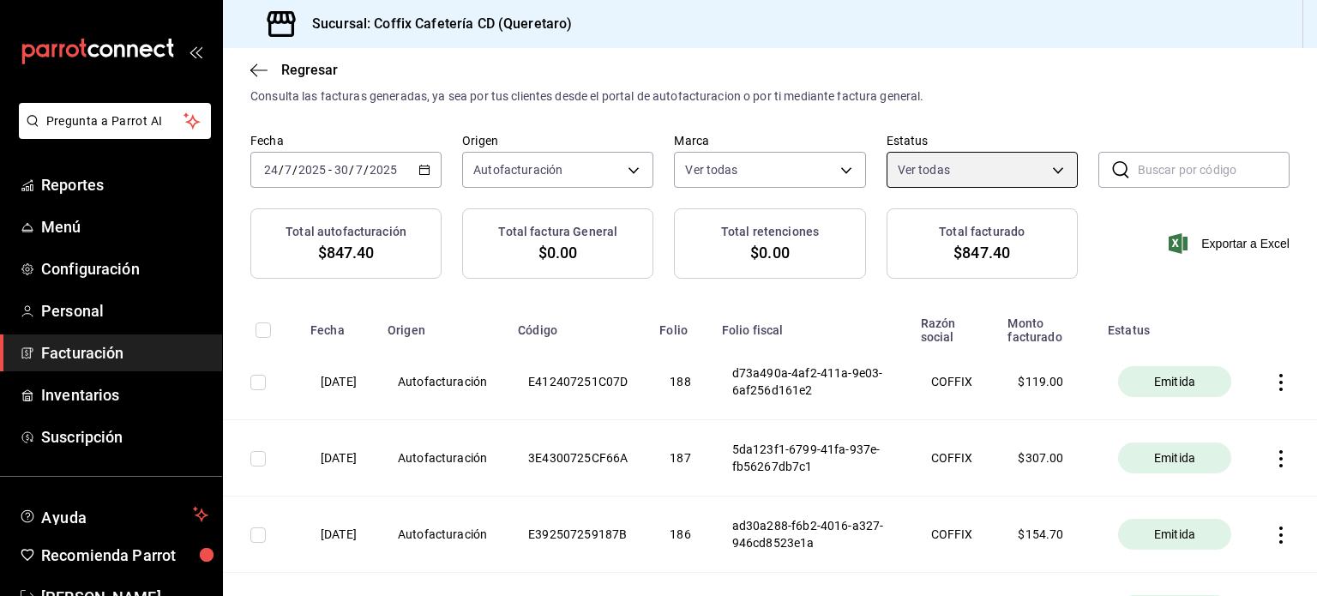
scroll to position [57, 0]
click at [153, 352] on span "Facturación" at bounding box center [124, 352] width 167 height 23
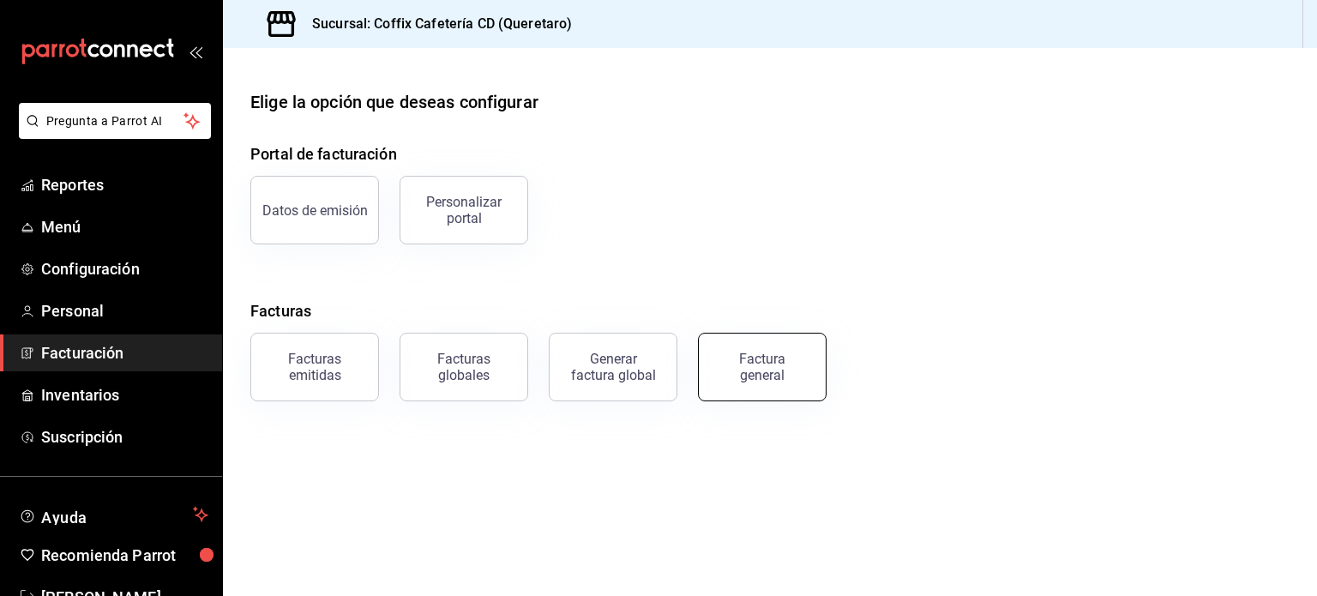
click at [730, 362] on div "Factura general" at bounding box center [762, 367] width 86 height 33
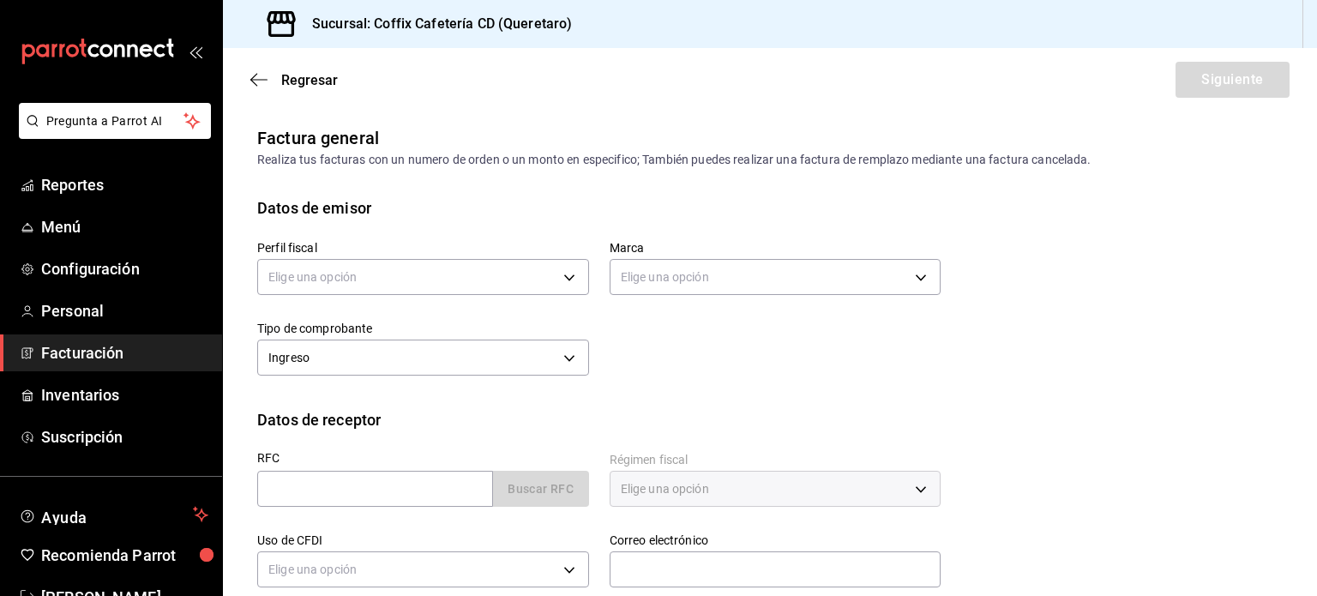
drag, startPoint x: 730, startPoint y: 362, endPoint x: 542, endPoint y: 298, distance: 199.0
click at [542, 298] on div "Perfil fiscal Elige una opción Marca Elige una opción Tipo de comprobante Ingre…" at bounding box center [589, 299] width 704 height 161
click at [107, 349] on span "Facturación" at bounding box center [124, 352] width 167 height 23
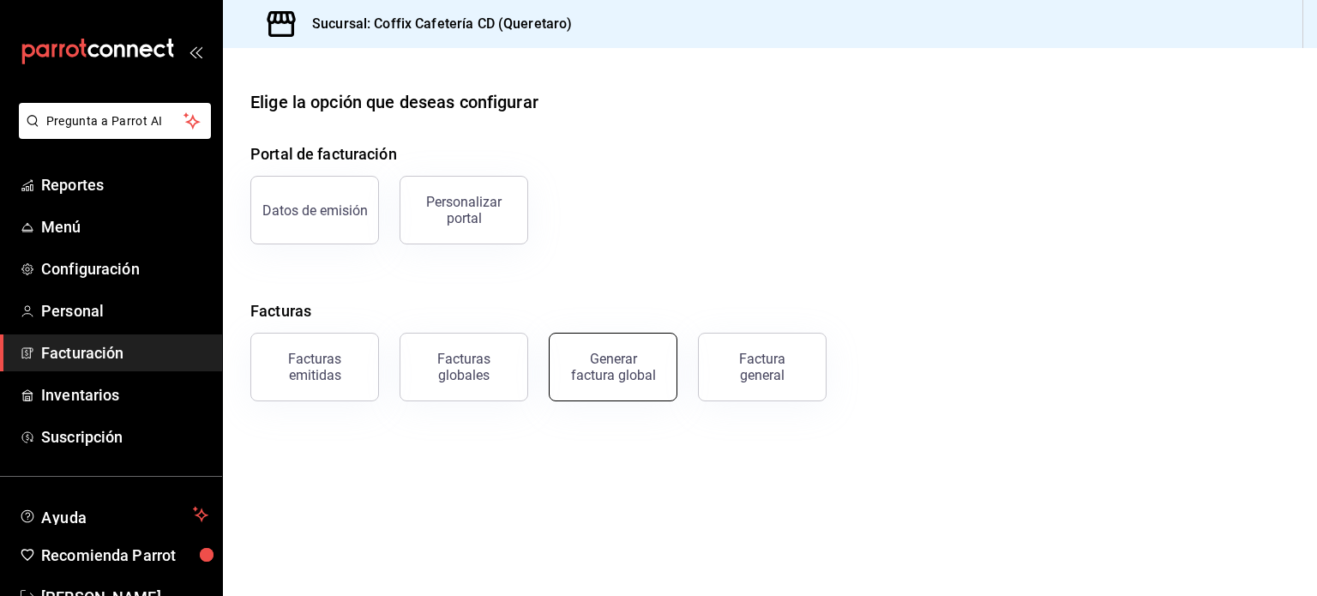
click at [610, 397] on button "Generar factura global" at bounding box center [613, 367] width 129 height 69
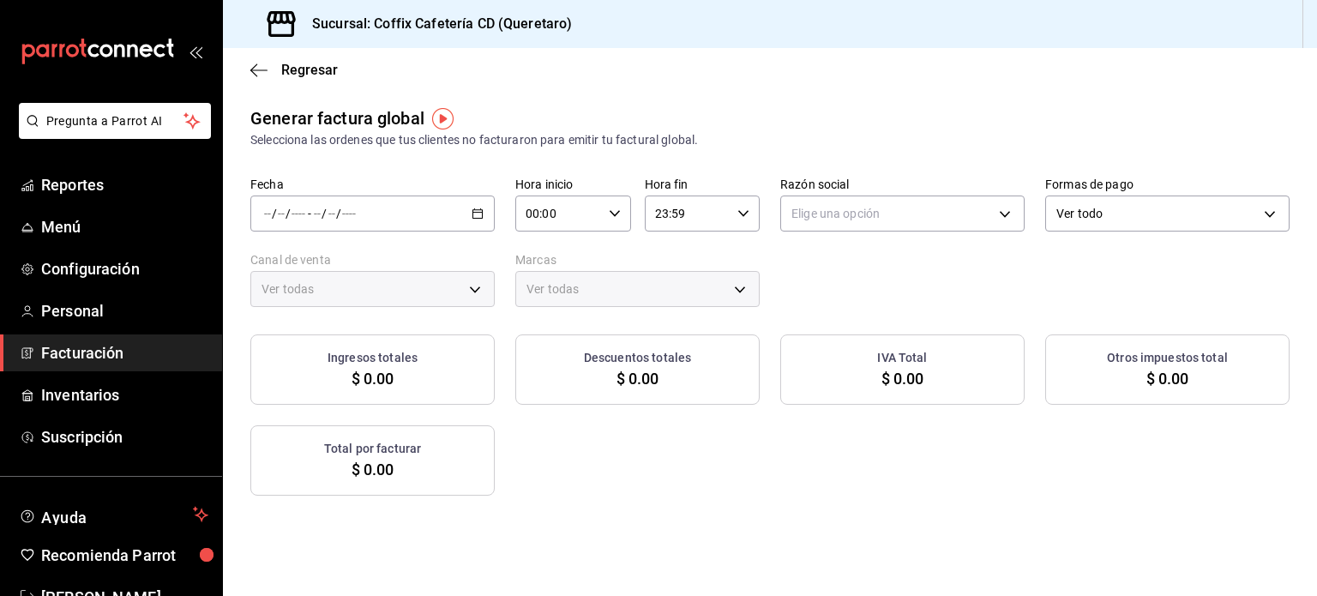
type input "PARROT,UBER_EATS,RAPPI,DIDI_FOOD,ONLINE"
click at [480, 219] on icon "button" at bounding box center [477, 213] width 12 height 12
click at [123, 227] on span "Menú" at bounding box center [124, 226] width 167 height 23
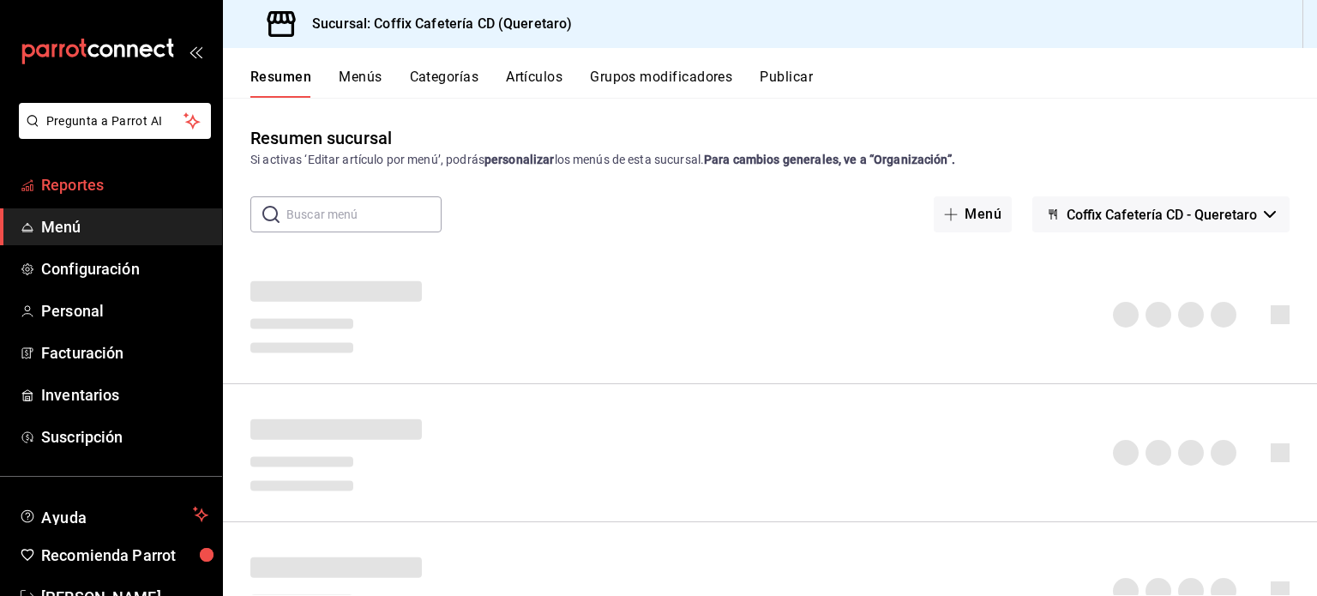
click at [108, 181] on span "Reportes" at bounding box center [124, 184] width 167 height 23
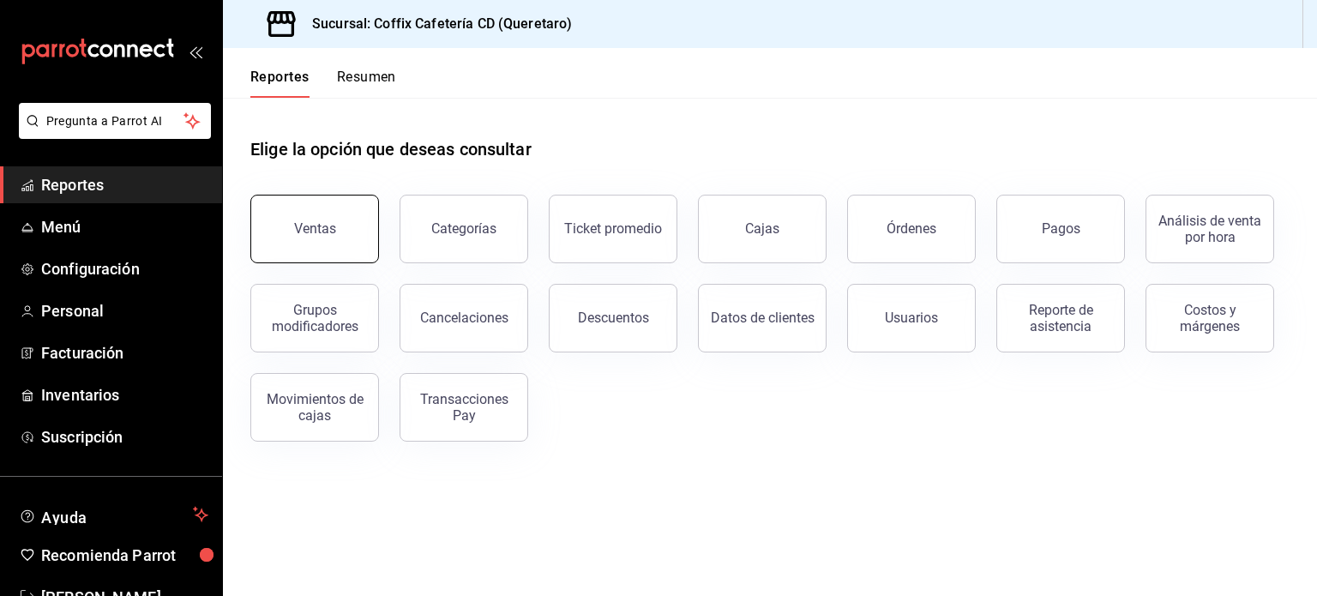
click at [327, 248] on button "Ventas" at bounding box center [314, 229] width 129 height 69
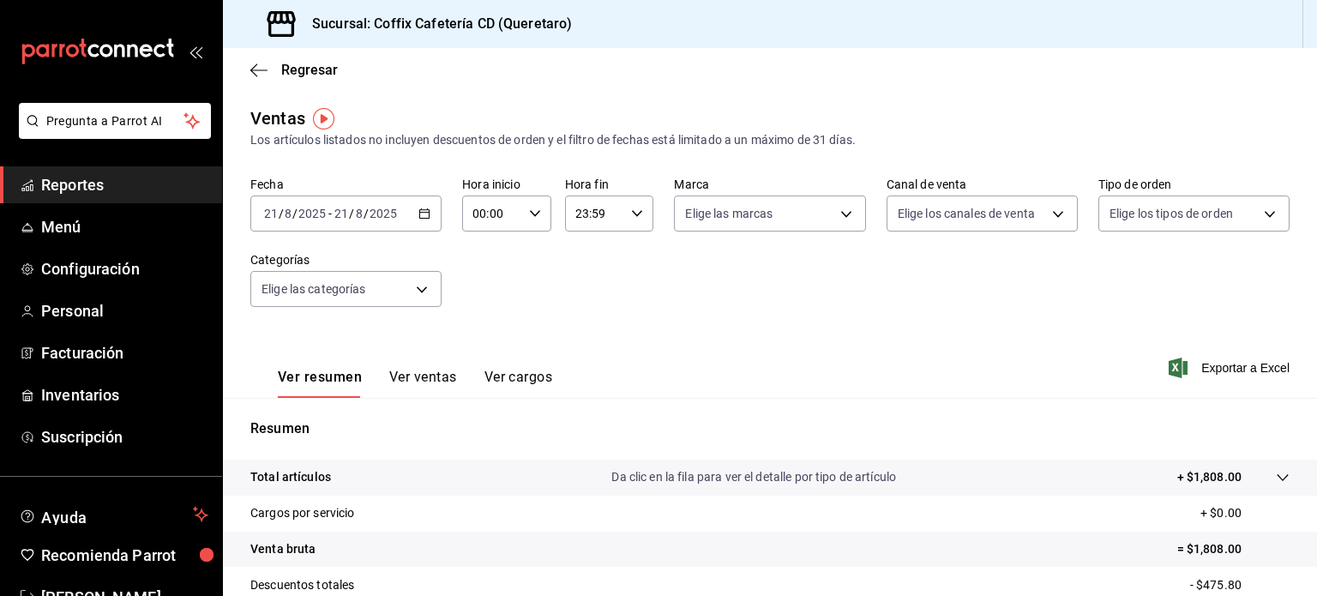
click at [424, 214] on icon "button" at bounding box center [424, 213] width 12 height 12
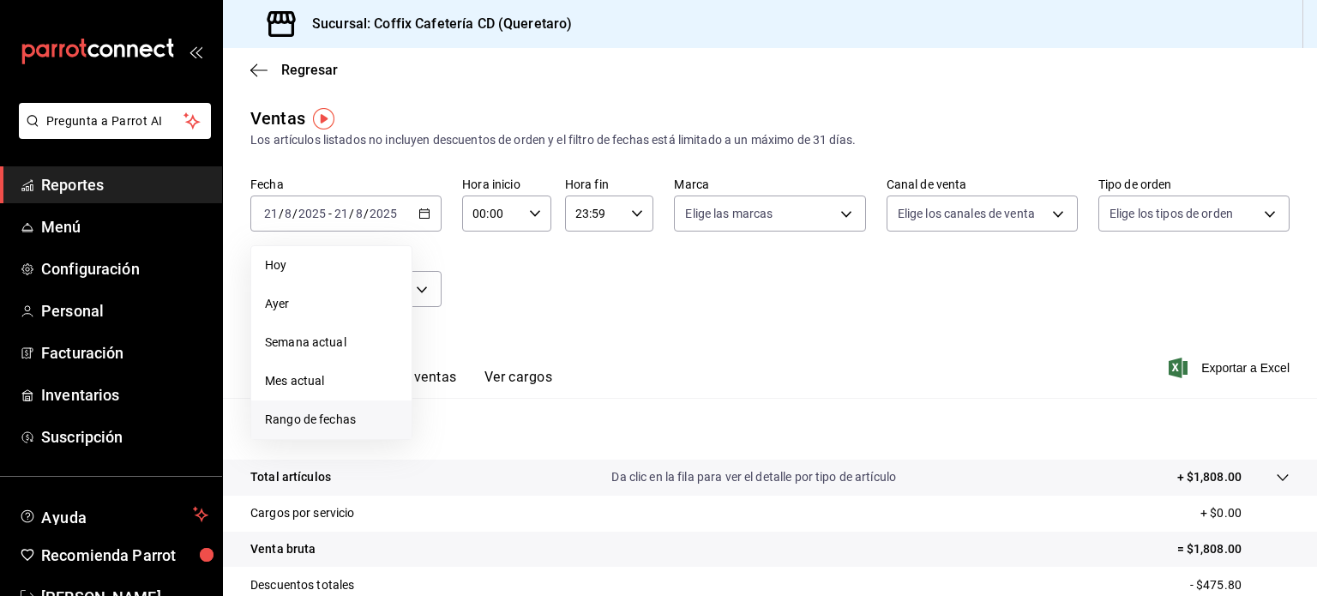
click at [353, 415] on span "Rango de fechas" at bounding box center [331, 420] width 133 height 18
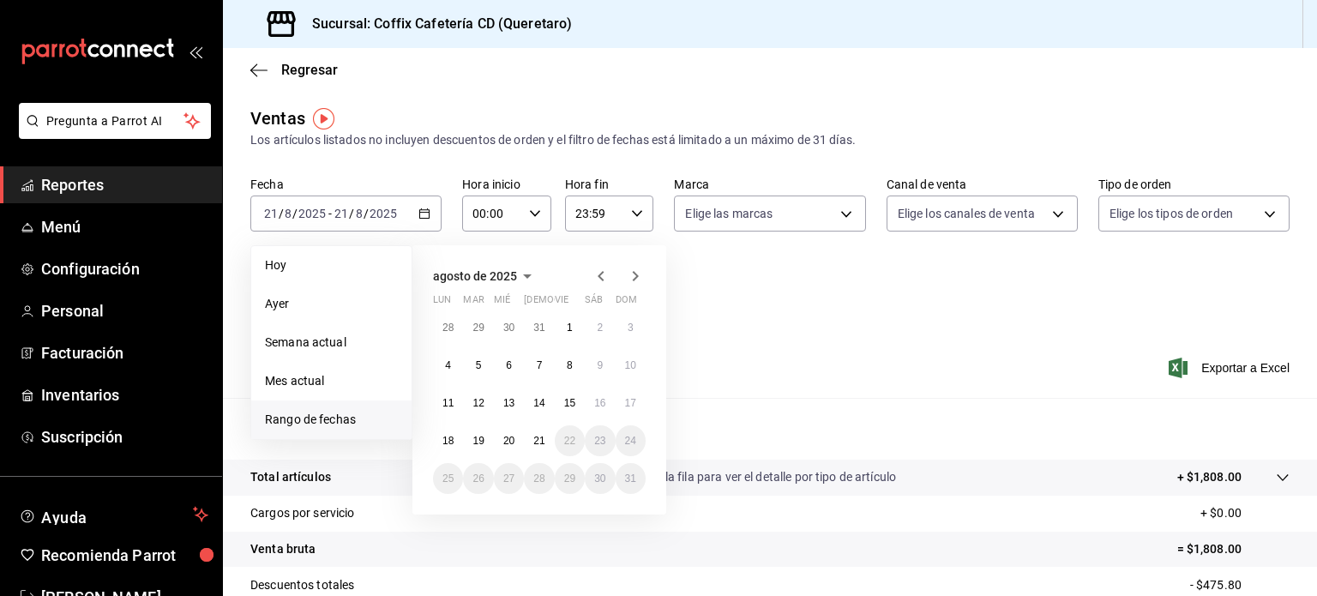
click at [591, 273] on icon "button" at bounding box center [601, 276] width 21 height 21
click at [529, 445] on button "24" at bounding box center [539, 440] width 30 height 31
click at [535, 486] on button "31" at bounding box center [539, 478] width 30 height 31
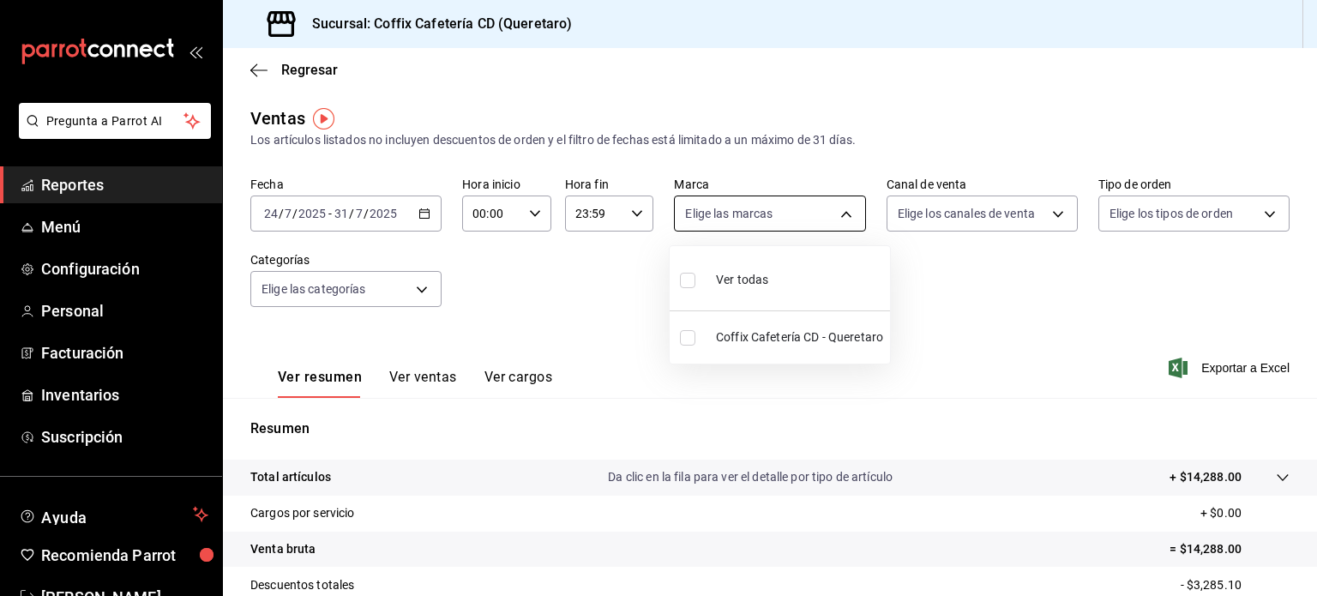
click at [797, 222] on body "Pregunta a Parrot AI Reportes Menú Configuración Personal Facturación Inventari…" at bounding box center [658, 298] width 1317 height 596
click at [768, 332] on span "Coffix Cafetería CD - Queretaro" at bounding box center [799, 337] width 167 height 18
type input "37354d35-c50e-40a0-a17c-a16cf0c68ffe"
checkbox input "true"
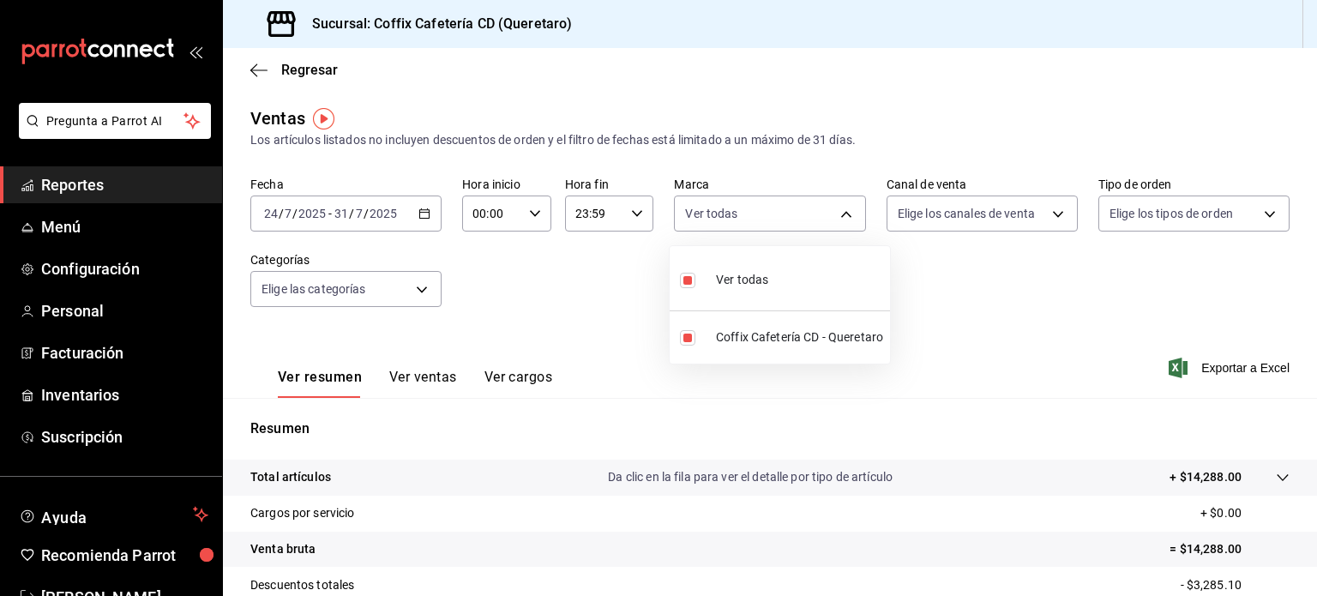
click at [1044, 212] on div at bounding box center [658, 298] width 1317 height 596
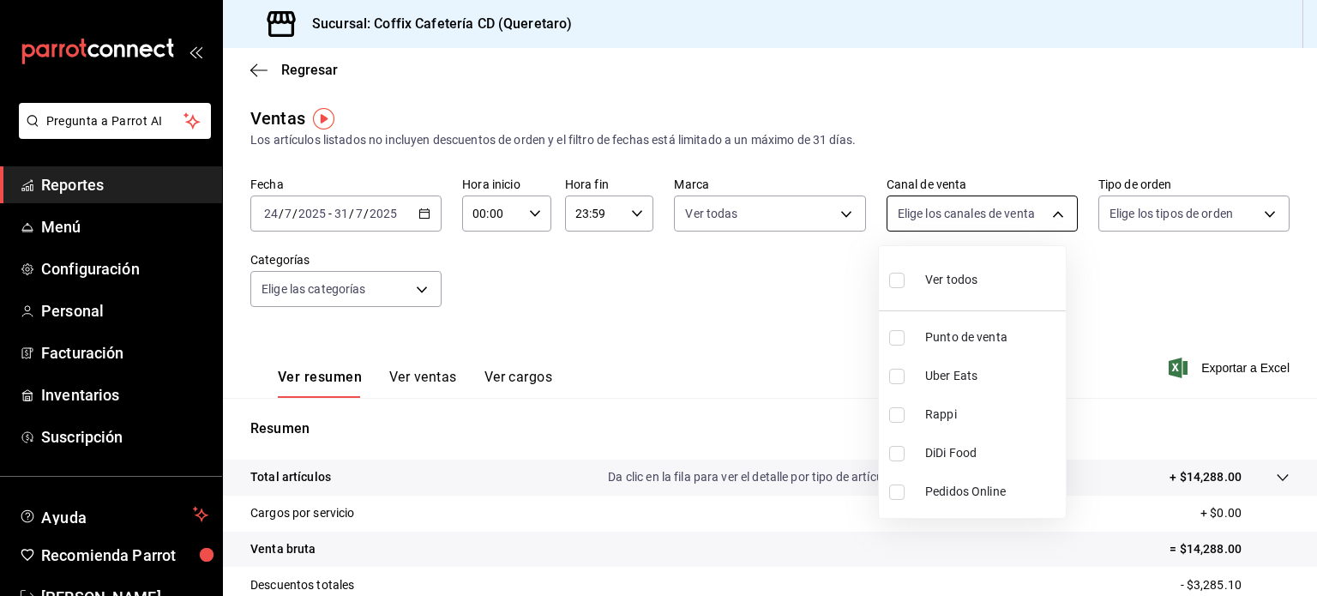
click at [1054, 208] on body "Pregunta a Parrot AI Reportes Menú Configuración Personal Facturación Inventari…" at bounding box center [658, 298] width 1317 height 596
click at [946, 397] on li "Rappi" at bounding box center [972, 414] width 187 height 39
type input "RAPPI"
checkbox input "true"
click at [1091, 301] on div at bounding box center [658, 298] width 1317 height 596
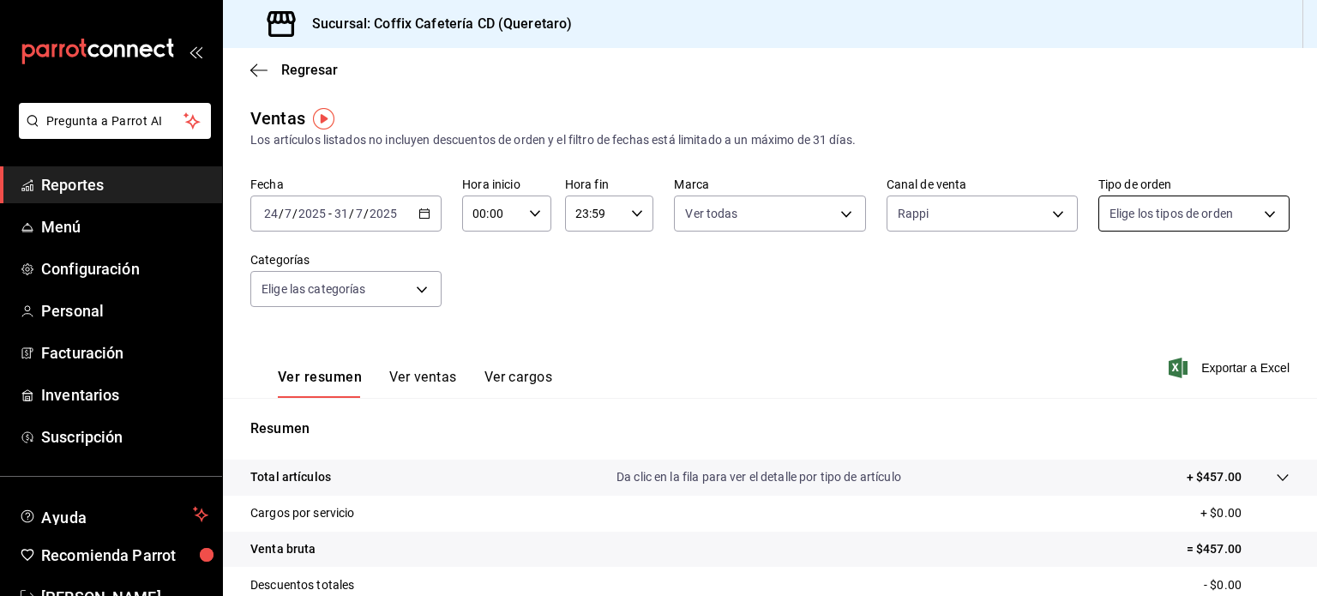
click at [1140, 224] on body "Pregunta a Parrot AI Reportes Menú Configuración Personal Facturación Inventari…" at bounding box center [658, 298] width 1317 height 596
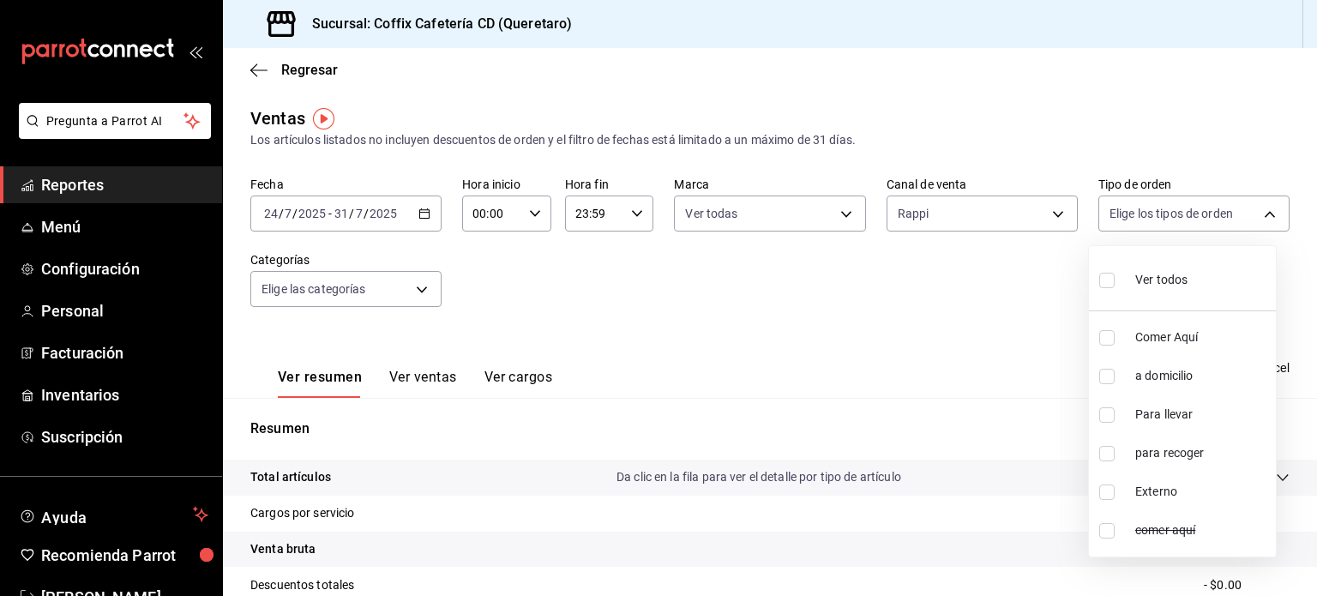
click at [1133, 292] on div "Ver todos" at bounding box center [1143, 278] width 88 height 37
type input "748b6f25-b4dc-469a-9b62-96d78e2864b9,9db6a2d5-692f-409a-b65a-f97a98f224bd,6bd4c…"
checkbox input "true"
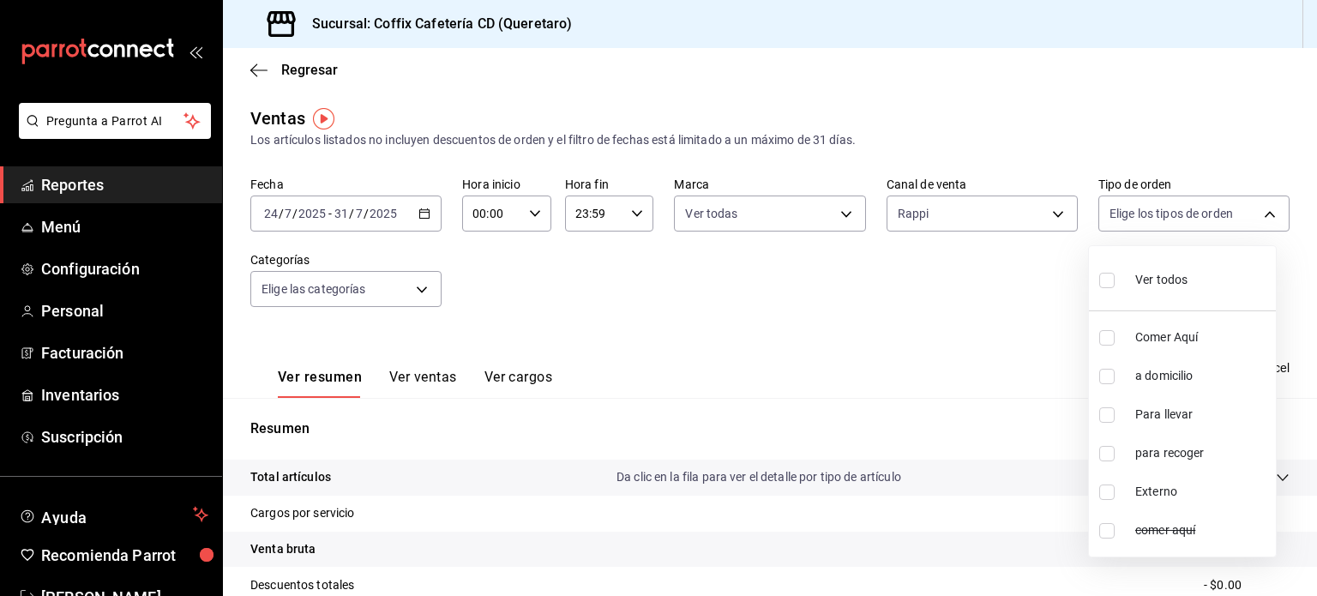
checkbox input "true"
click at [788, 321] on div at bounding box center [658, 298] width 1317 height 596
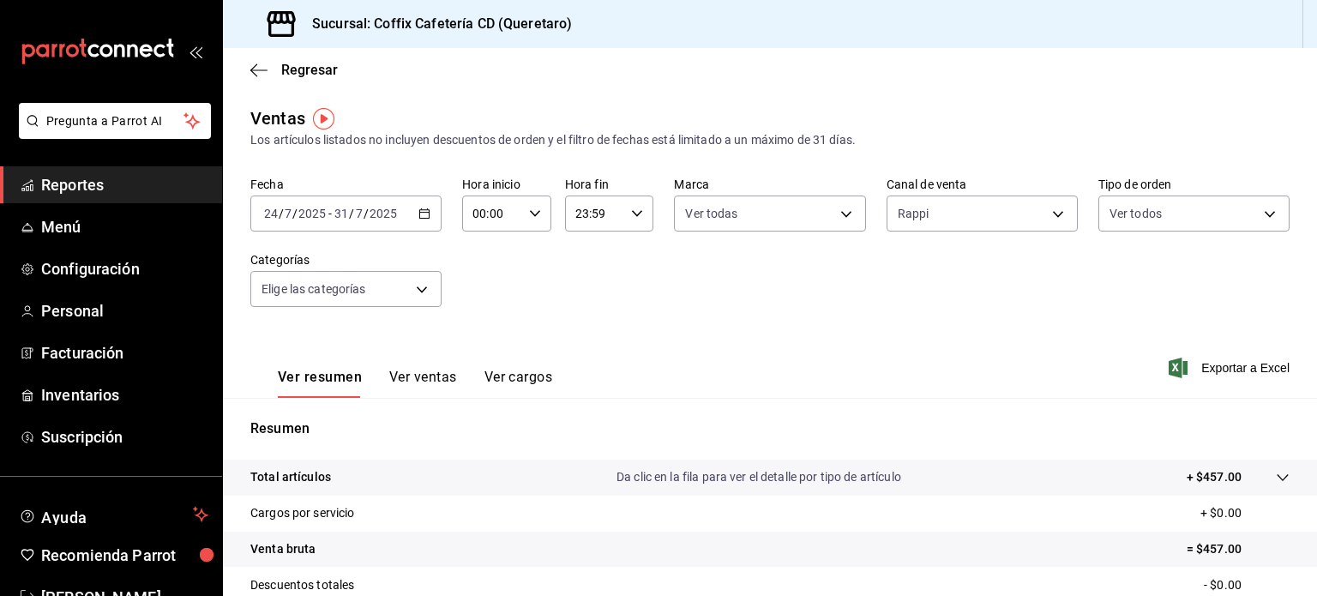
click at [440, 375] on button "Ver ventas" at bounding box center [423, 383] width 68 height 29
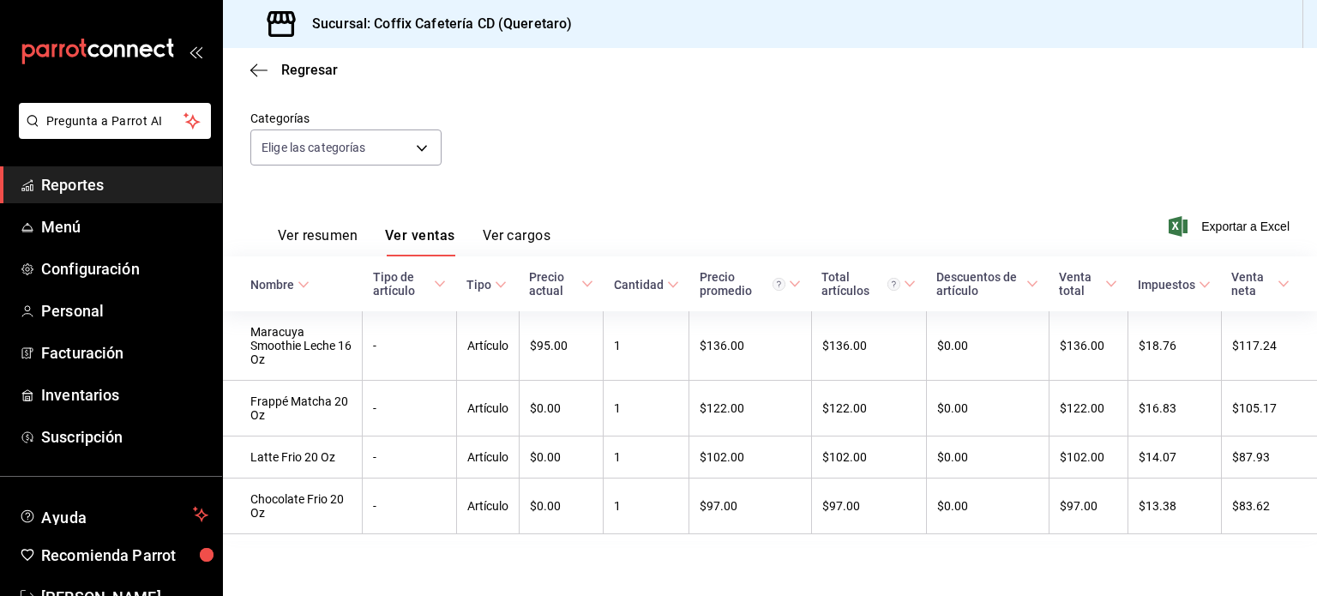
scroll to position [147, 0]
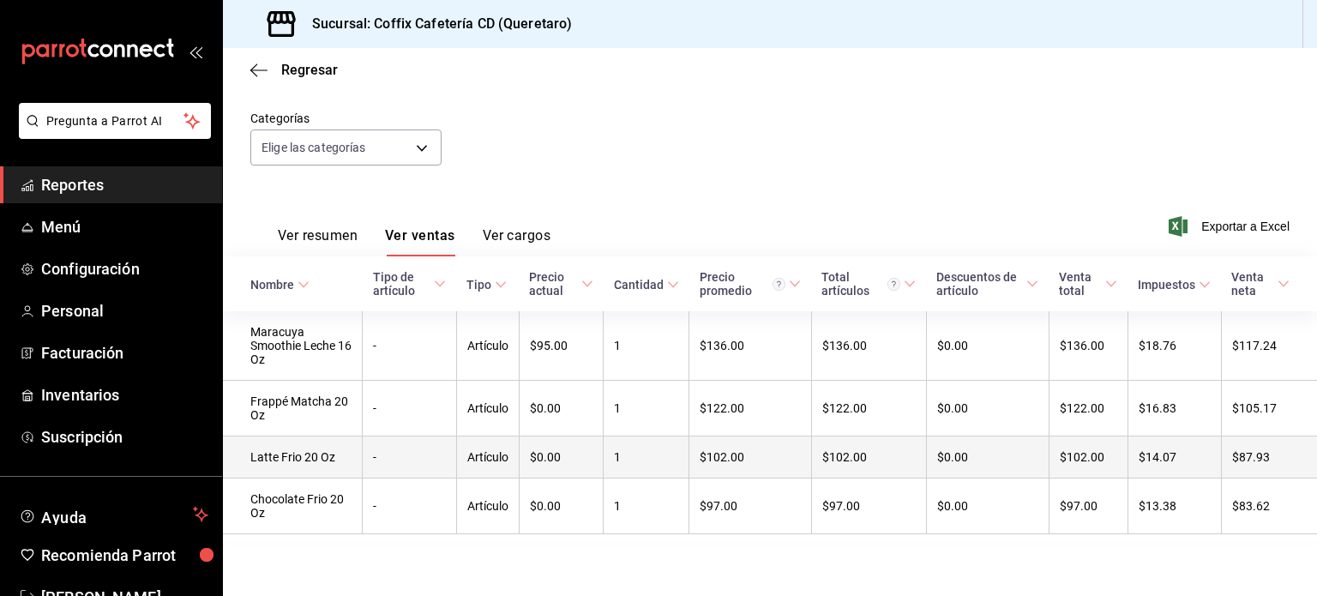
click at [1190, 455] on td "$14.07" at bounding box center [1173, 457] width 93 height 42
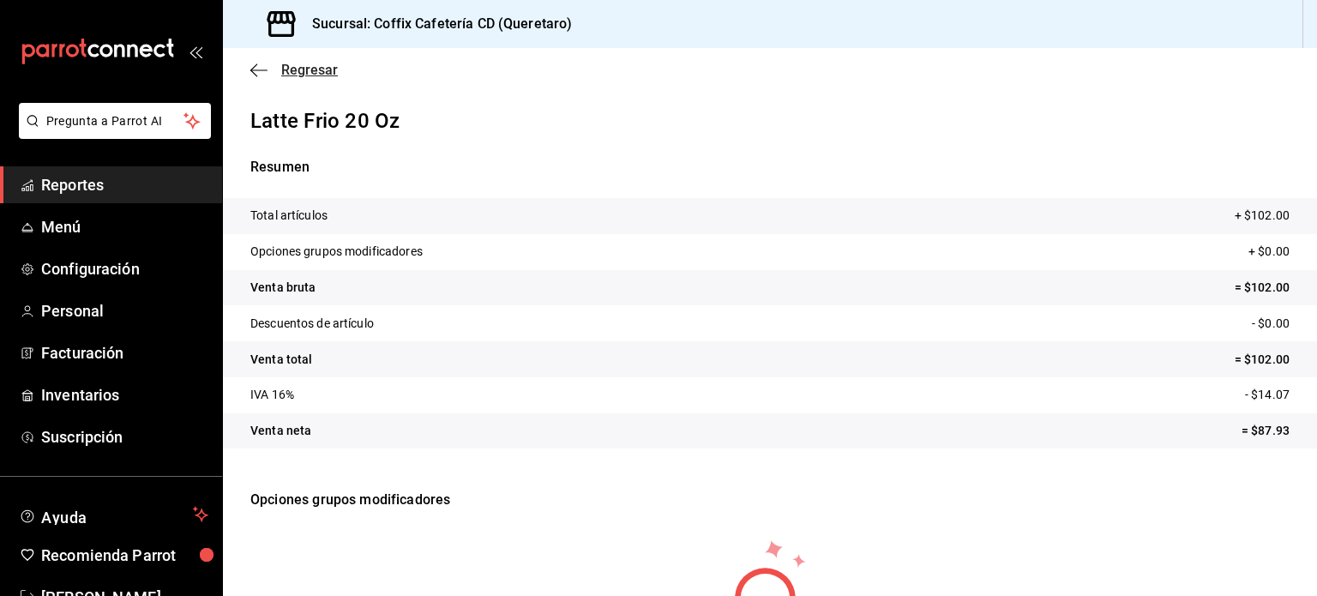
click at [309, 71] on span "Regresar" at bounding box center [309, 70] width 57 height 16
click at [319, 69] on span "Regresar" at bounding box center [309, 70] width 57 height 16
click at [251, 75] on icon "button" at bounding box center [258, 70] width 17 height 15
click at [120, 351] on span "Facturación" at bounding box center [124, 352] width 167 height 23
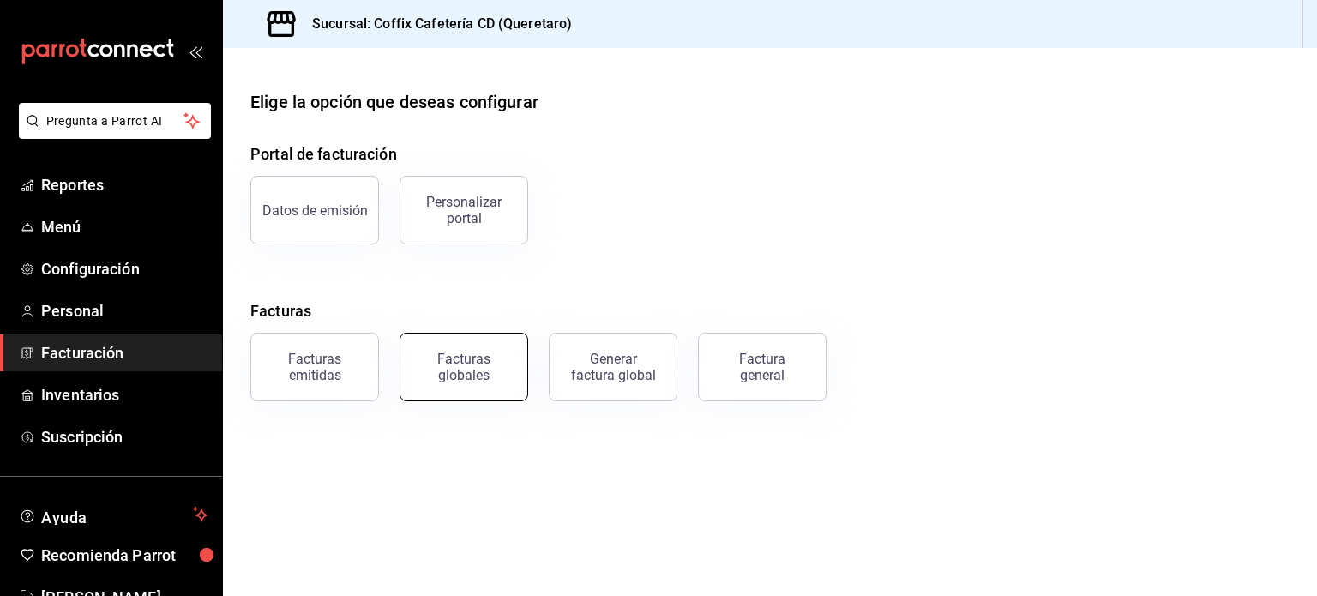
click at [511, 359] on div "Facturas globales" at bounding box center [464, 367] width 106 height 33
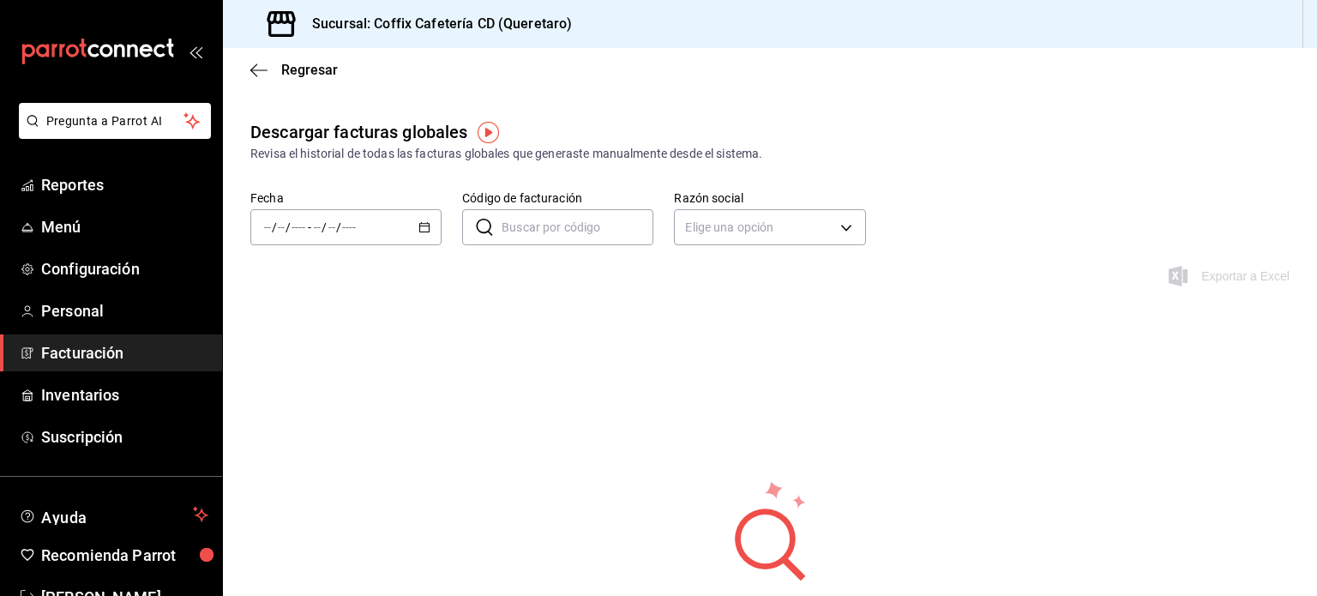
click at [433, 235] on div "/ / - / /" at bounding box center [345, 227] width 191 height 36
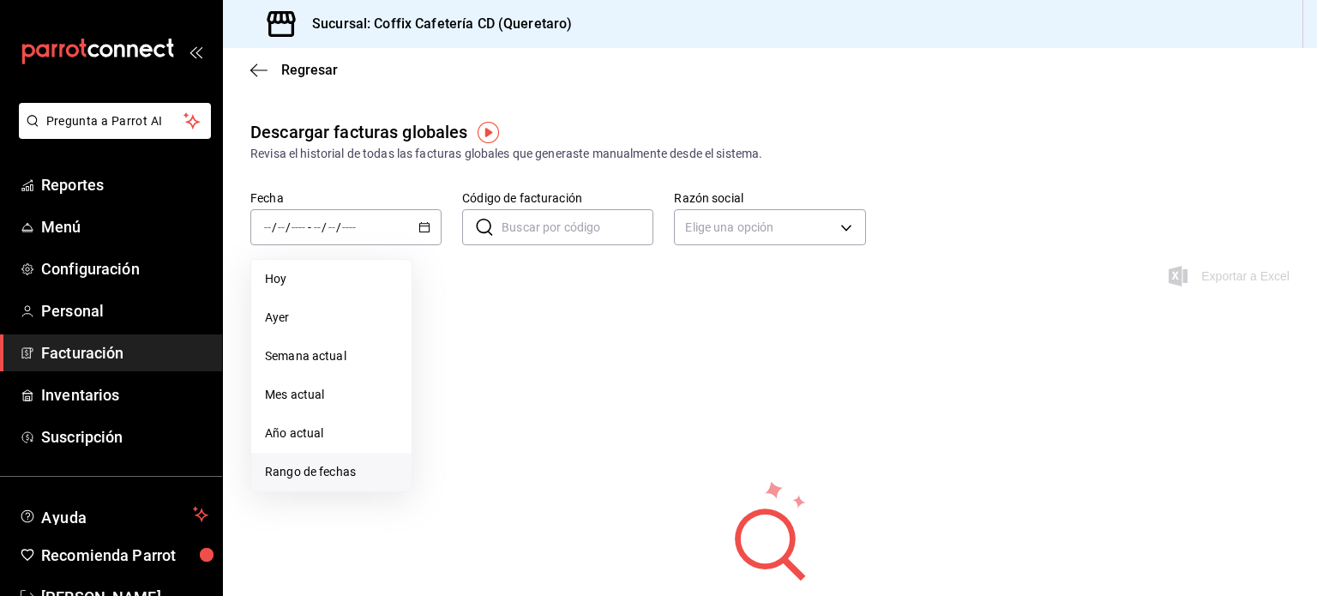
click at [351, 471] on span "Rango de fechas" at bounding box center [331, 472] width 133 height 18
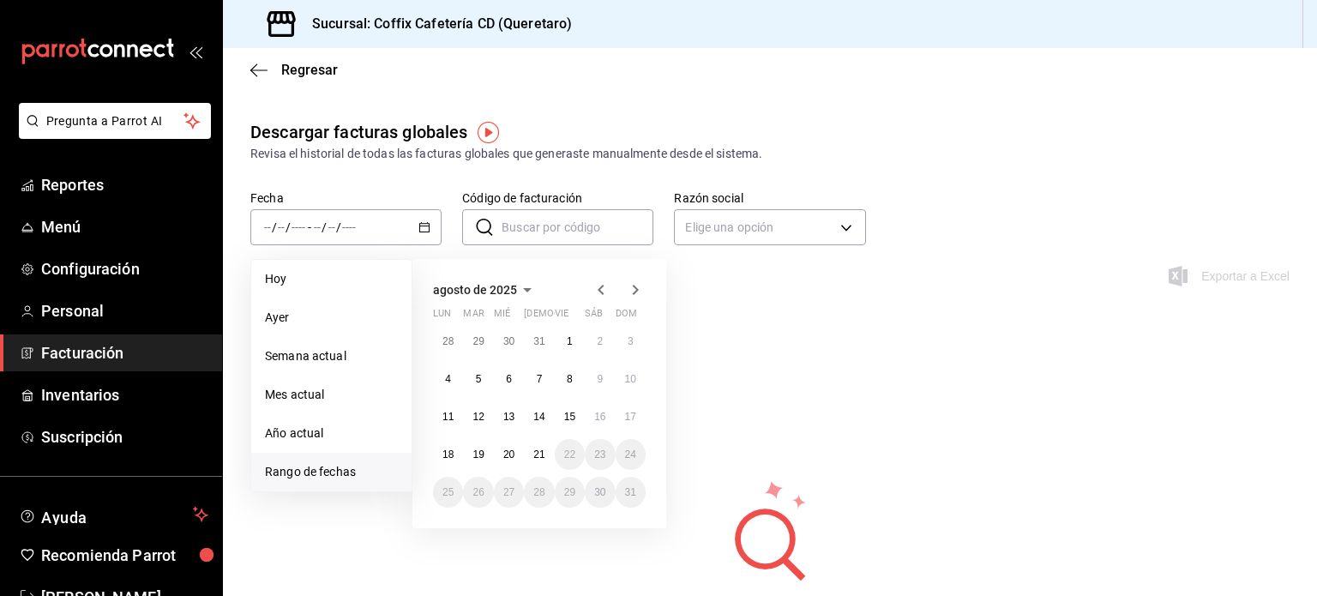
click at [606, 291] on icon "button" at bounding box center [601, 289] width 21 height 21
click at [535, 446] on button "24" at bounding box center [539, 454] width 30 height 31
click at [538, 493] on abbr "31" at bounding box center [538, 492] width 11 height 12
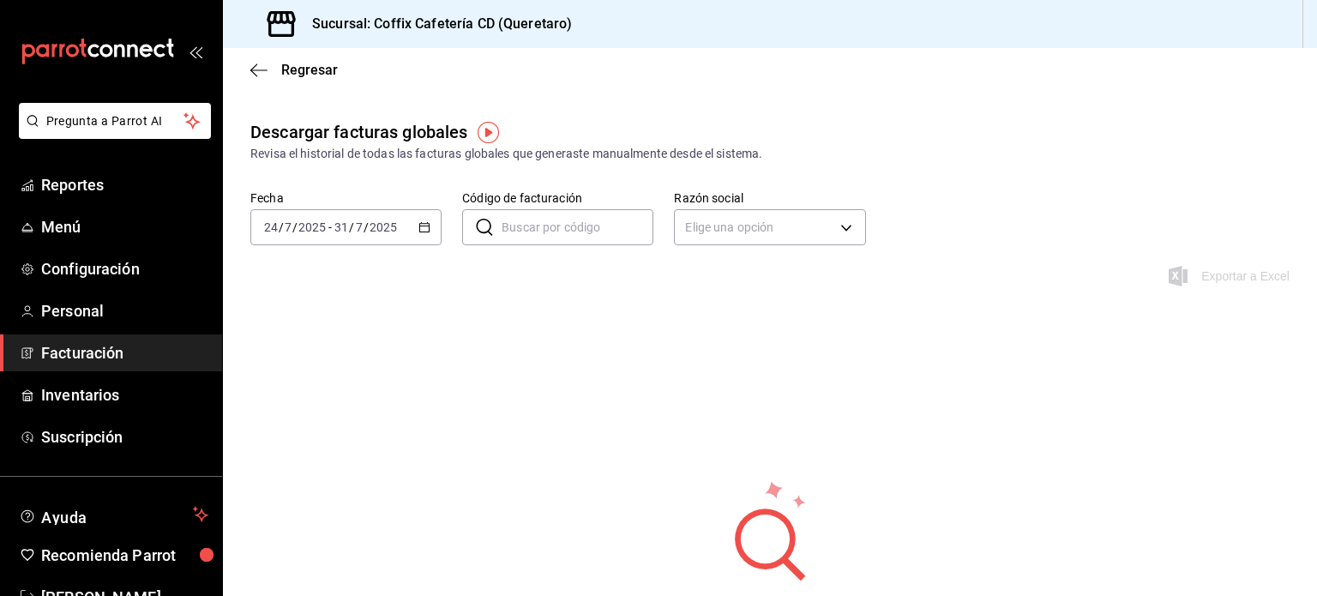
click at [603, 214] on input "Código de facturación" at bounding box center [577, 227] width 152 height 34
paste input "180625-P-0025"
type input "180625-P-0025"
click at [270, 64] on span "Regresar" at bounding box center [293, 70] width 87 height 16
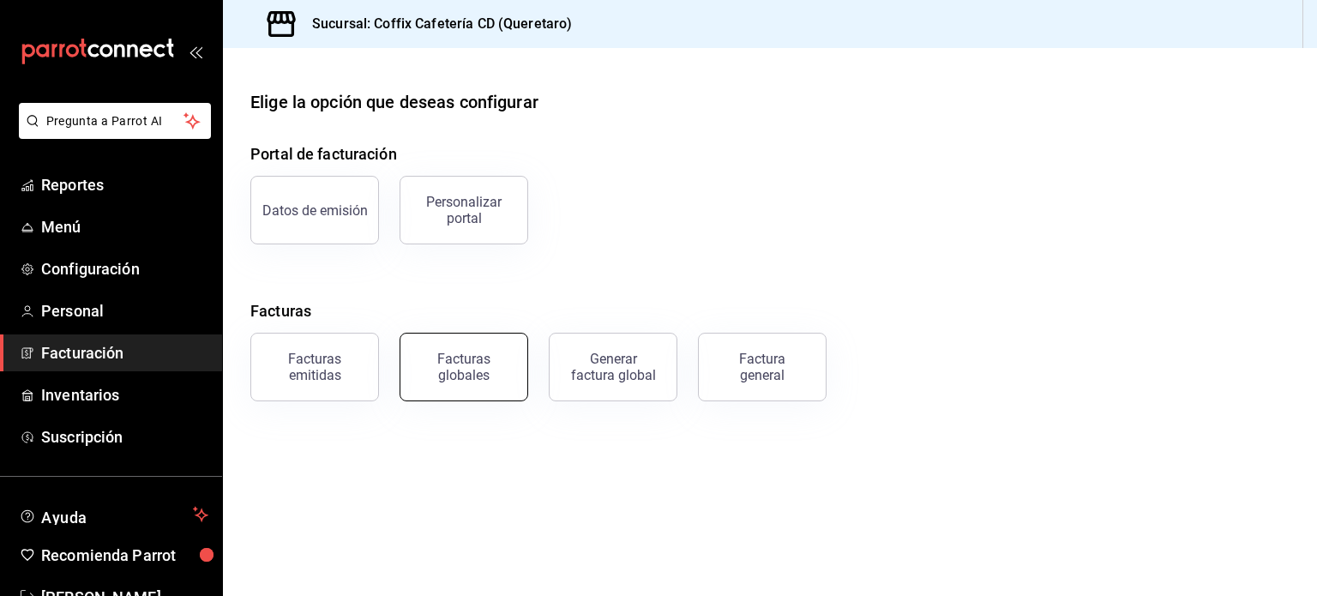
click at [486, 355] on div "Facturas globales" at bounding box center [464, 367] width 106 height 33
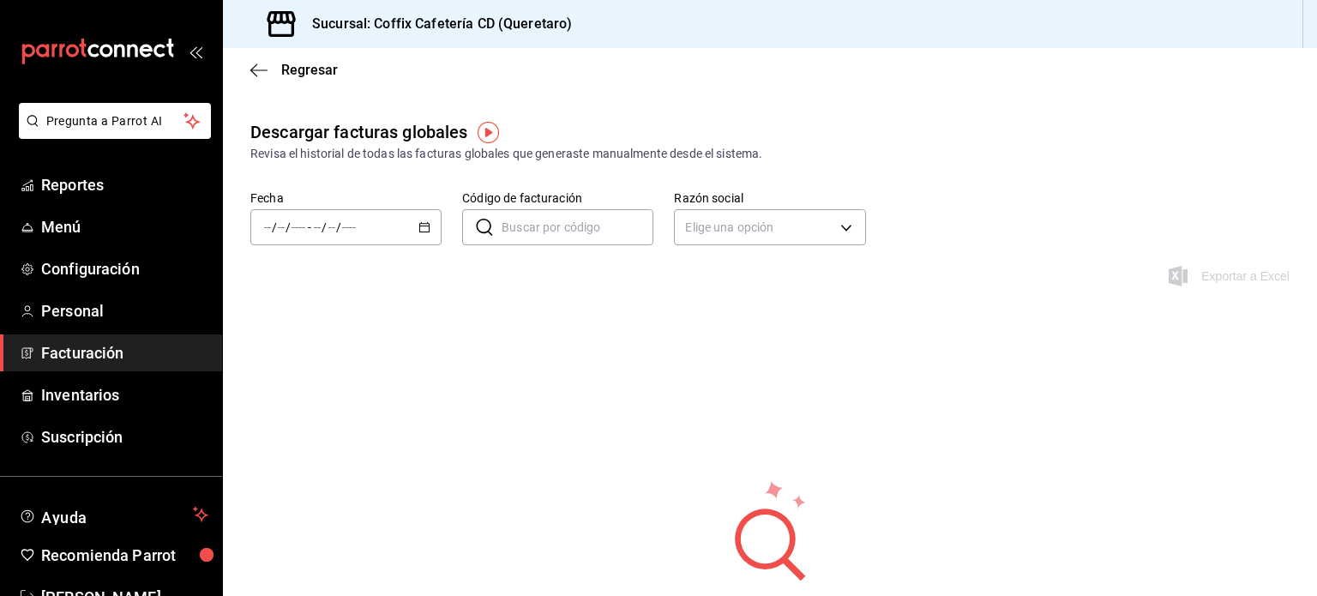
click at [429, 222] on div "/ / - / /" at bounding box center [345, 227] width 191 height 36
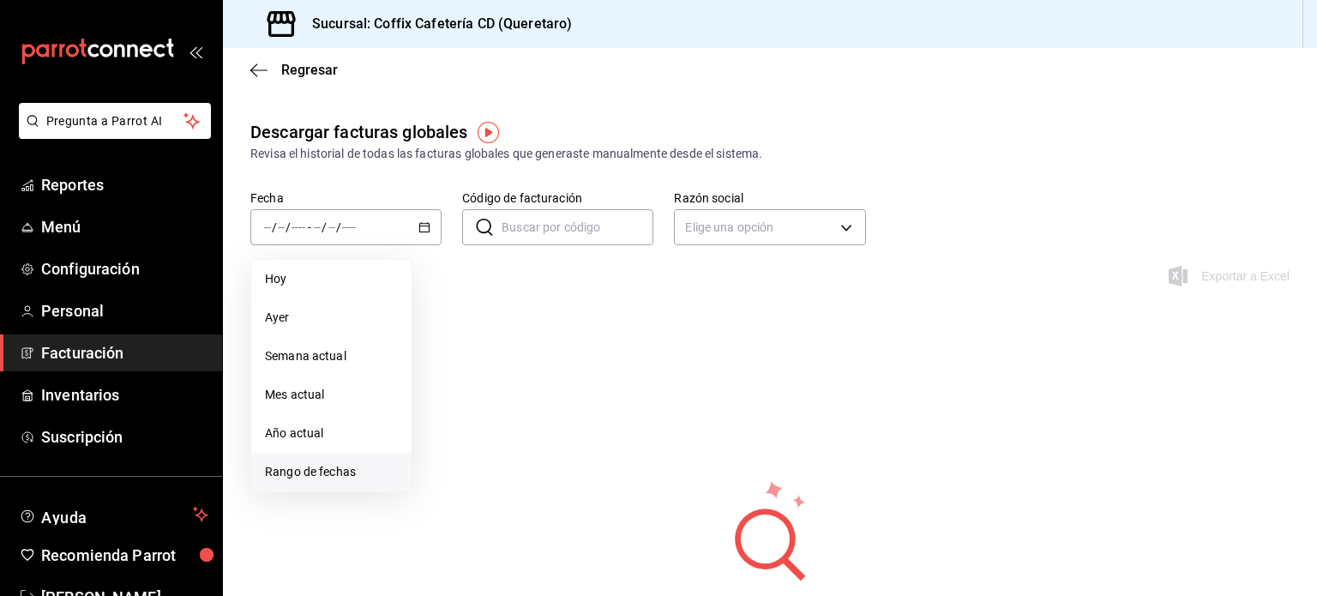
click at [328, 471] on span "Rango de fechas" at bounding box center [331, 472] width 133 height 18
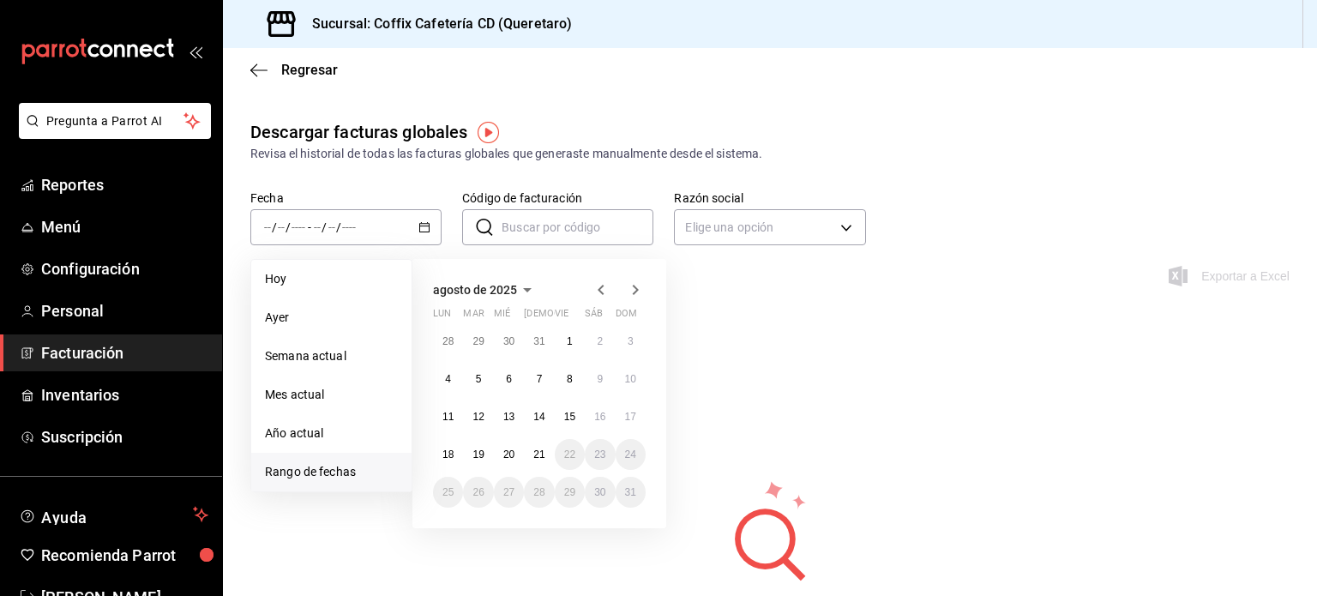
click at [603, 280] on icon "button" at bounding box center [601, 289] width 21 height 21
click at [485, 335] on button "1" at bounding box center [478, 341] width 30 height 31
click at [542, 491] on abbr "31" at bounding box center [538, 492] width 11 height 12
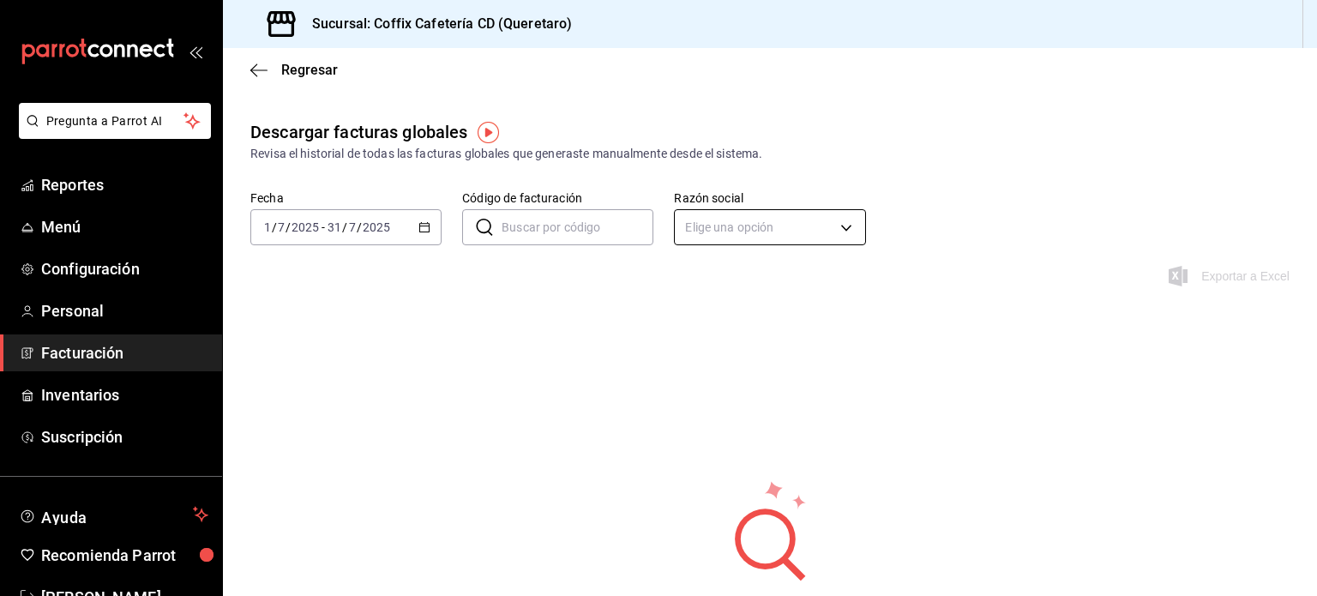
click at [818, 215] on body "Pregunta a Parrot AI Reportes Menú Configuración Personal Facturación Inventari…" at bounding box center [658, 298] width 1317 height 596
click at [737, 308] on li "COFFIX" at bounding box center [763, 314] width 187 height 32
type input "8d56e0b2-ed0e-4541-b71a-4a218137bc3d"
click at [617, 226] on input "Código de facturación" at bounding box center [577, 227] width 152 height 34
click at [750, 269] on div "Exportar a Excel" at bounding box center [770, 286] width 1094 height 41
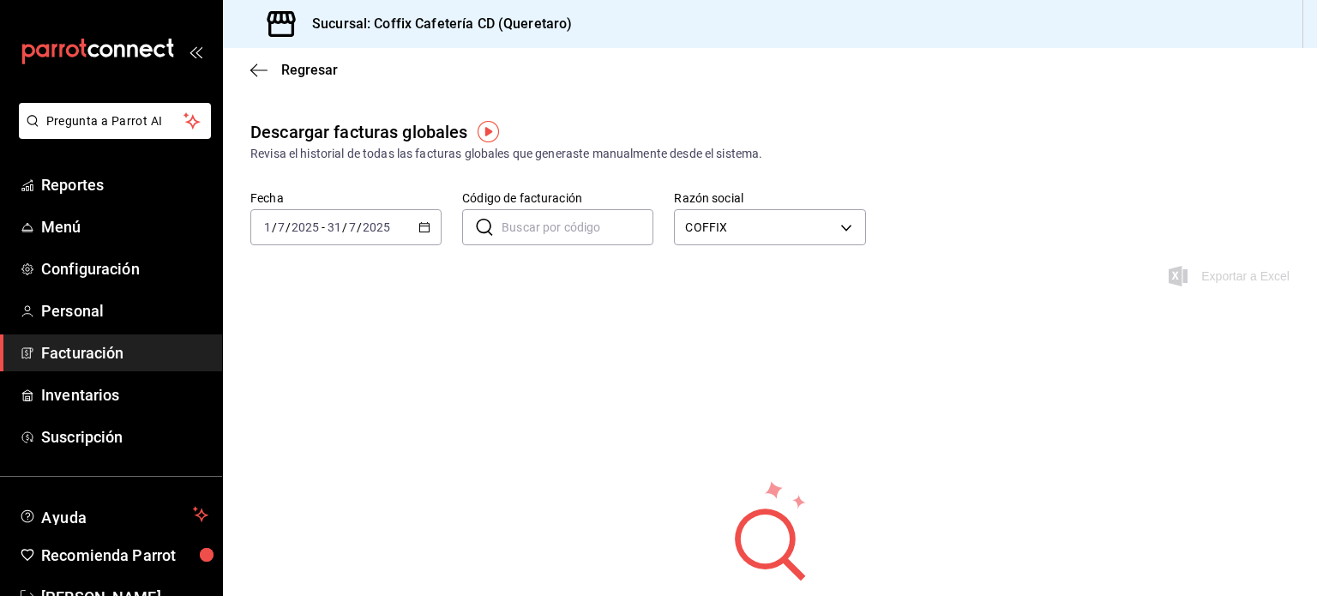
click at [321, 57] on div "Regresar" at bounding box center [770, 70] width 1094 height 44
click at [315, 61] on div "Regresar" at bounding box center [770, 70] width 1094 height 44
click at [299, 69] on span "Regresar" at bounding box center [309, 70] width 57 height 16
